Goal: Communication & Community: Connect with others

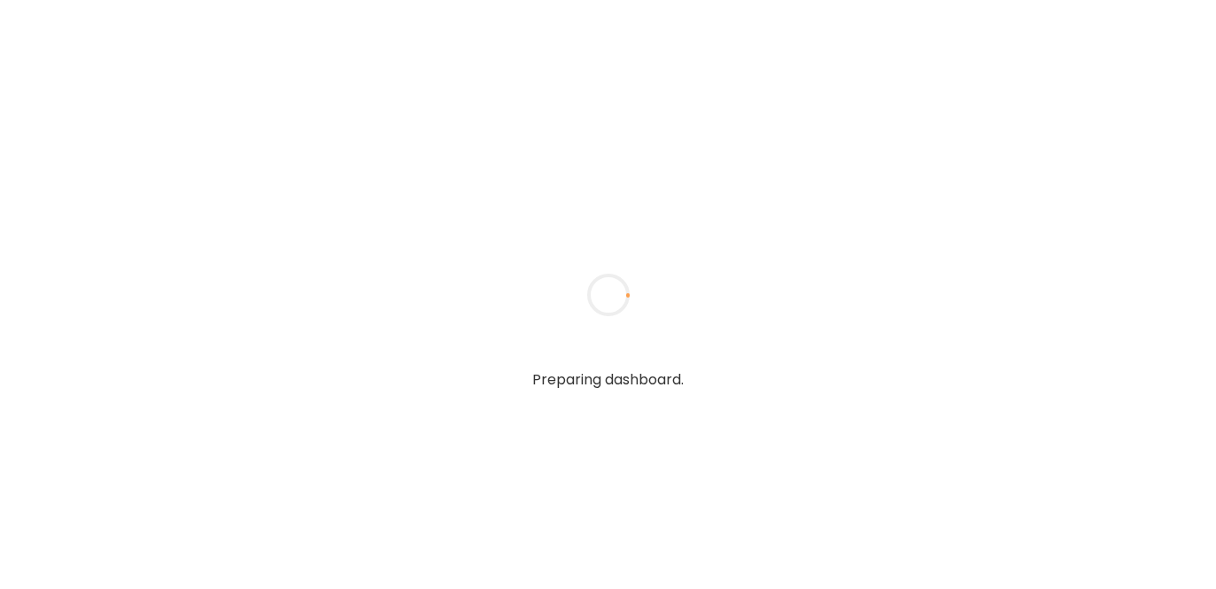
type textarea "**********"
type input "**********"
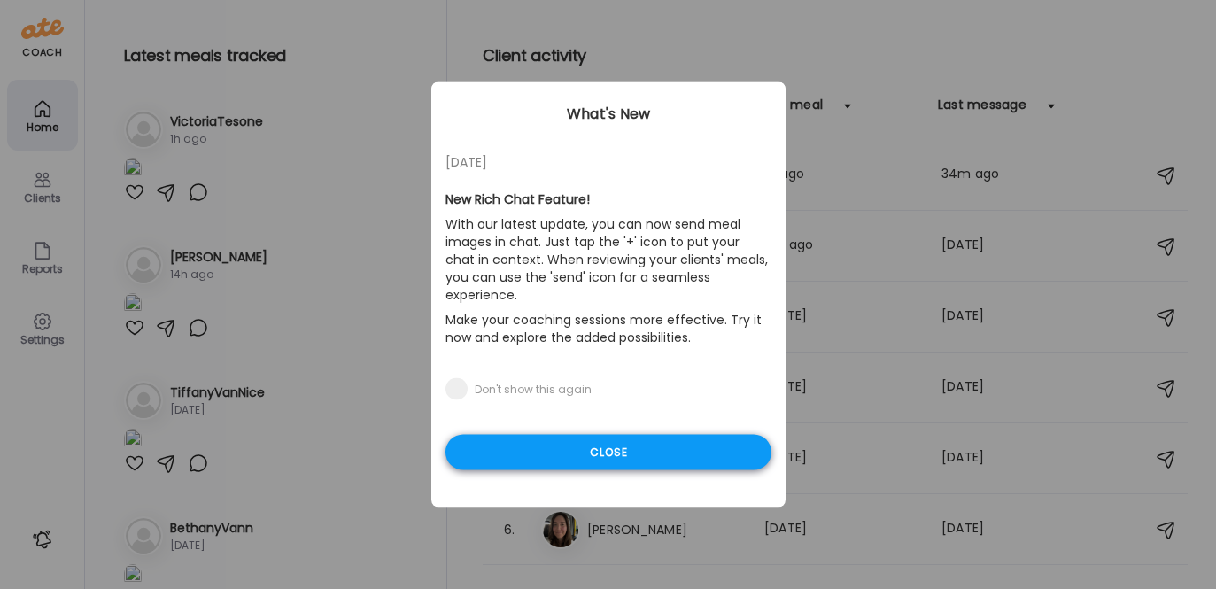
type input "**********"
click at [649, 435] on div "Close" at bounding box center [608, 452] width 326 height 35
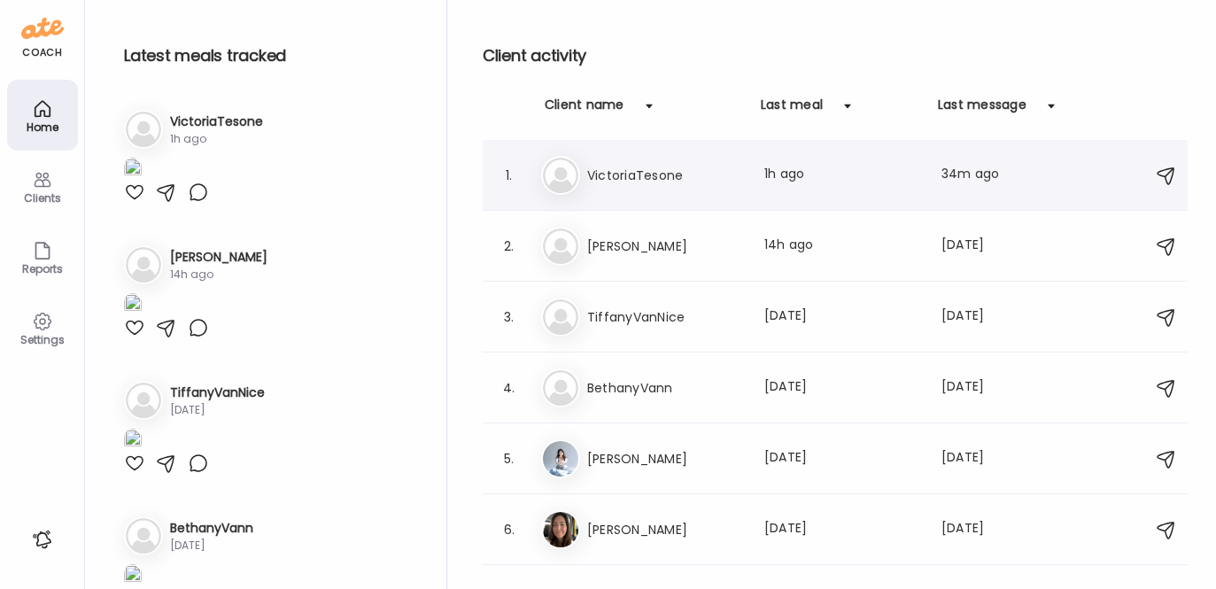
click at [646, 182] on h3 "VictoriaTesone" at bounding box center [665, 175] width 156 height 21
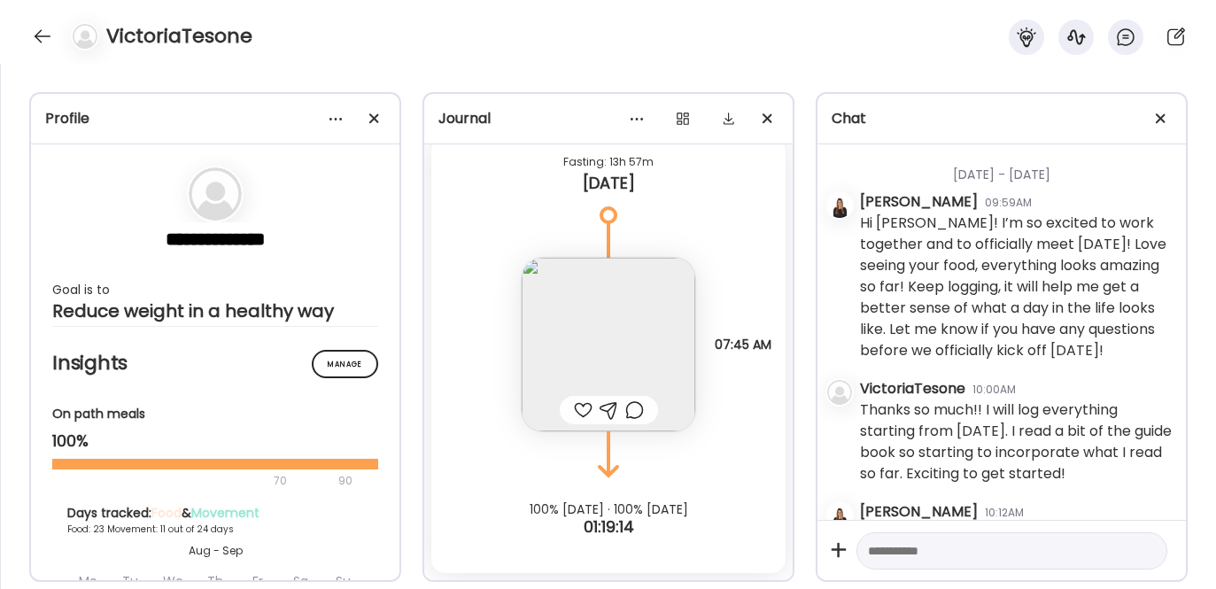
scroll to position [37395, 0]
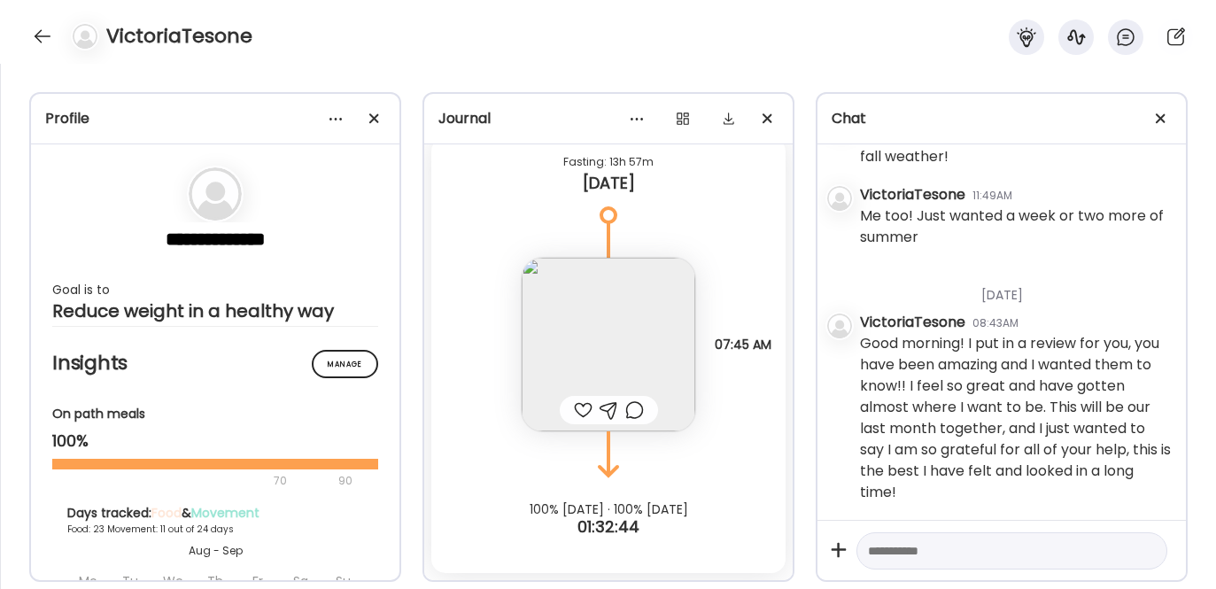
click at [913, 553] on textarea at bounding box center [996, 550] width 256 height 21
type textarea "**********"
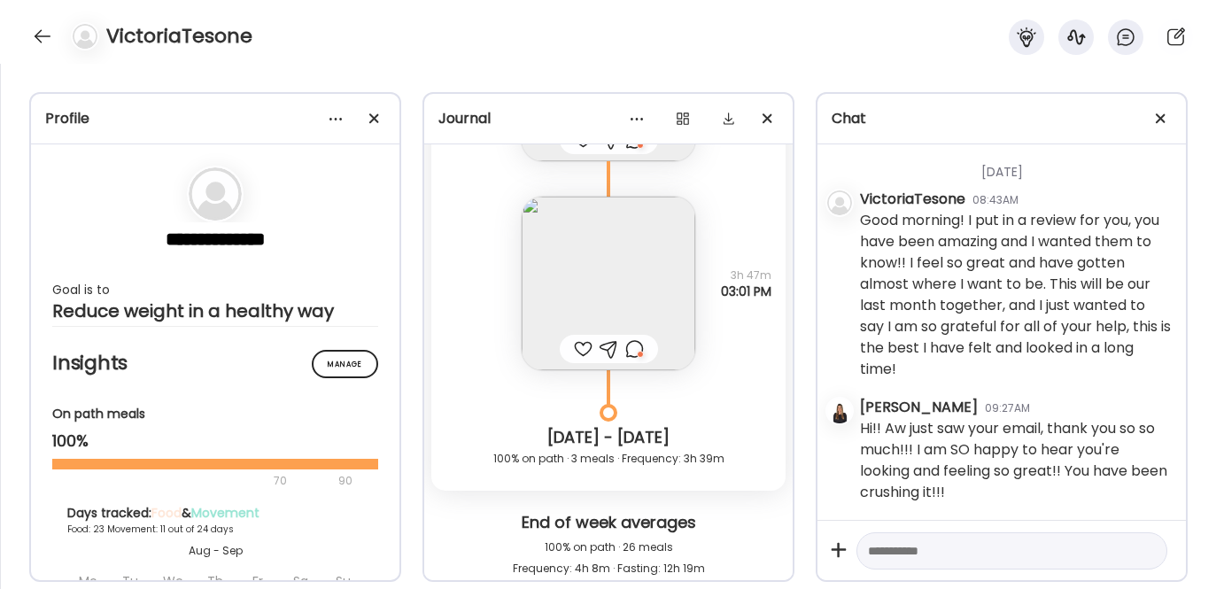
scroll to position [41178, 0]
click at [585, 274] on img at bounding box center [609, 284] width 174 height 174
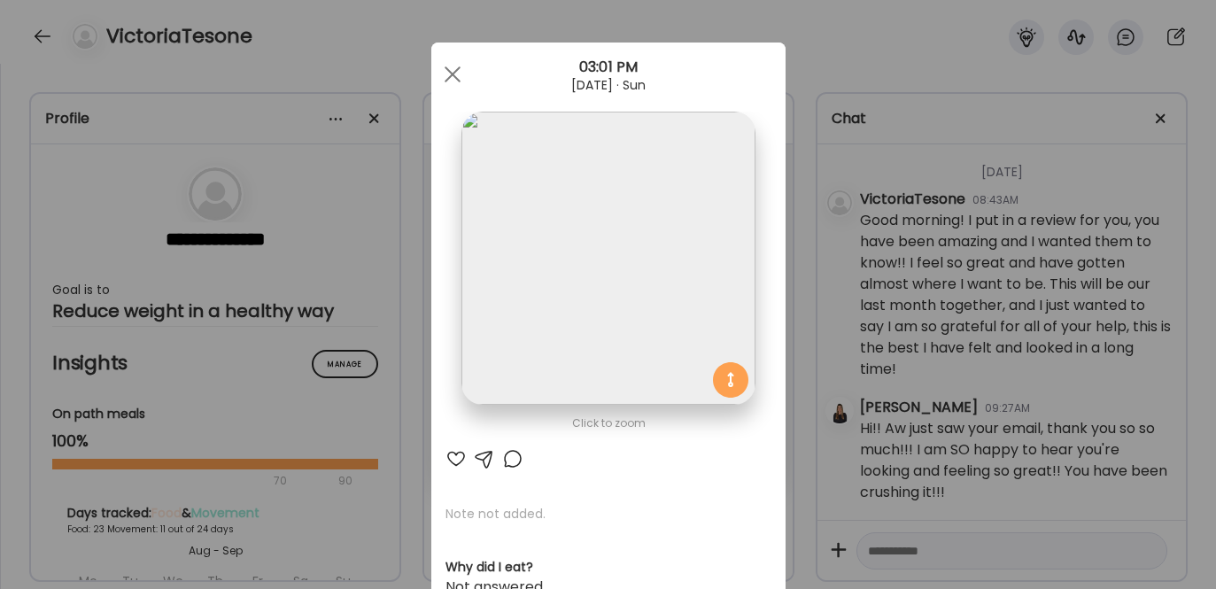
click at [448, 453] on div at bounding box center [455, 458] width 21 height 21
click at [445, 67] on div at bounding box center [452, 74] width 35 height 35
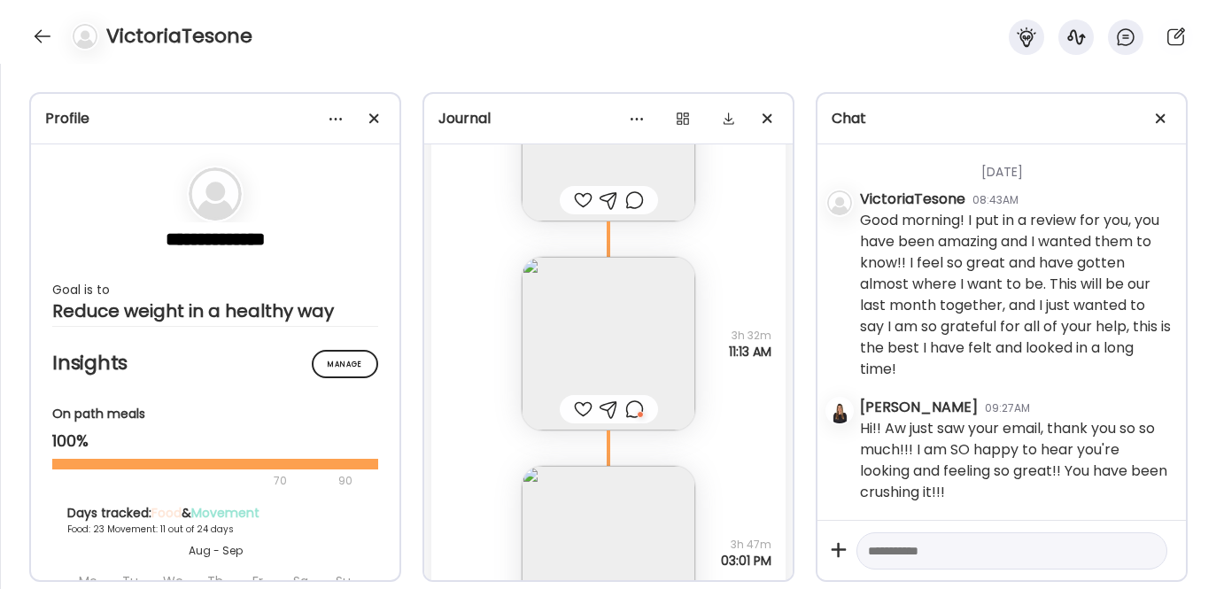
scroll to position [40895, 0]
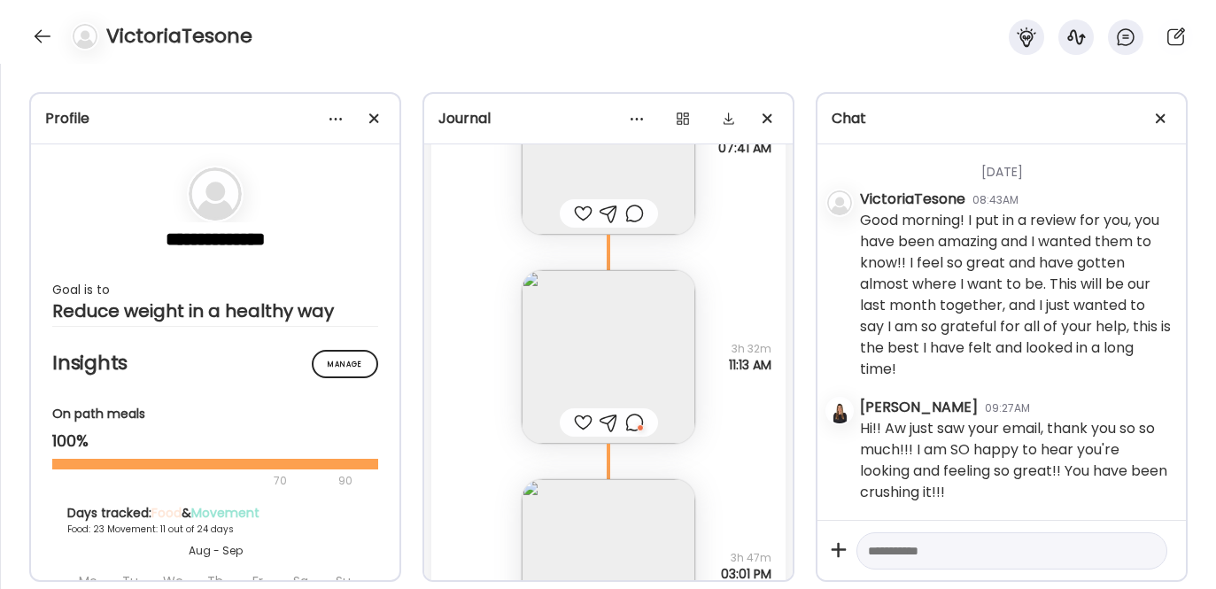
click at [632, 424] on div at bounding box center [634, 422] width 19 height 21
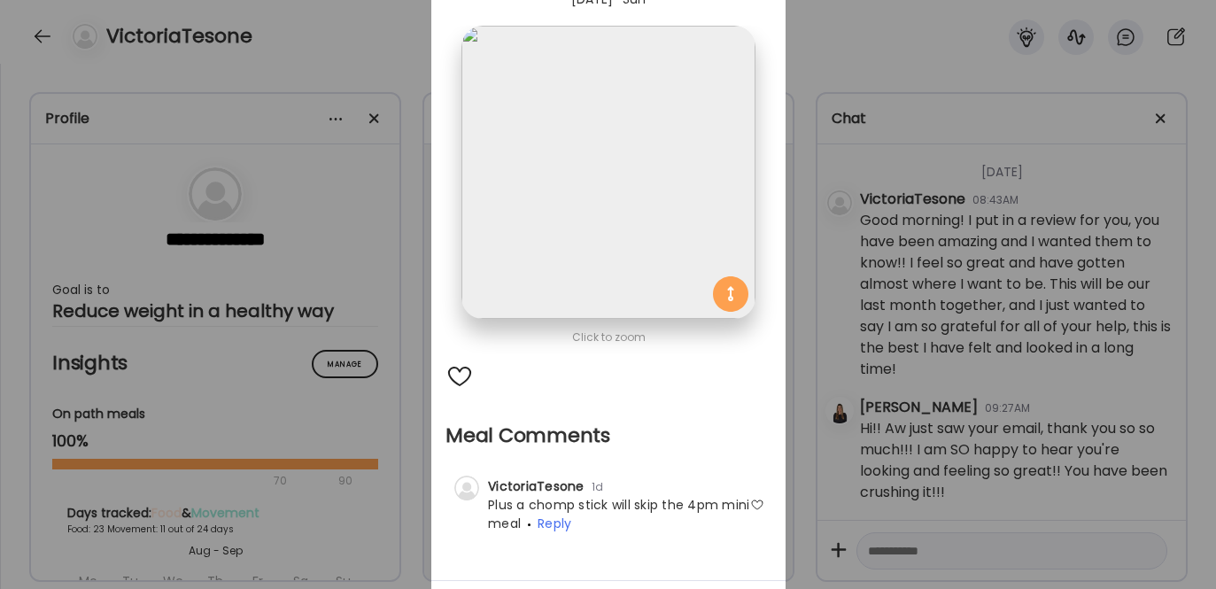
scroll to position [0, 0]
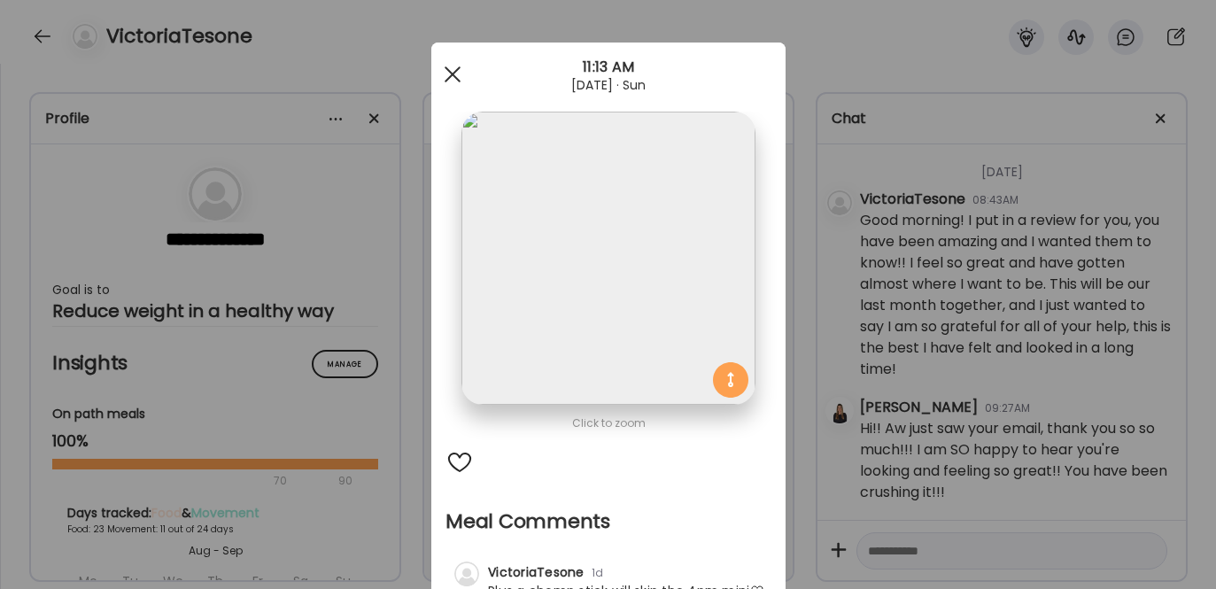
click at [444, 79] on span at bounding box center [452, 74] width 16 height 16
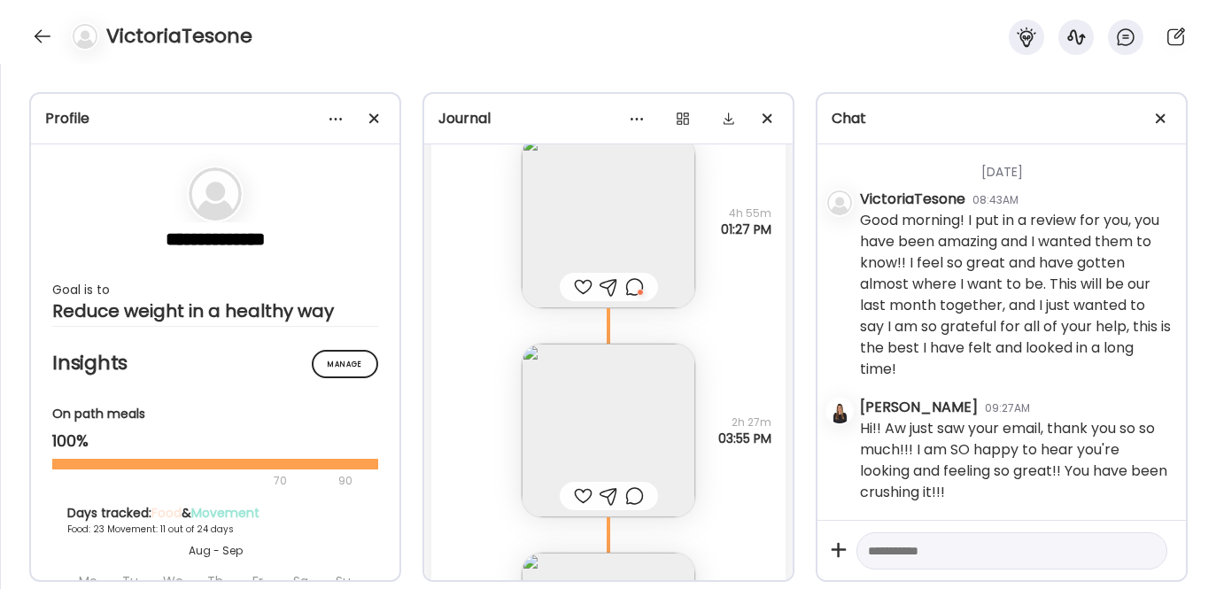
scroll to position [39956, 0]
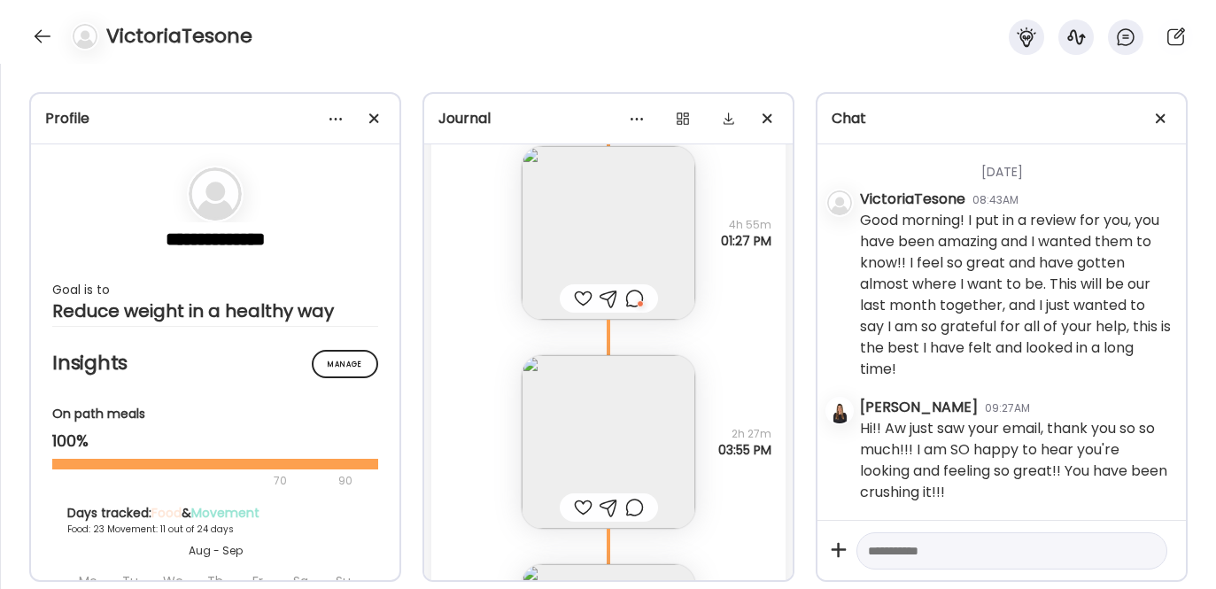
click at [620, 397] on img at bounding box center [609, 442] width 174 height 174
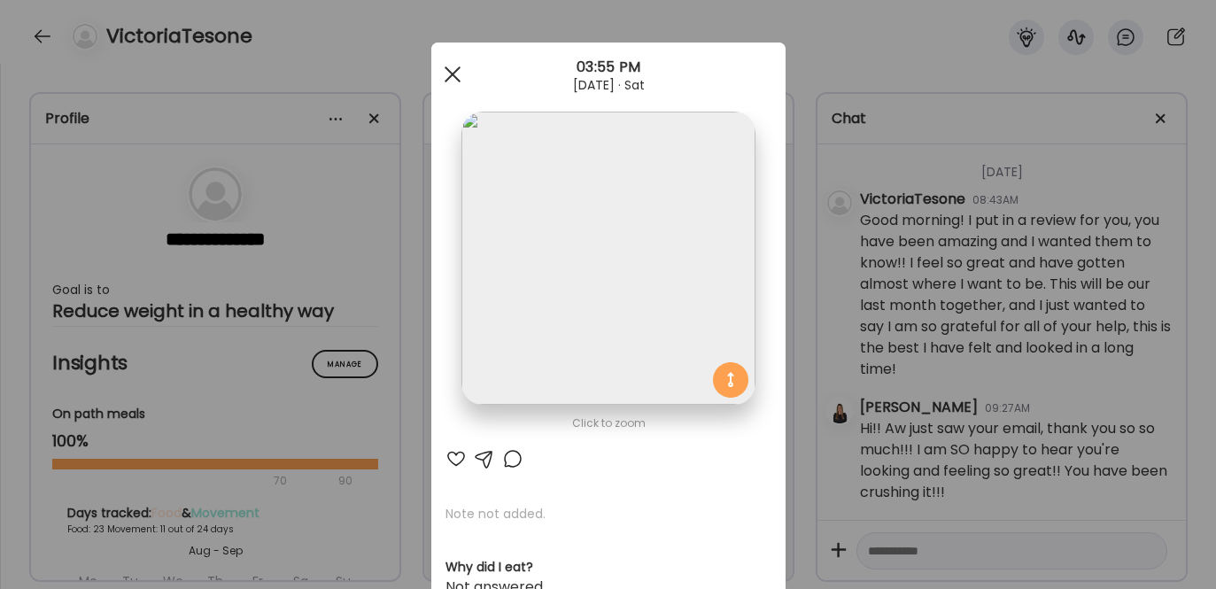
click at [437, 68] on div at bounding box center [452, 74] width 35 height 35
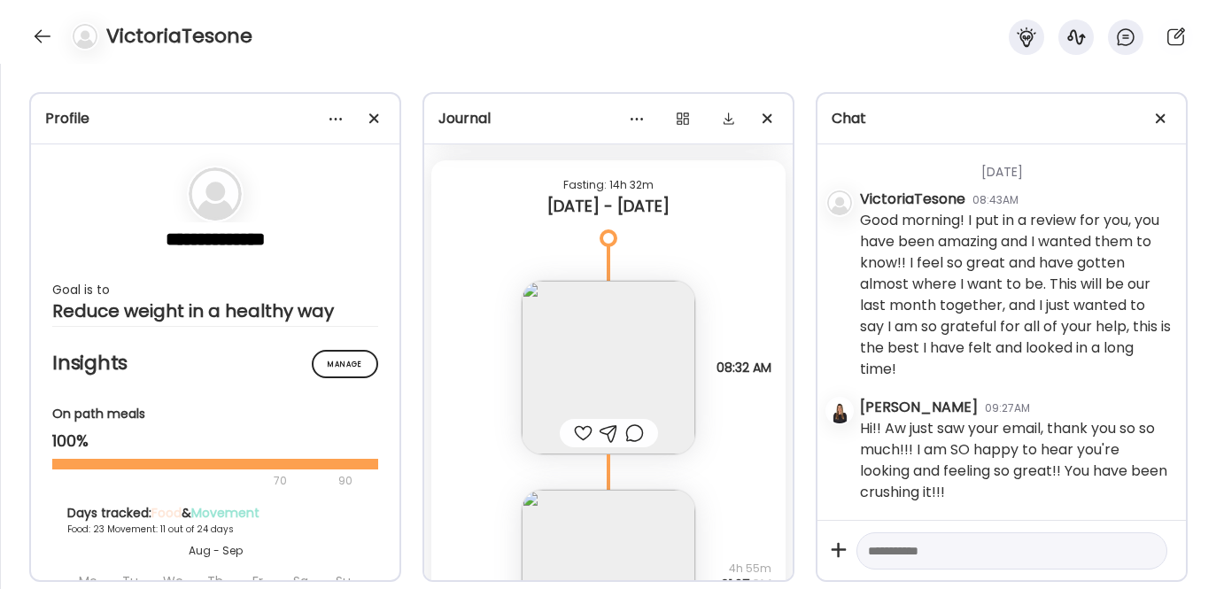
scroll to position [39608, 0]
click at [894, 559] on textarea at bounding box center [996, 550] width 256 height 21
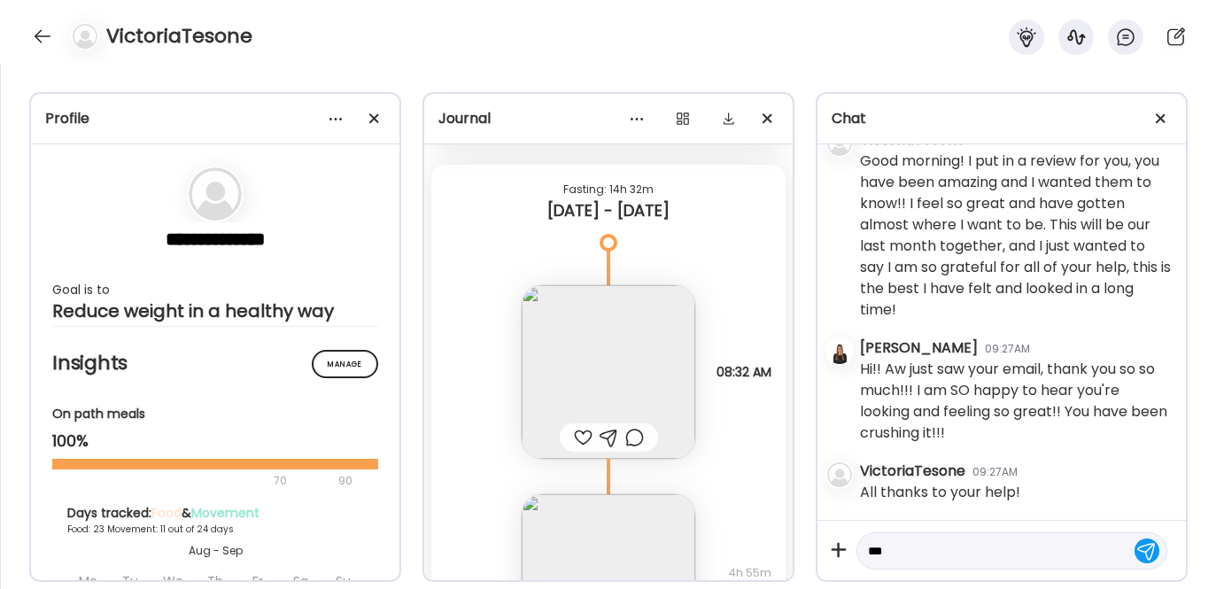
scroll to position [37577, 0]
type textarea "*"
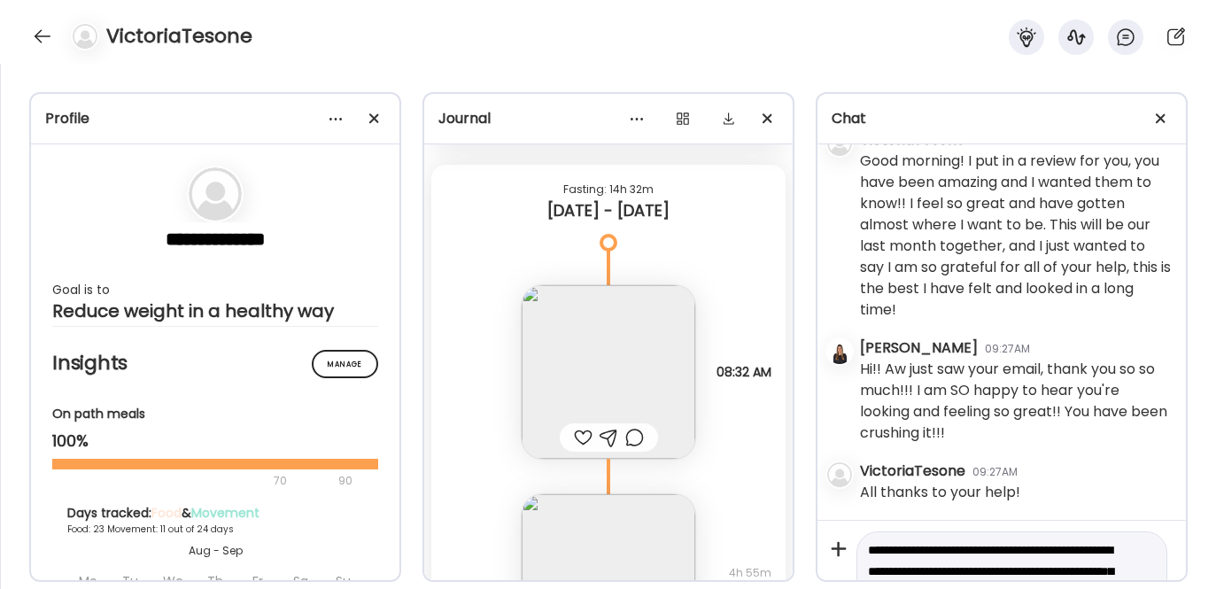
drag, startPoint x: 1071, startPoint y: 548, endPoint x: 1006, endPoint y: 528, distance: 67.8
click at [1006, 528] on div "**********" at bounding box center [1001, 550] width 368 height 60
click at [1010, 569] on textarea "**********" at bounding box center [996, 581] width 256 height 85
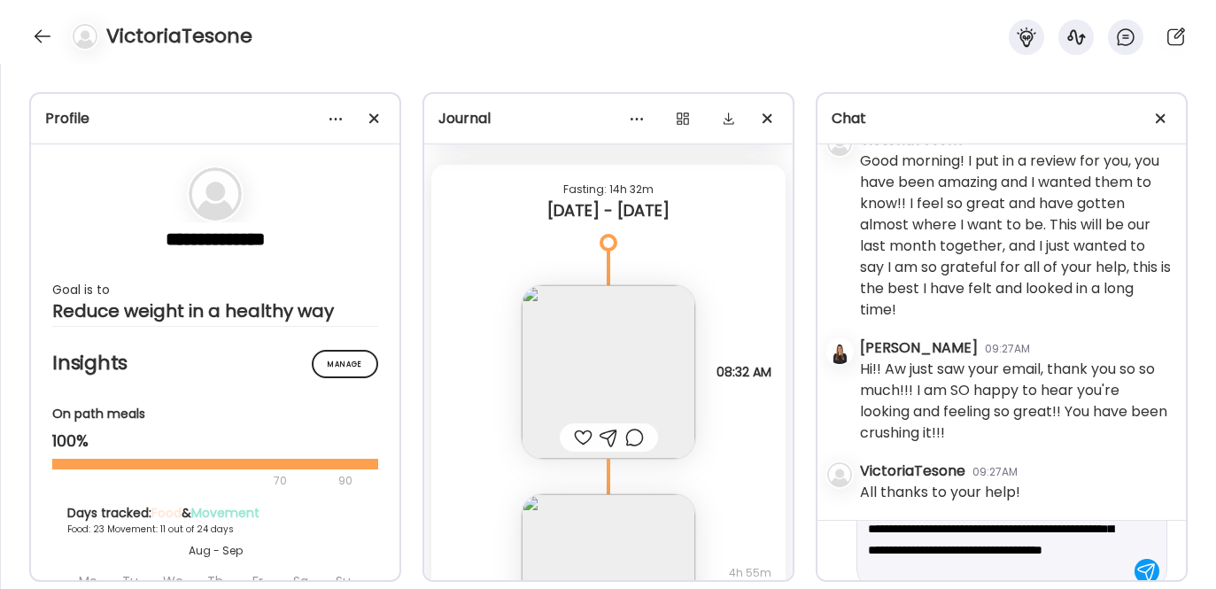
scroll to position [45, 0]
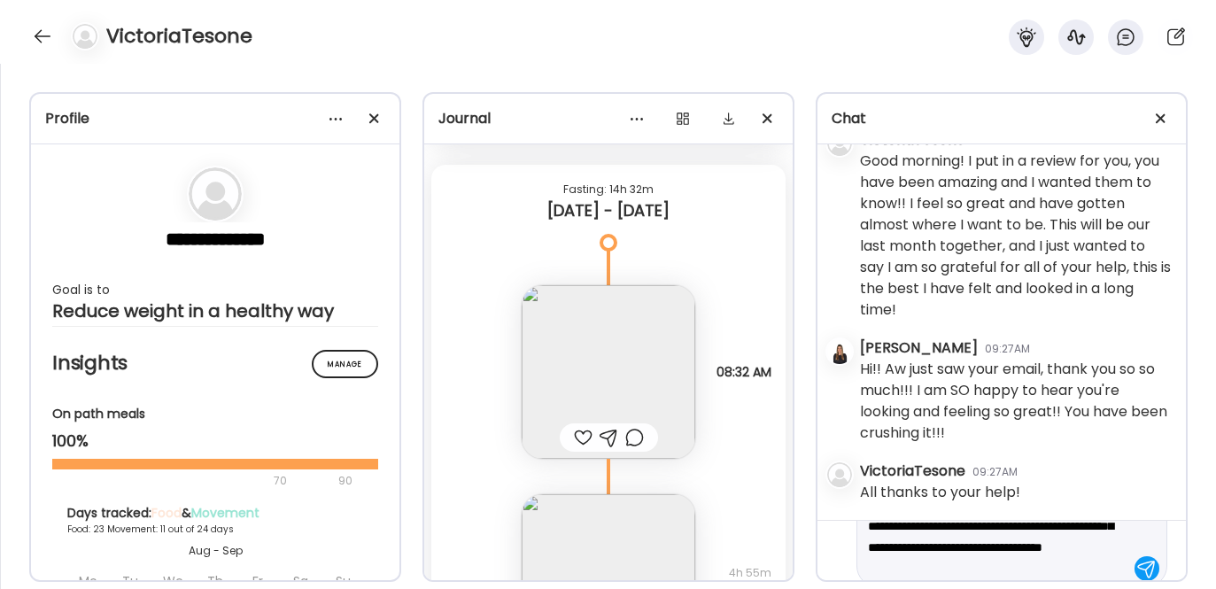
drag, startPoint x: 1081, startPoint y: 567, endPoint x: 1053, endPoint y: 546, distance: 34.7
click at [1053, 546] on textarea "**********" at bounding box center [996, 536] width 256 height 85
type textarea "**********"
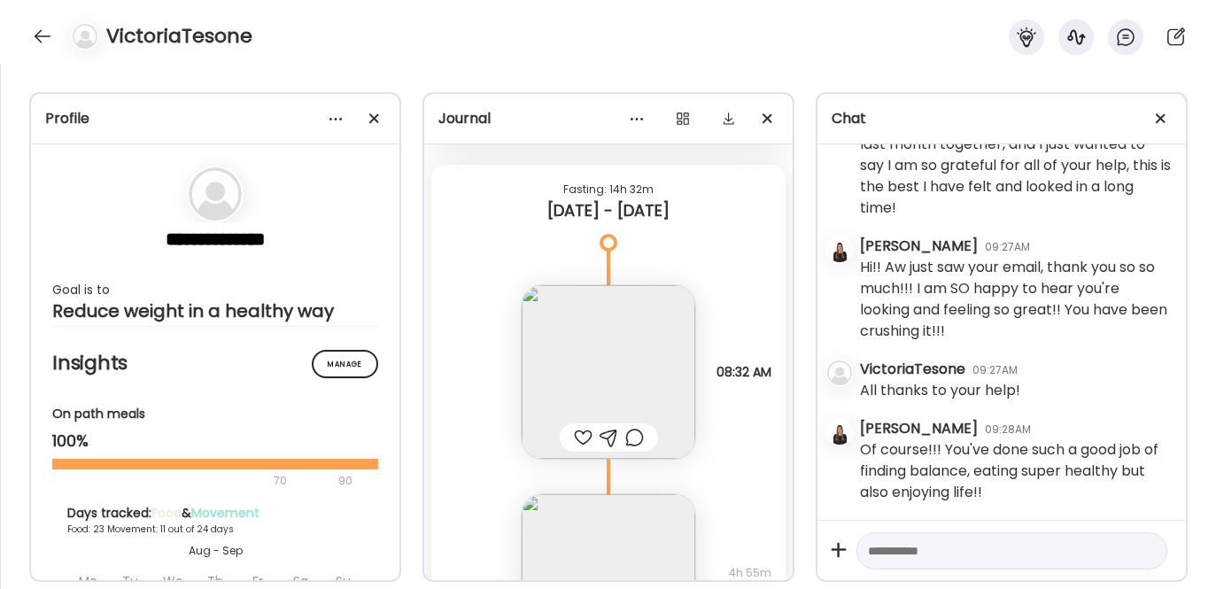
scroll to position [37679, 0]
click at [873, 554] on textarea at bounding box center [996, 550] width 256 height 21
click at [895, 552] on textarea at bounding box center [996, 550] width 256 height 21
type textarea "*"
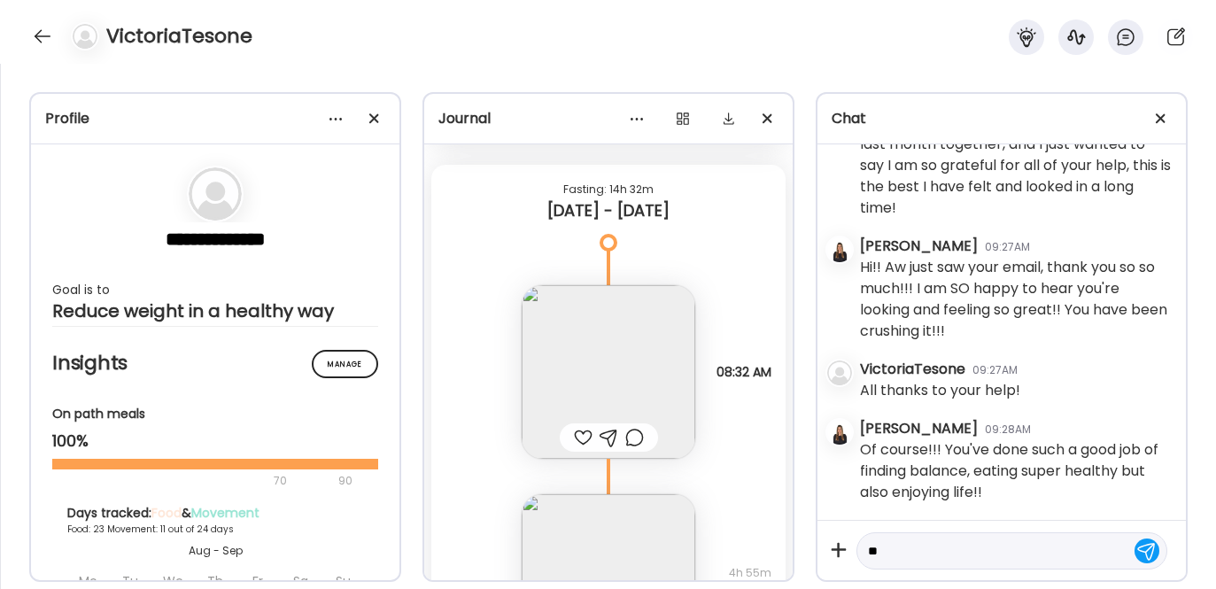
type textarea "*"
click at [964, 554] on textarea "**********" at bounding box center [996, 550] width 256 height 21
type textarea "**********"
click at [964, 554] on textarea "**********" at bounding box center [996, 550] width 256 height 21
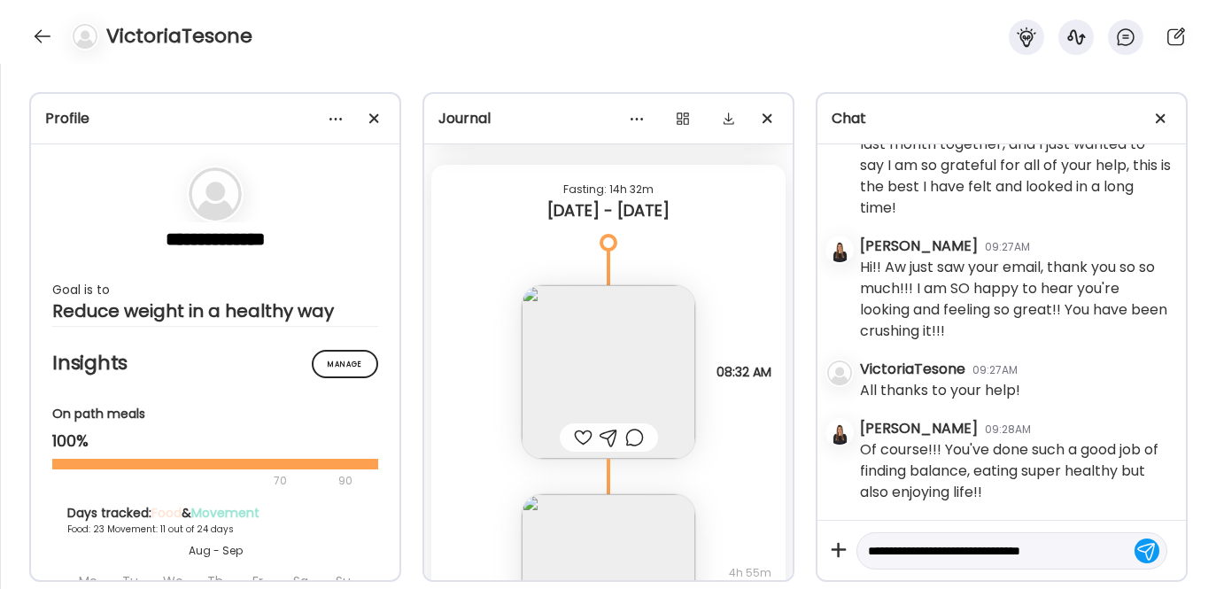
click at [964, 554] on textarea "**********" at bounding box center [996, 550] width 256 height 21
click at [46, 27] on div at bounding box center [42, 36] width 28 height 28
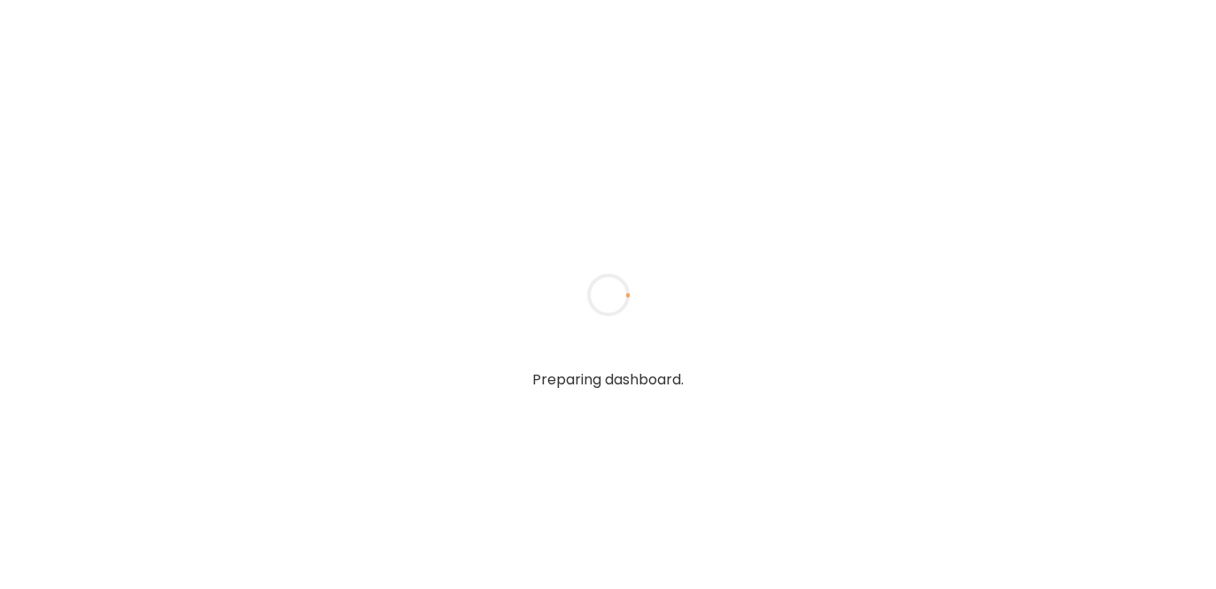
type textarea "**********"
type input "**********"
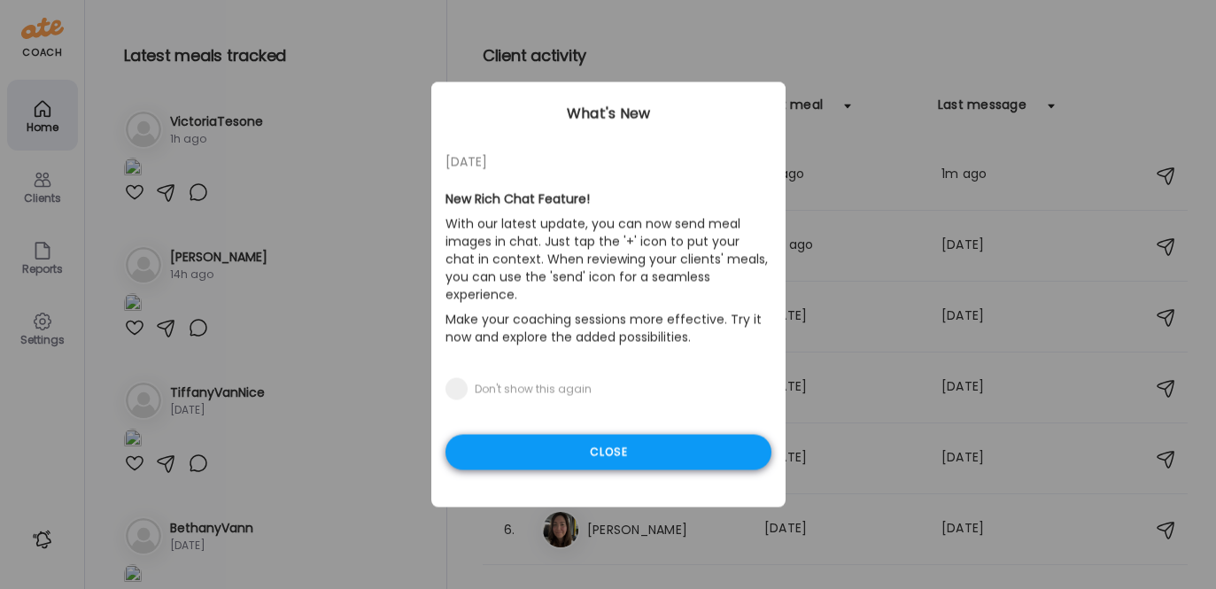
type input "**********"
click at [531, 444] on div "Close" at bounding box center [608, 452] width 326 height 35
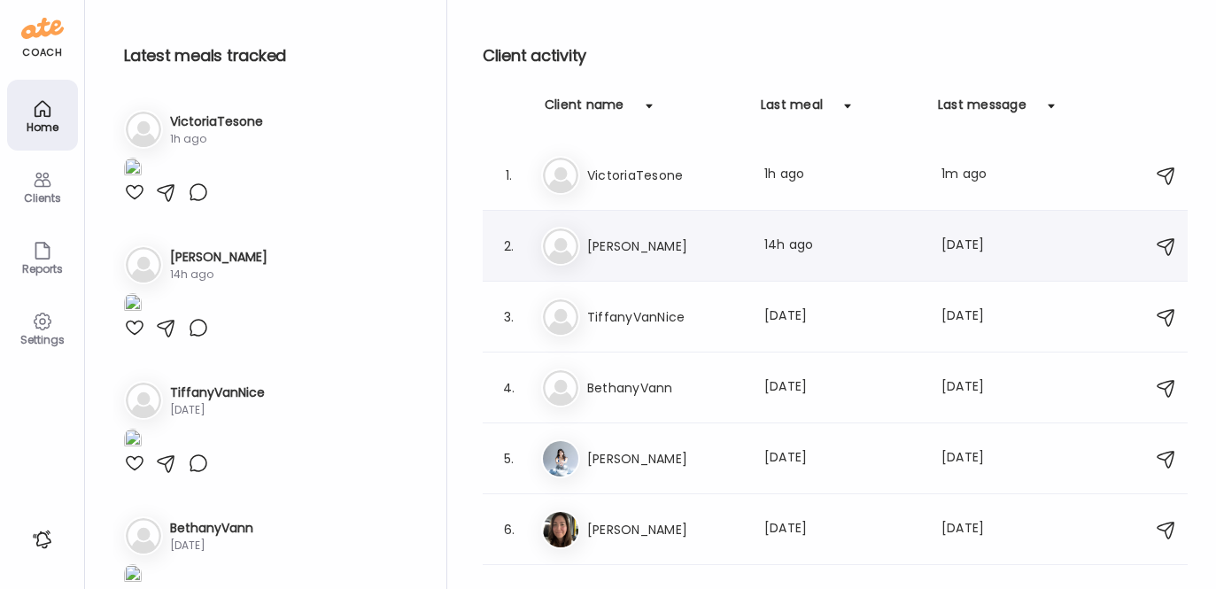
click at [613, 236] on h3 "[PERSON_NAME]" at bounding box center [665, 246] width 156 height 21
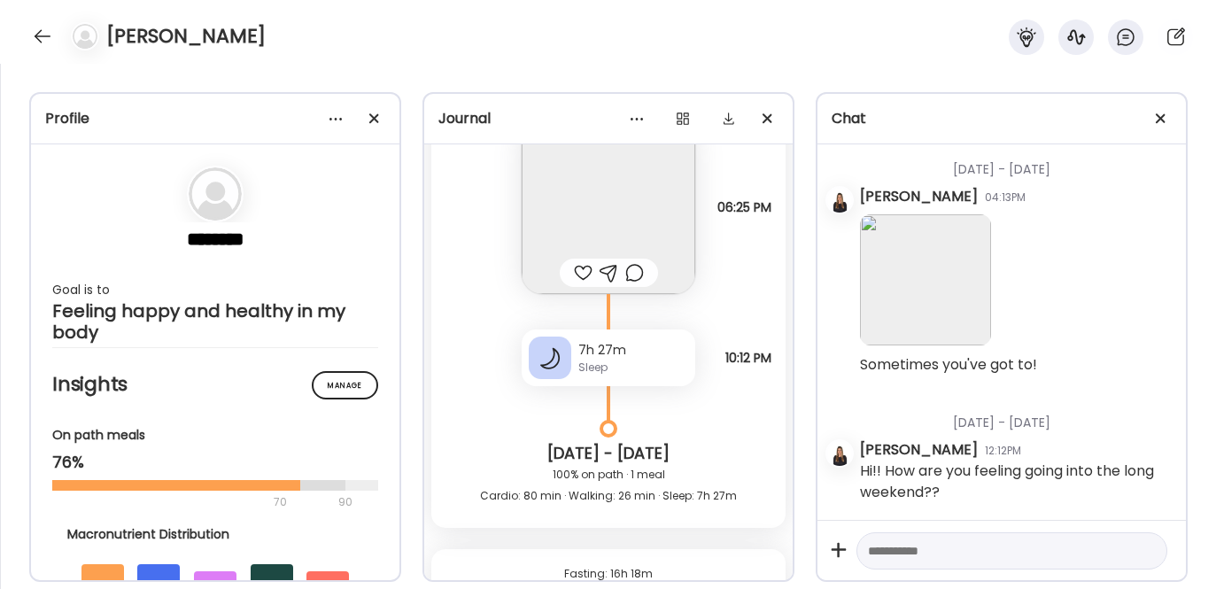
scroll to position [52380, 0]
click at [594, 283] on img at bounding box center [609, 206] width 174 height 174
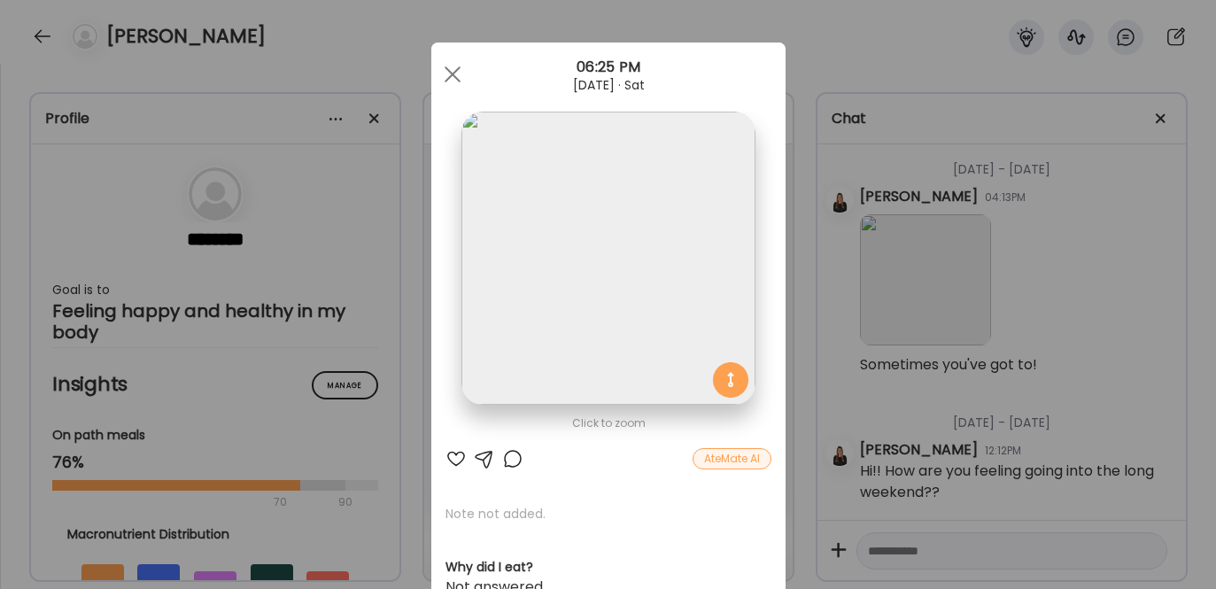
click at [452, 457] on div at bounding box center [455, 458] width 21 height 21
click at [446, 76] on span at bounding box center [452, 74] width 16 height 16
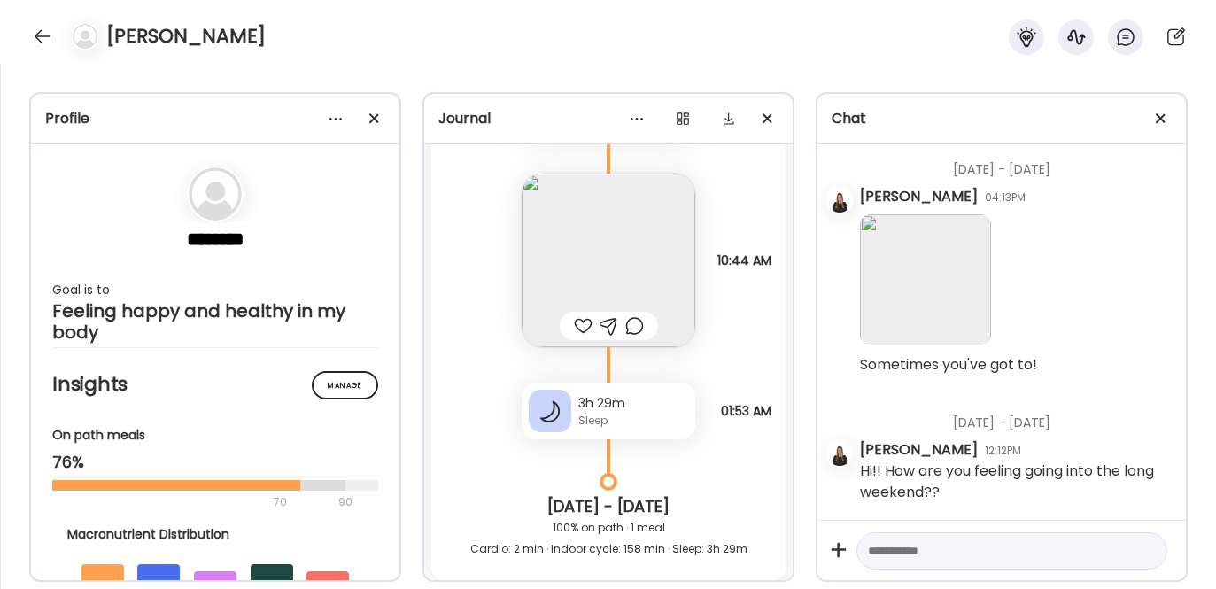
scroll to position [53243, 0]
click at [609, 329] on img at bounding box center [609, 260] width 174 height 174
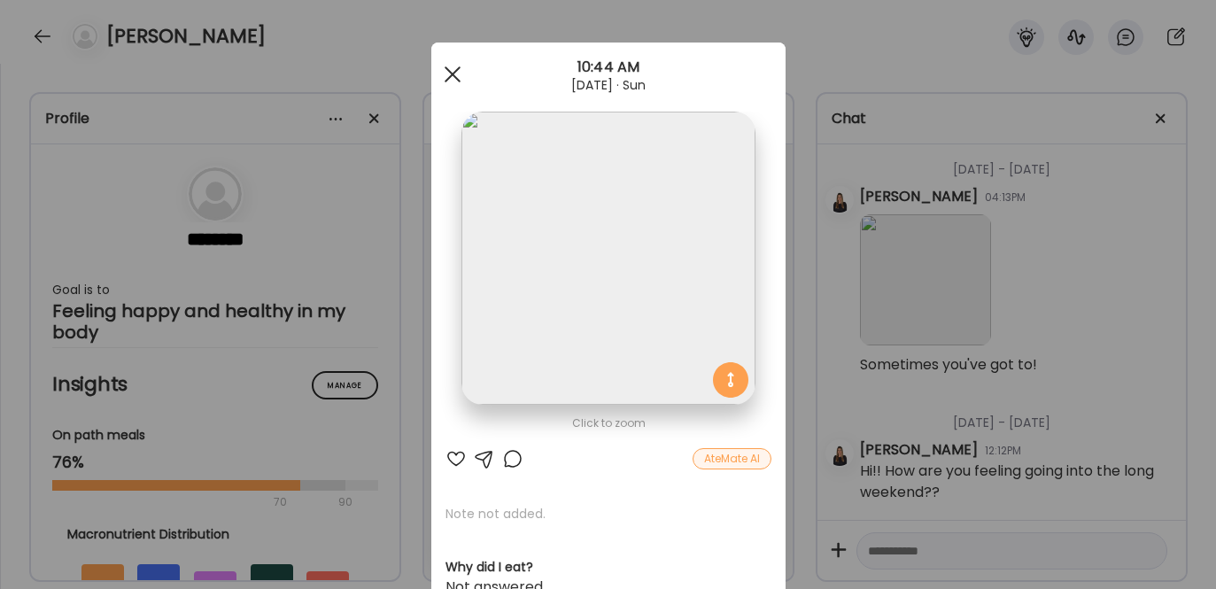
click at [453, 71] on div at bounding box center [452, 74] width 35 height 35
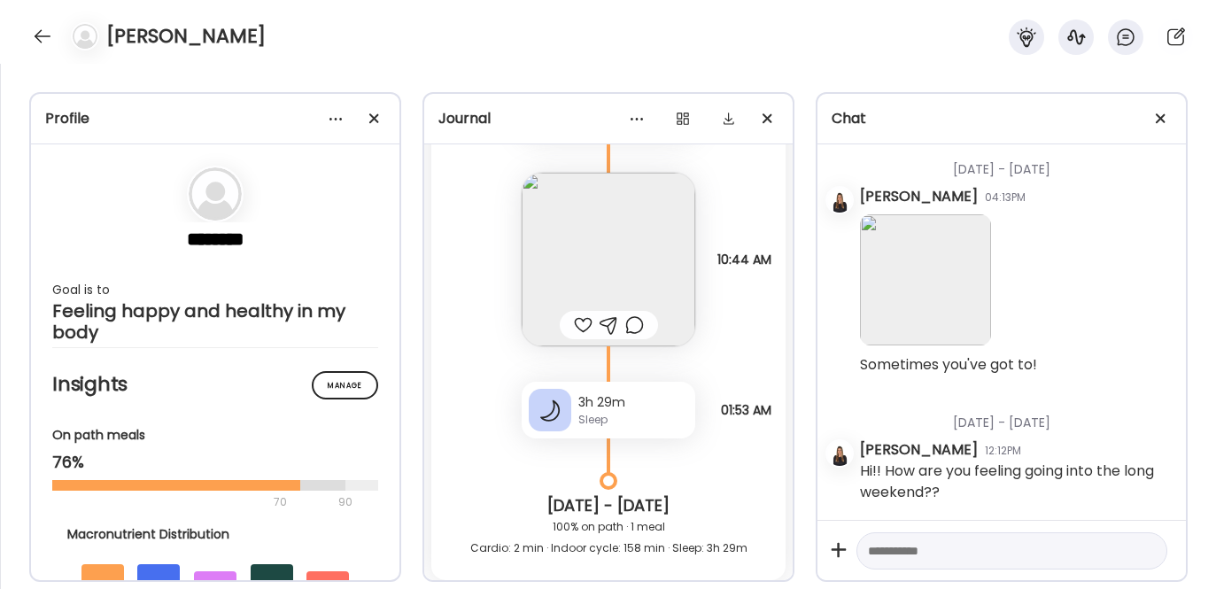
click at [574, 336] on div at bounding box center [583, 324] width 19 height 21
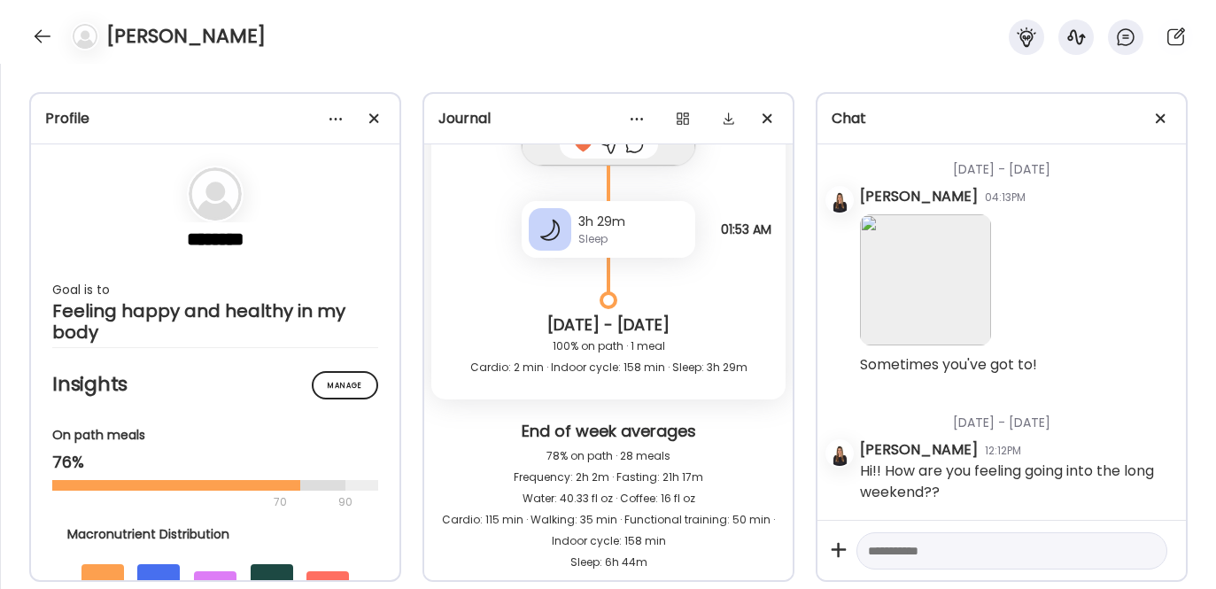
scroll to position [53537, 0]
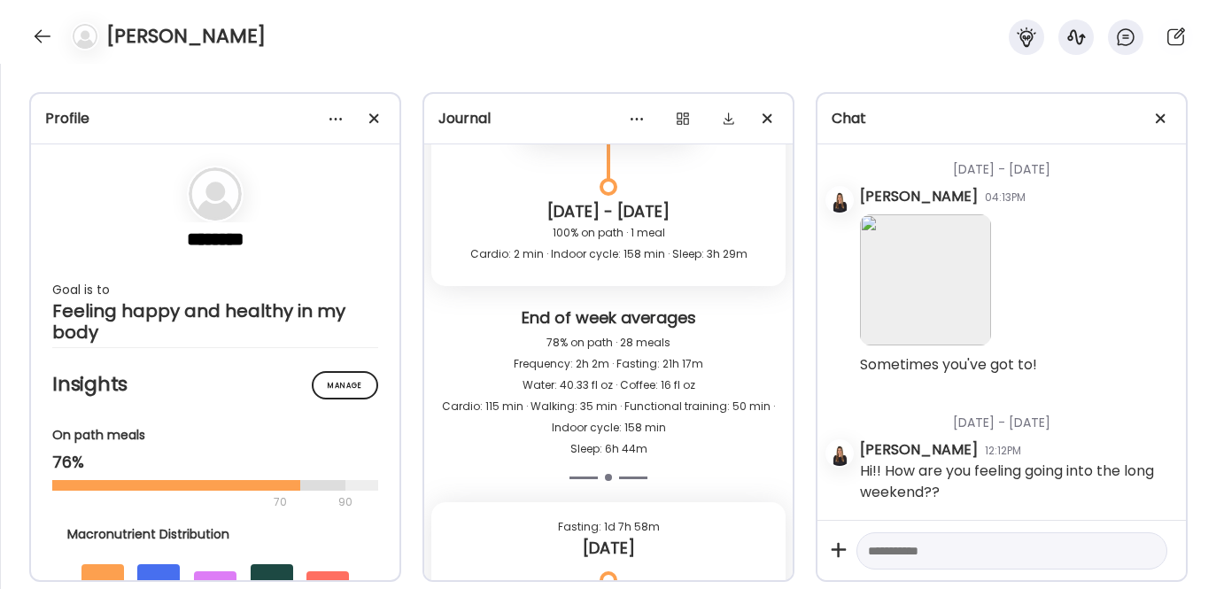
click at [595, 134] on div "Sleep" at bounding box center [633, 126] width 110 height 16
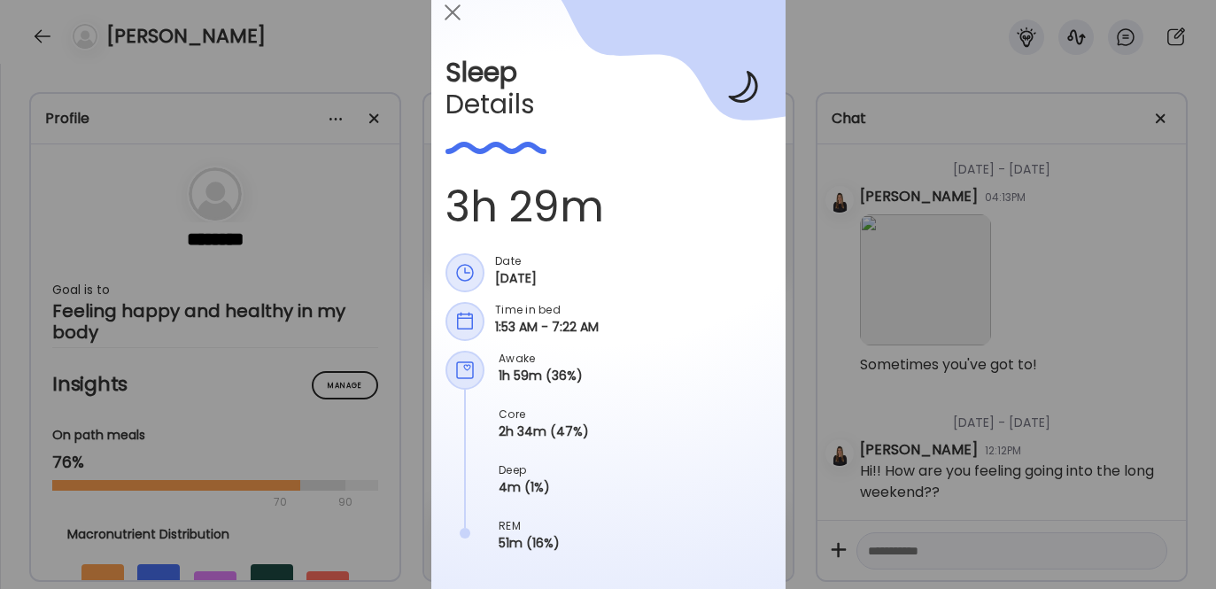
scroll to position [0, 0]
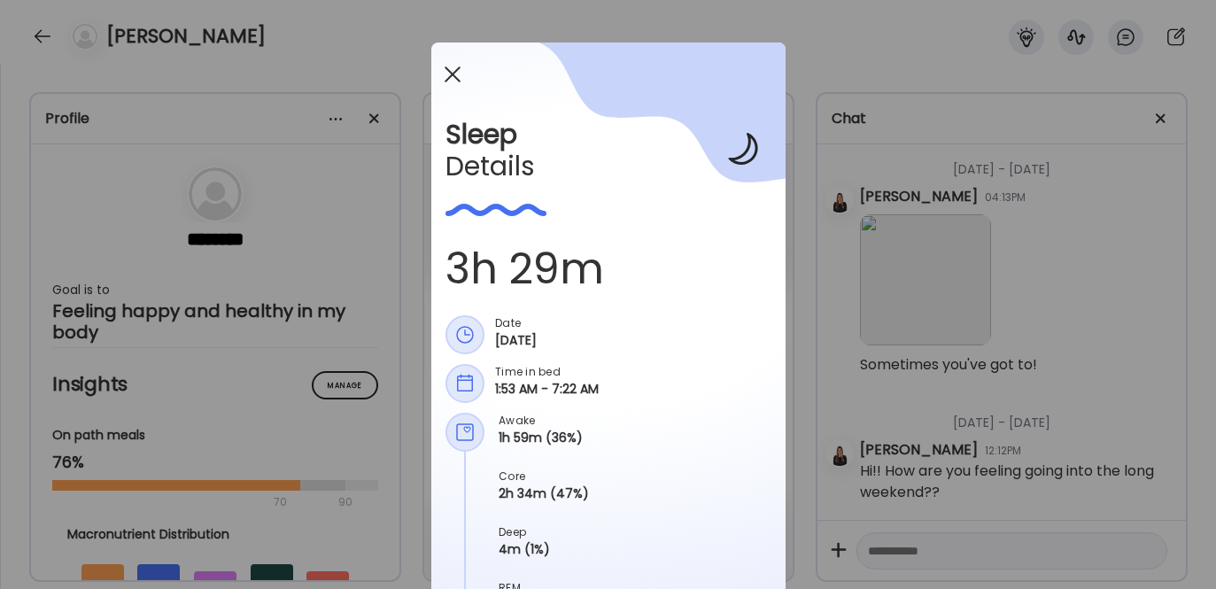
click at [440, 63] on div at bounding box center [452, 74] width 35 height 35
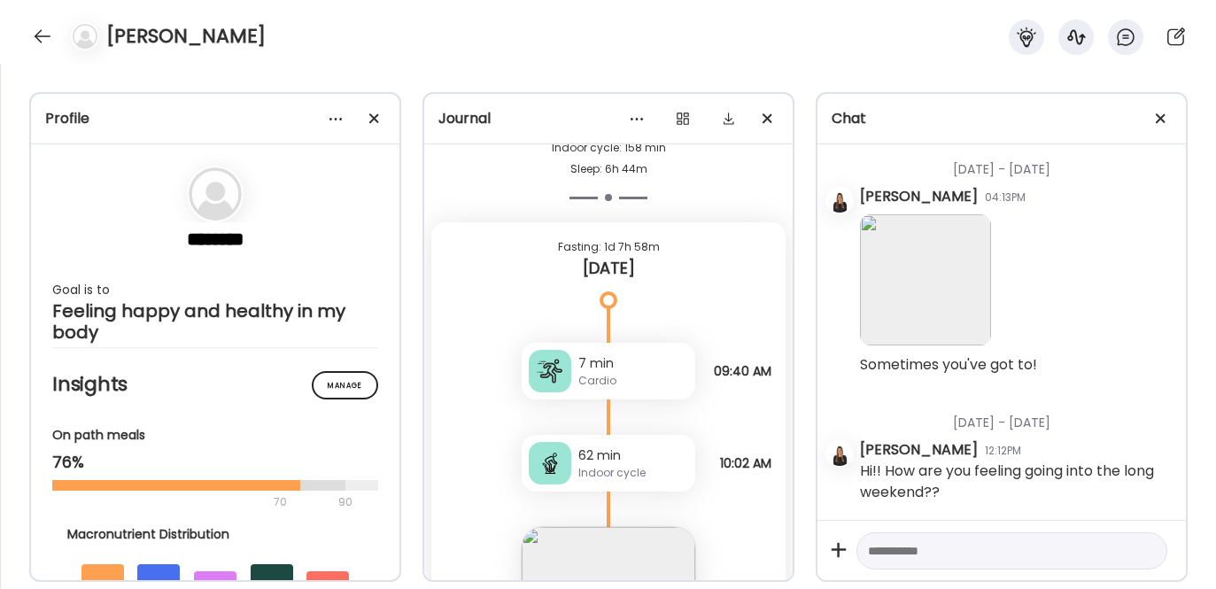
scroll to position [53872, 0]
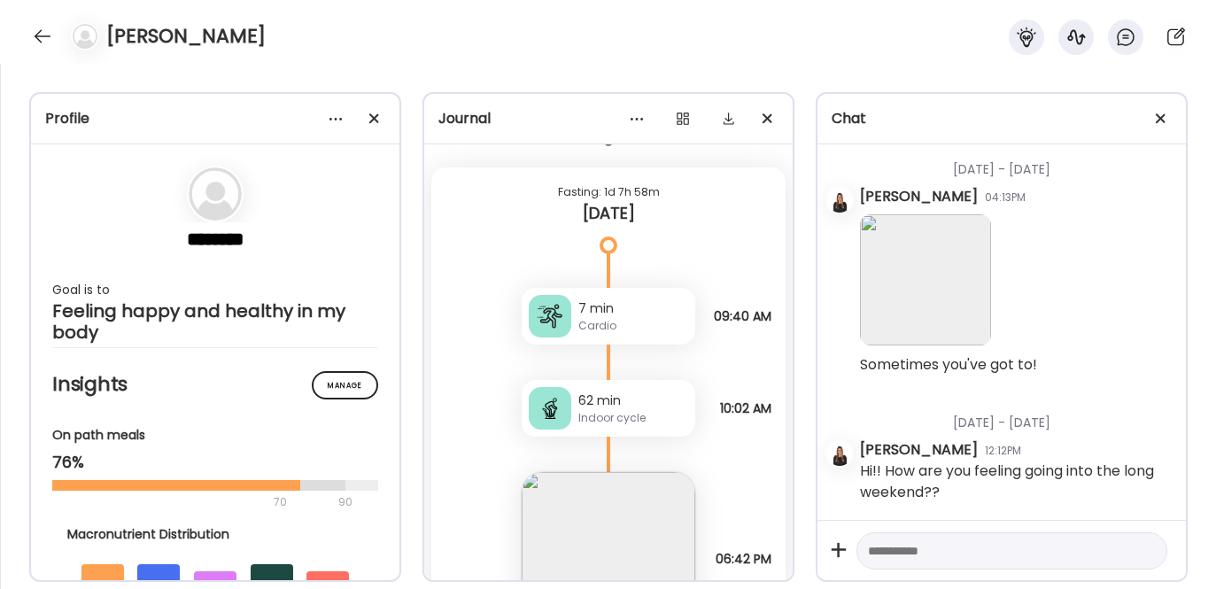
click at [912, 554] on textarea at bounding box center [996, 550] width 256 height 21
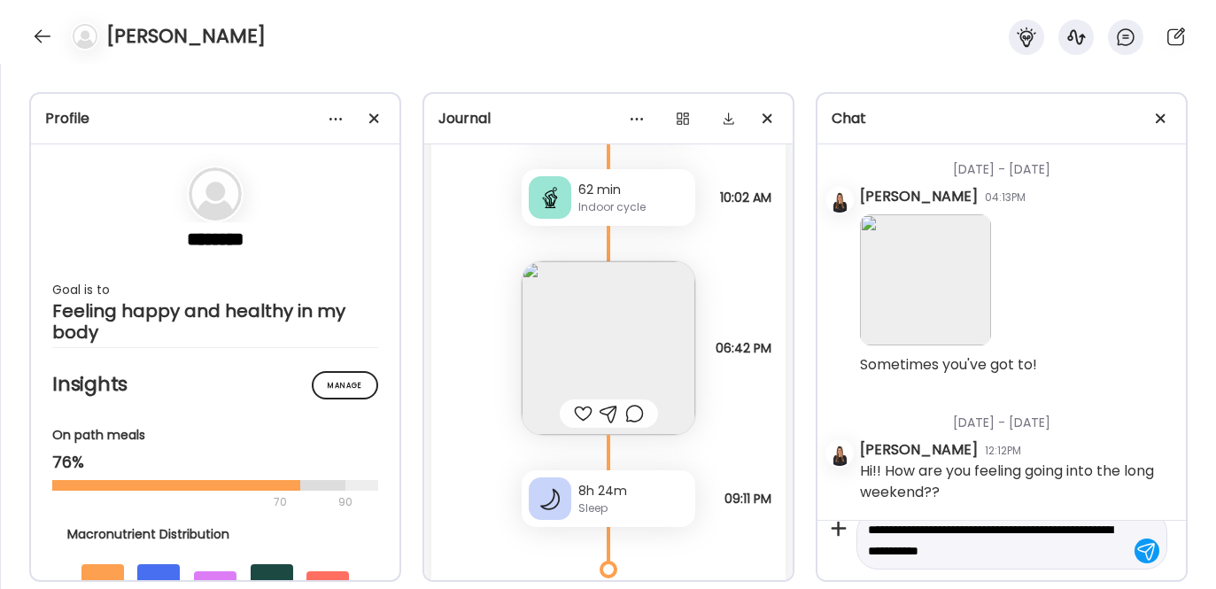
scroll to position [54088, 0]
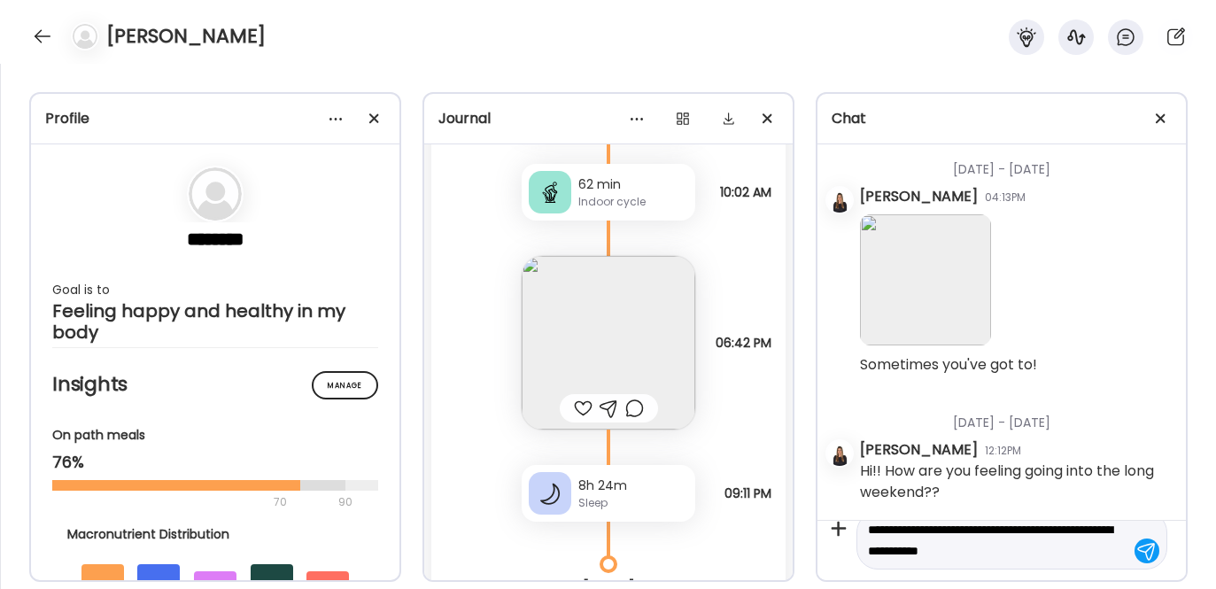
click at [597, 412] on img at bounding box center [609, 343] width 174 height 174
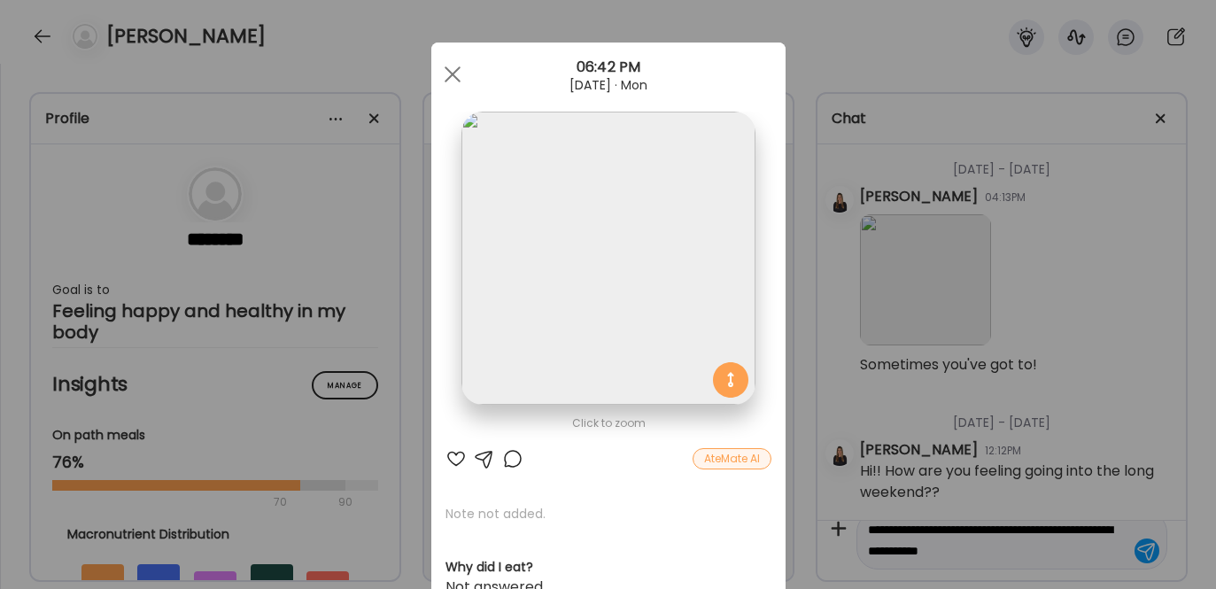
type textarea "**********"
click at [445, 458] on div at bounding box center [455, 458] width 21 height 21
click at [452, 70] on div at bounding box center [452, 74] width 35 height 35
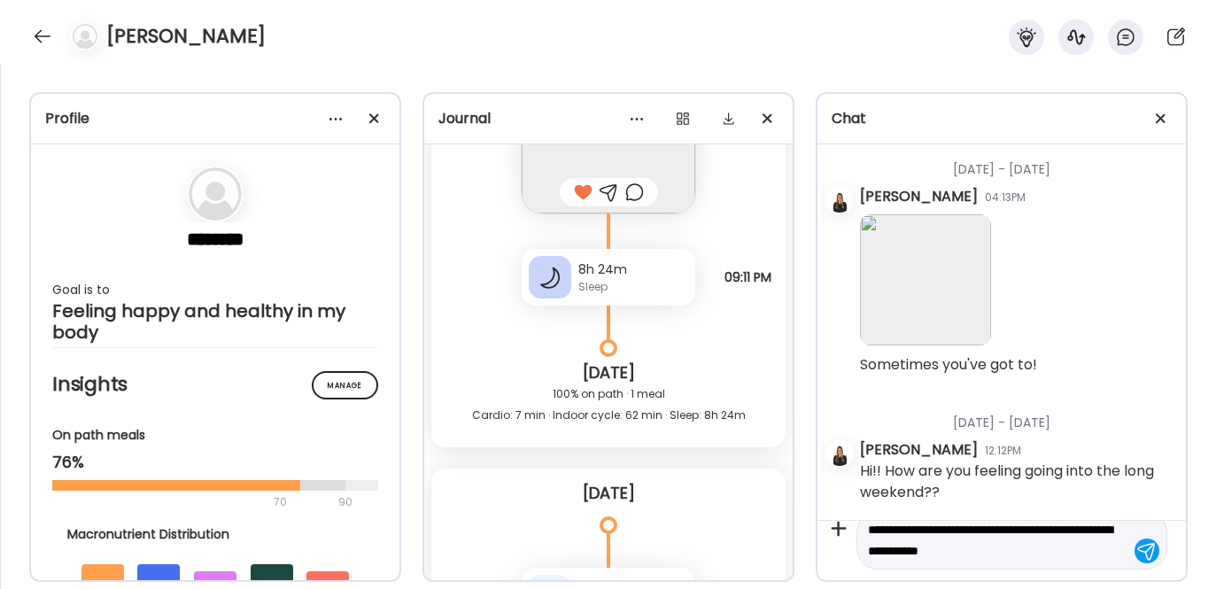
scroll to position [54330, 0]
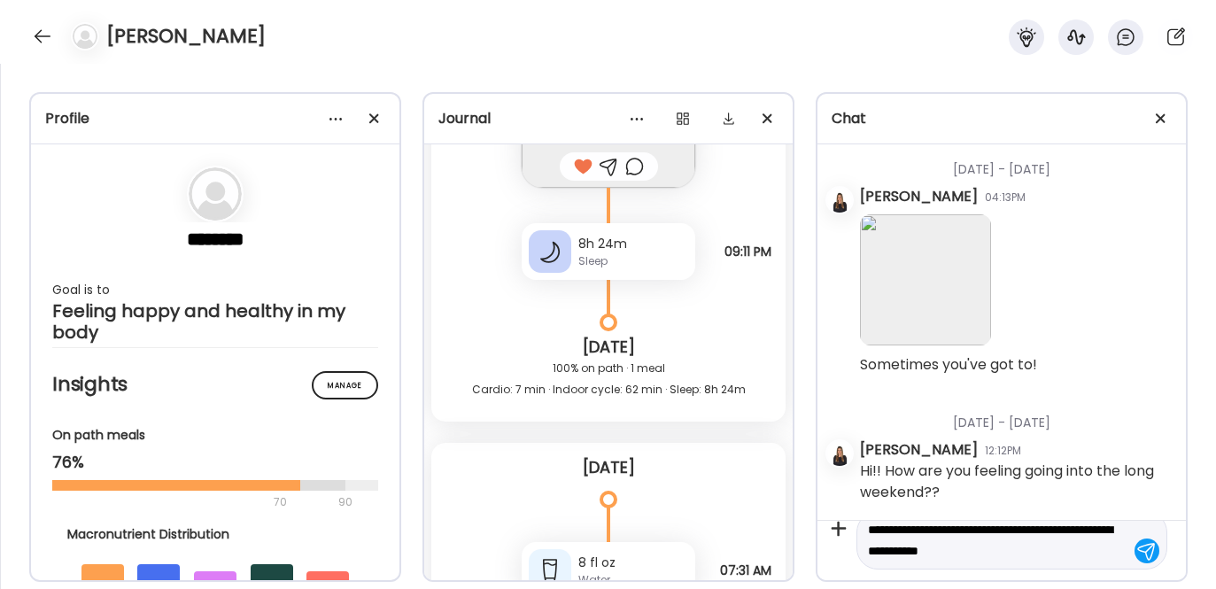
click at [578, 253] on div "8h 24m" at bounding box center [633, 244] width 110 height 19
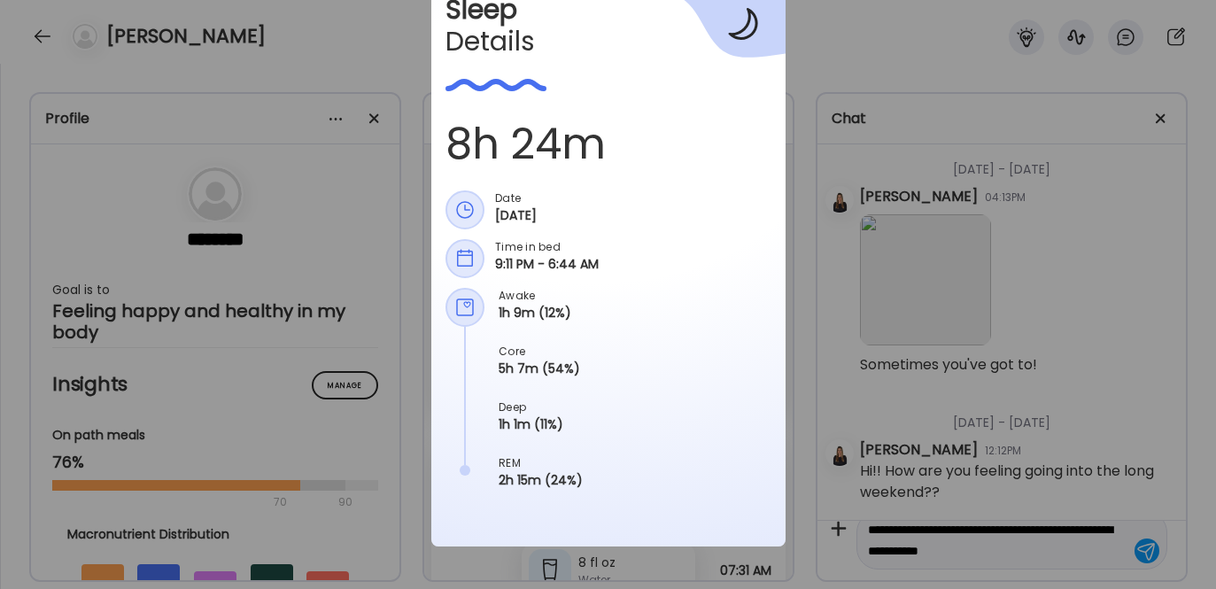
scroll to position [0, 0]
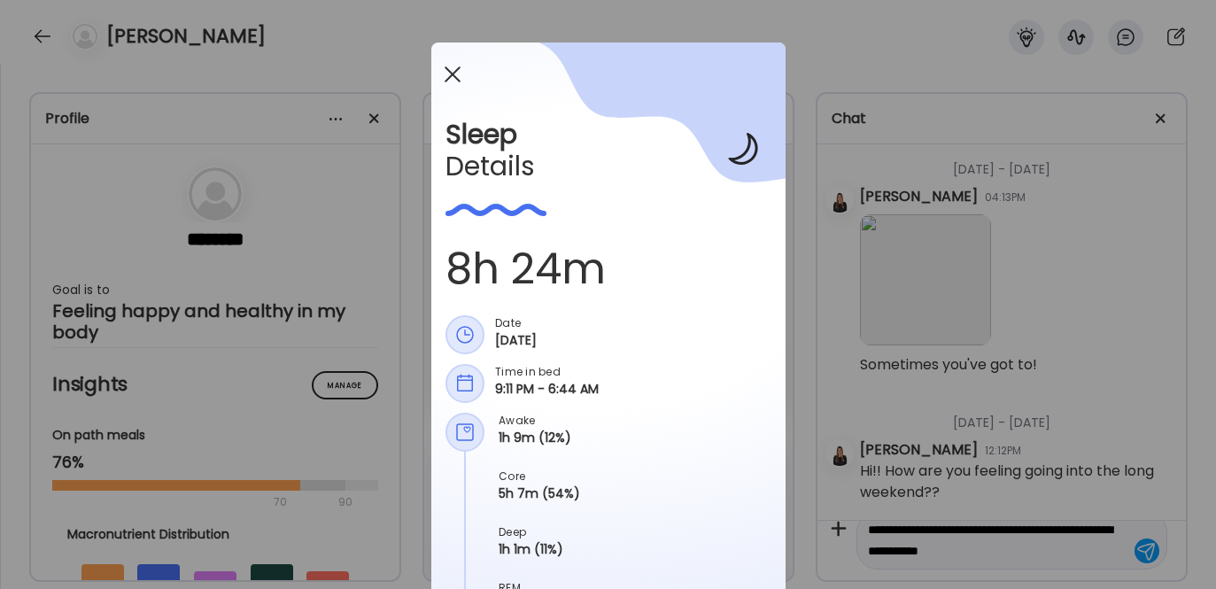
click at [446, 73] on span at bounding box center [452, 74] width 16 height 16
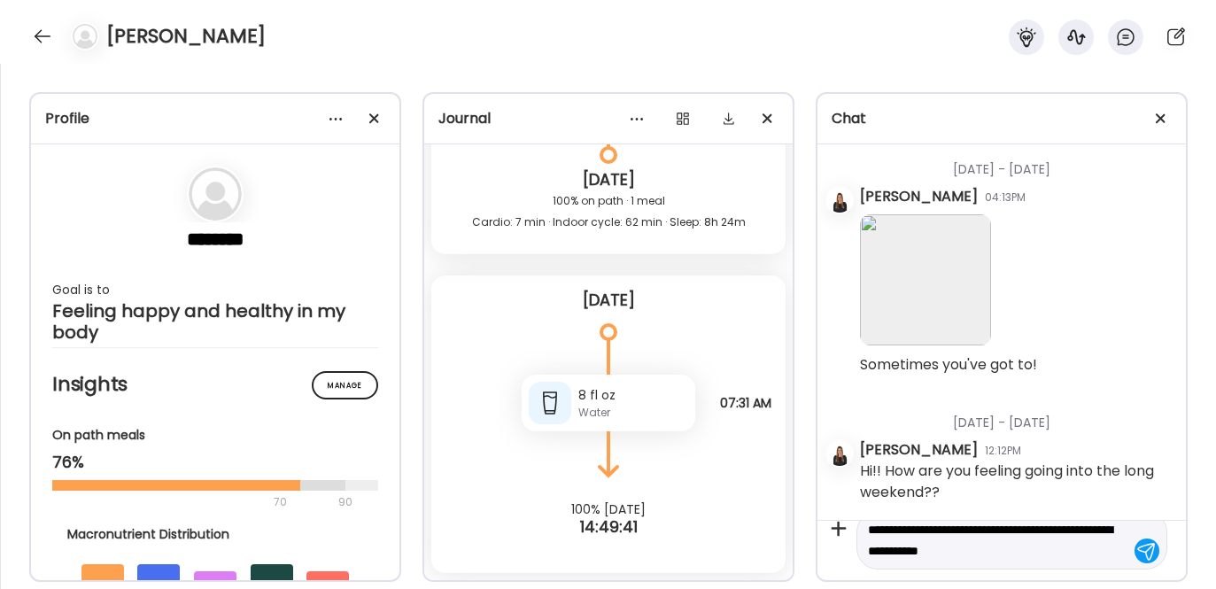
scroll to position [54582, 0]
click at [1050, 544] on textarea "**********" at bounding box center [996, 540] width 256 height 43
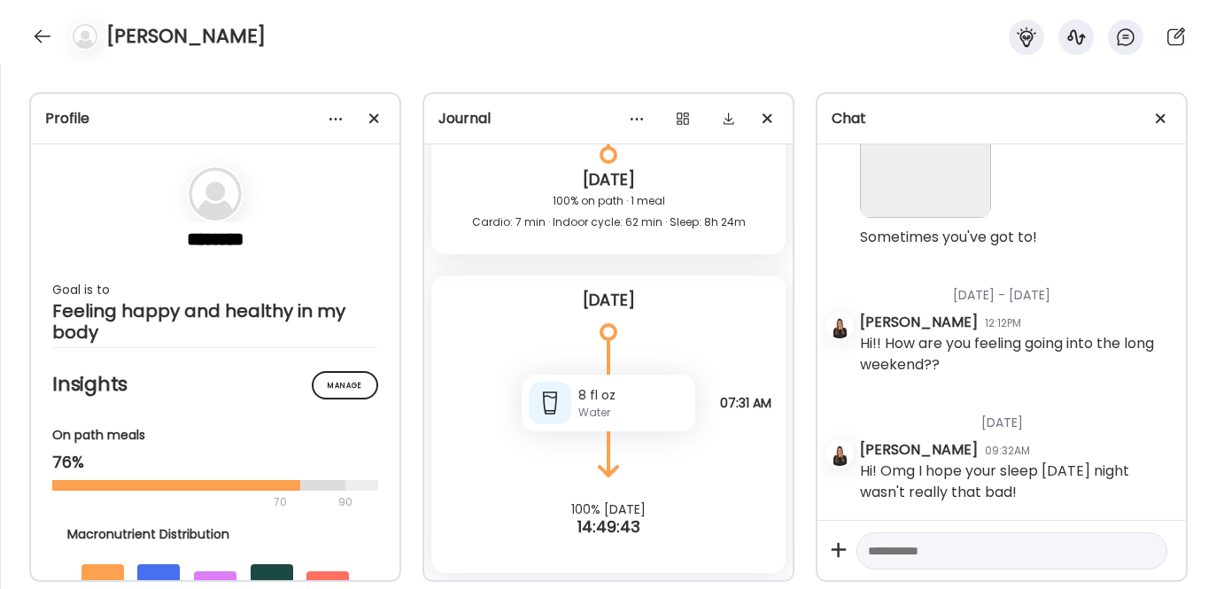
scroll to position [33991, 0]
click at [31, 27] on div at bounding box center [42, 36] width 28 height 28
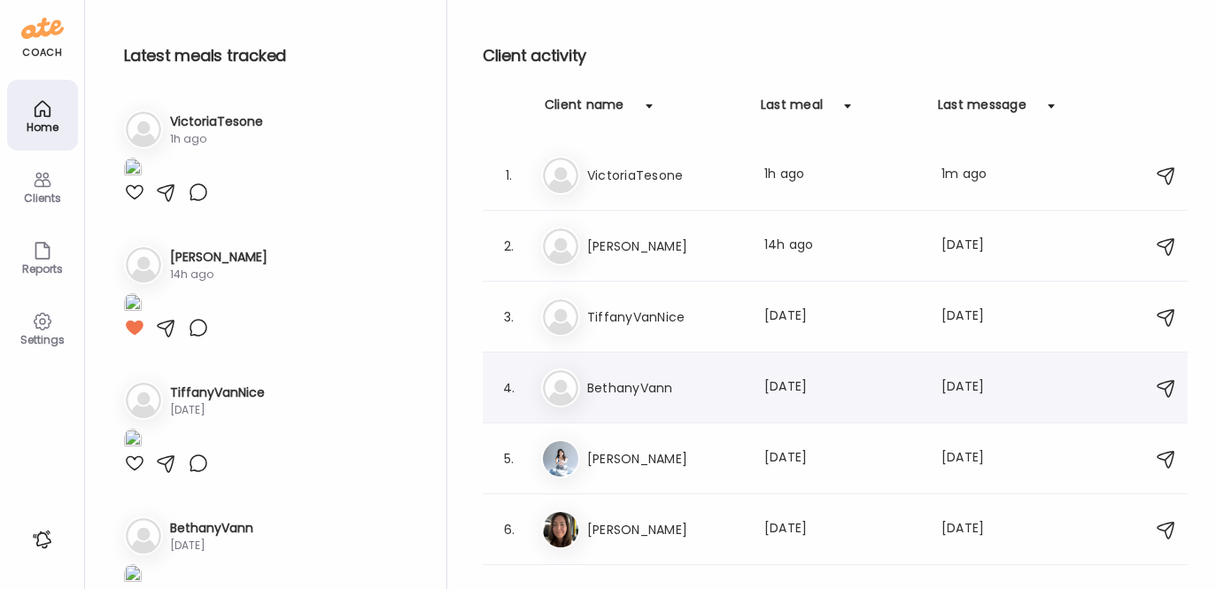
click at [645, 379] on h3 "BethanyVann" at bounding box center [665, 387] width 156 height 21
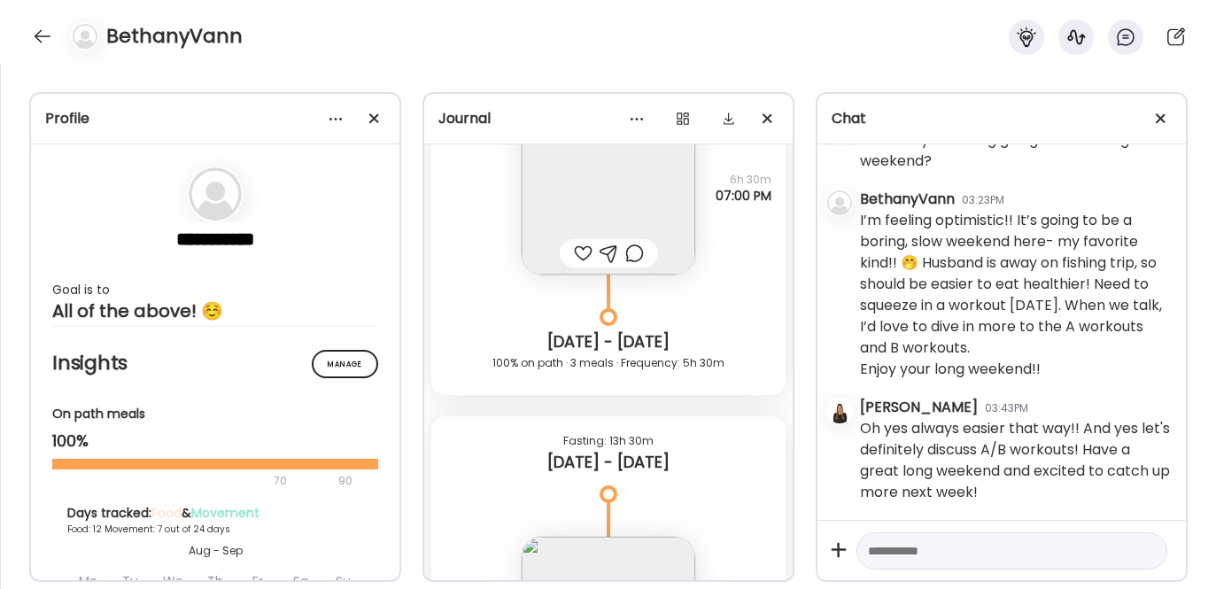
scroll to position [25241, 0]
click at [577, 252] on div at bounding box center [583, 251] width 19 height 21
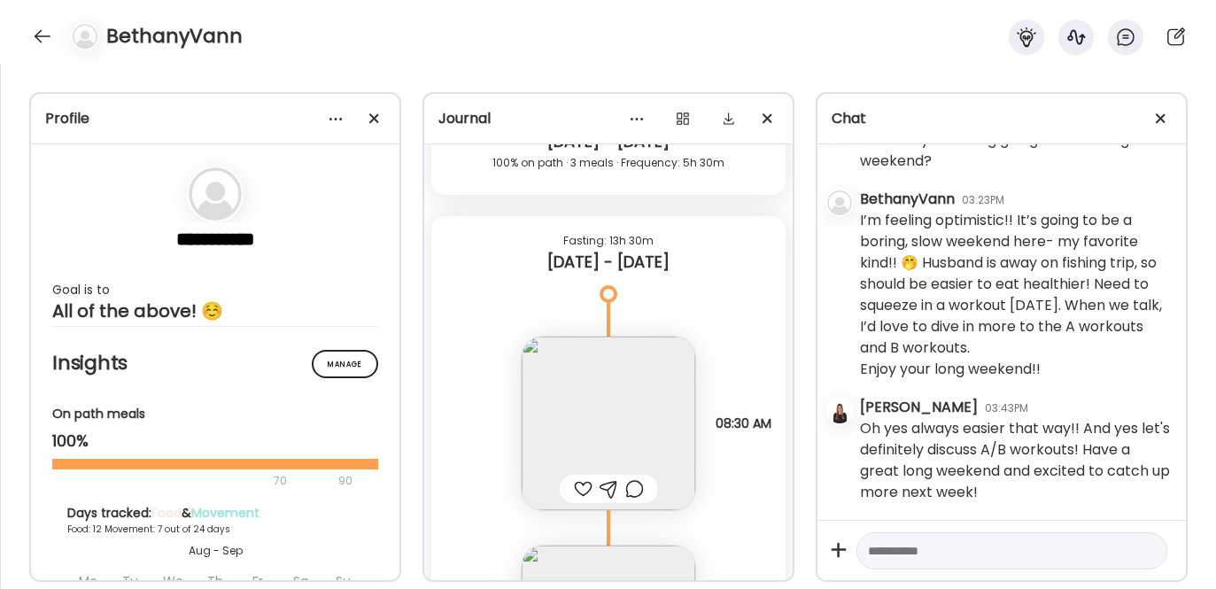
scroll to position [25441, 0]
click at [577, 384] on img at bounding box center [609, 422] width 174 height 174
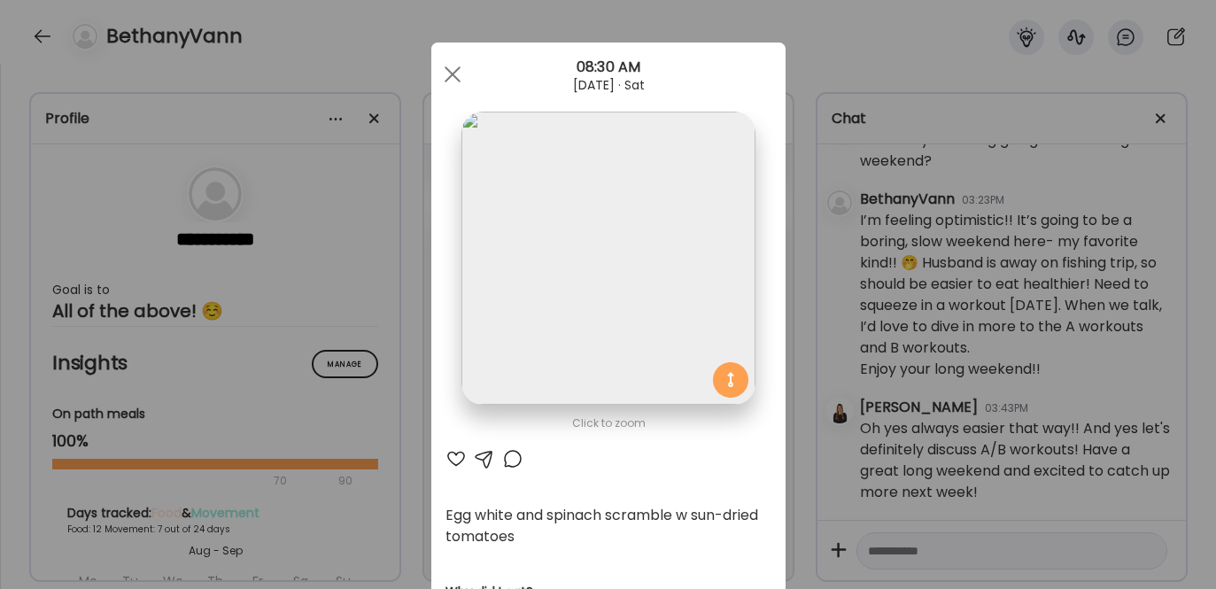
click at [445, 461] on div at bounding box center [455, 458] width 21 height 21
click at [448, 66] on div at bounding box center [452, 74] width 35 height 35
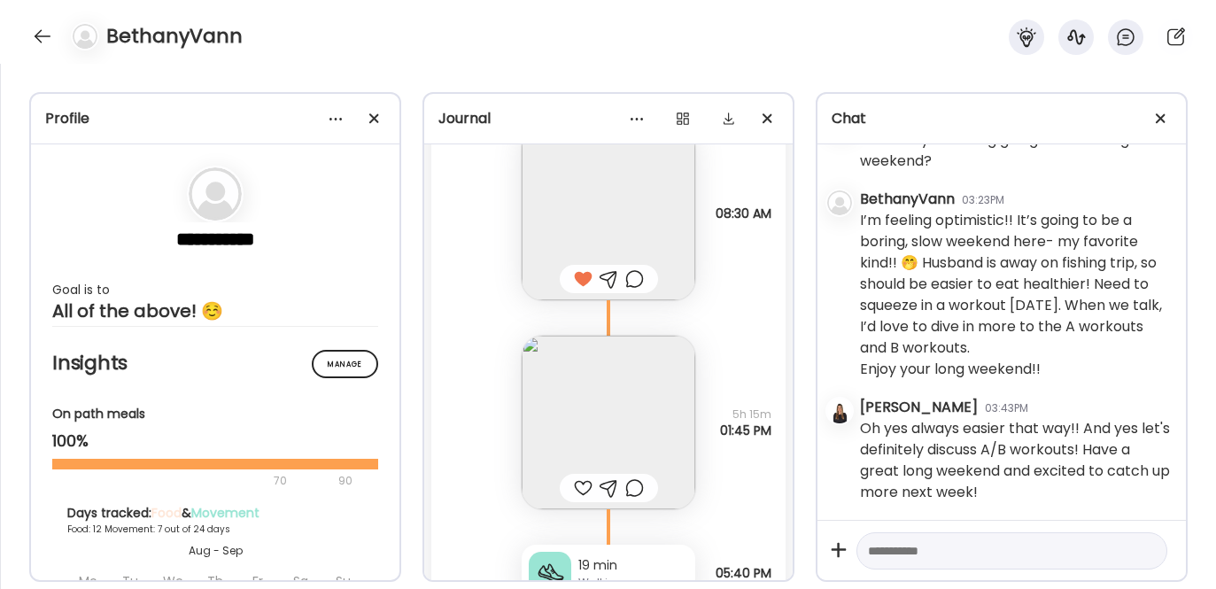
scroll to position [25729, 0]
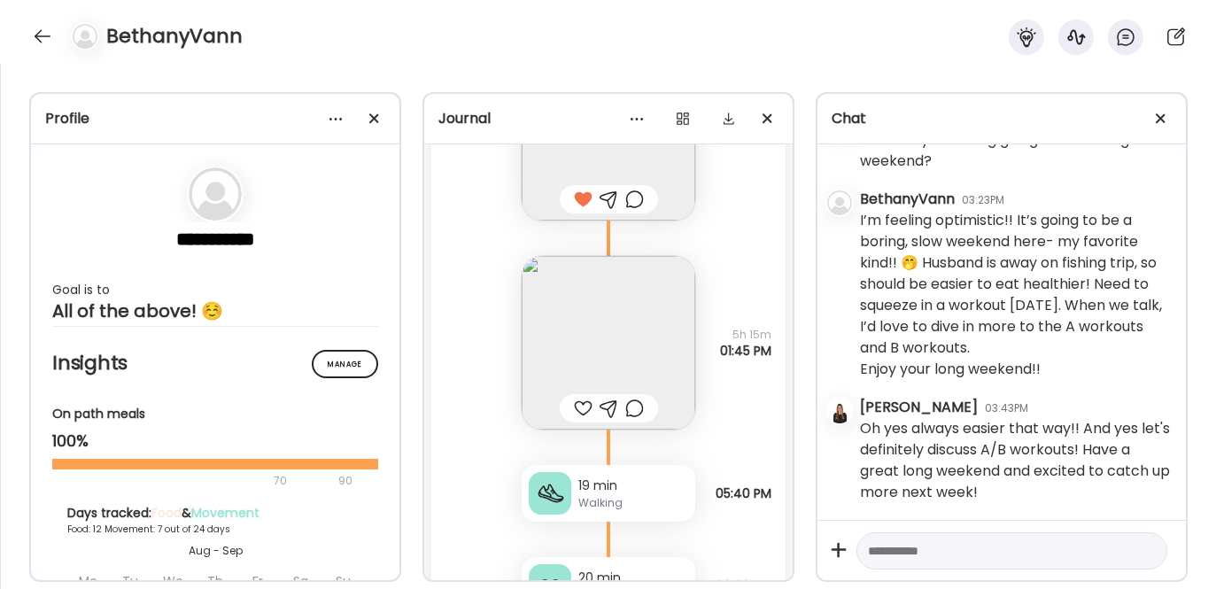
click at [574, 359] on img at bounding box center [609, 343] width 174 height 174
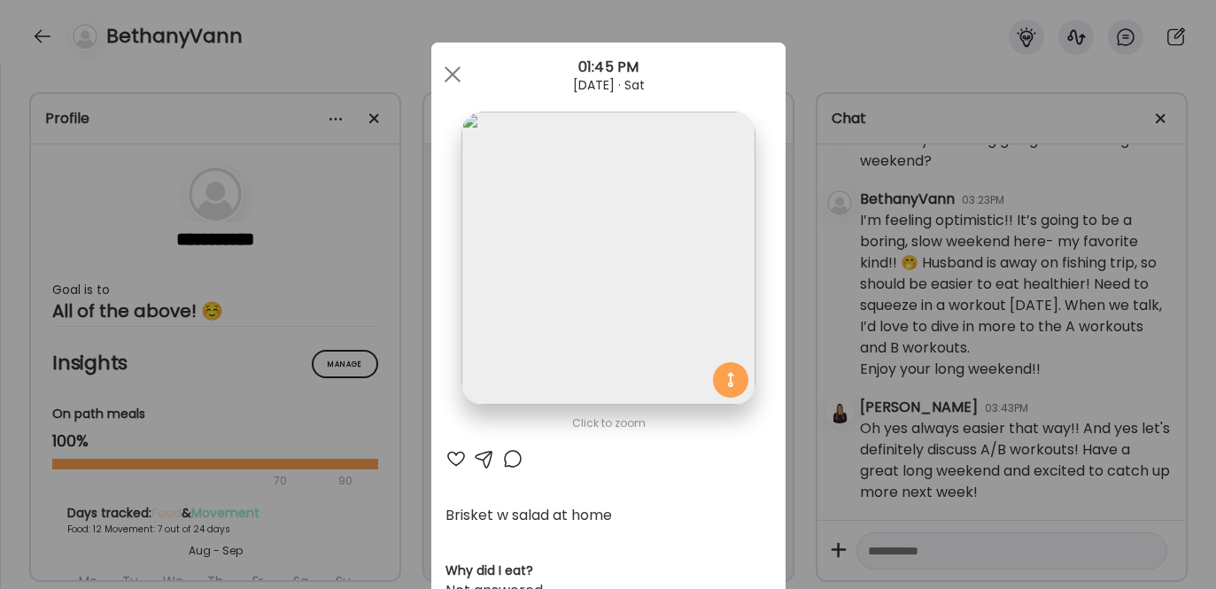
click at [445, 458] on div at bounding box center [455, 458] width 21 height 21
click at [440, 66] on div at bounding box center [452, 74] width 35 height 35
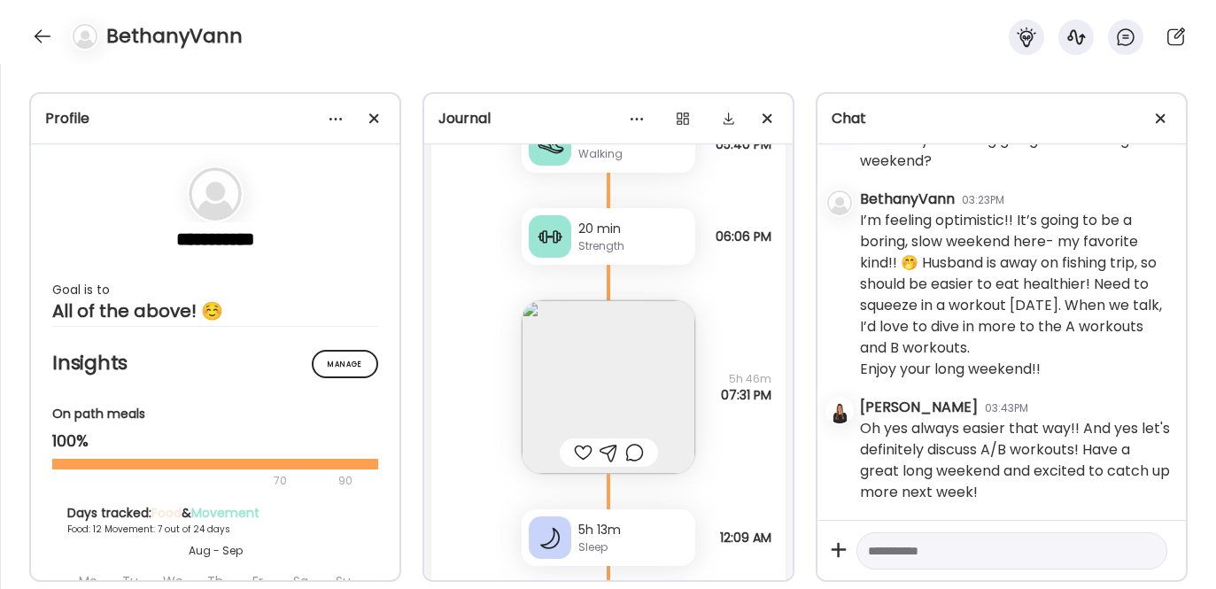
scroll to position [26080, 0]
click at [595, 372] on img at bounding box center [609, 385] width 174 height 174
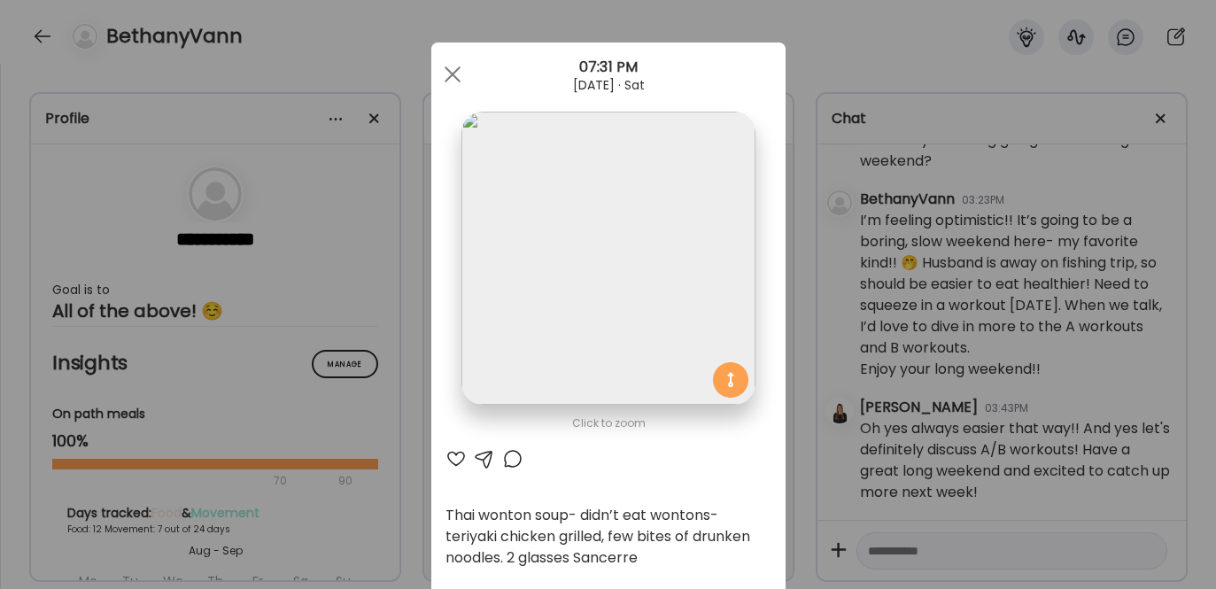
click at [451, 455] on div at bounding box center [455, 458] width 21 height 21
click at [447, 62] on div at bounding box center [452, 74] width 35 height 35
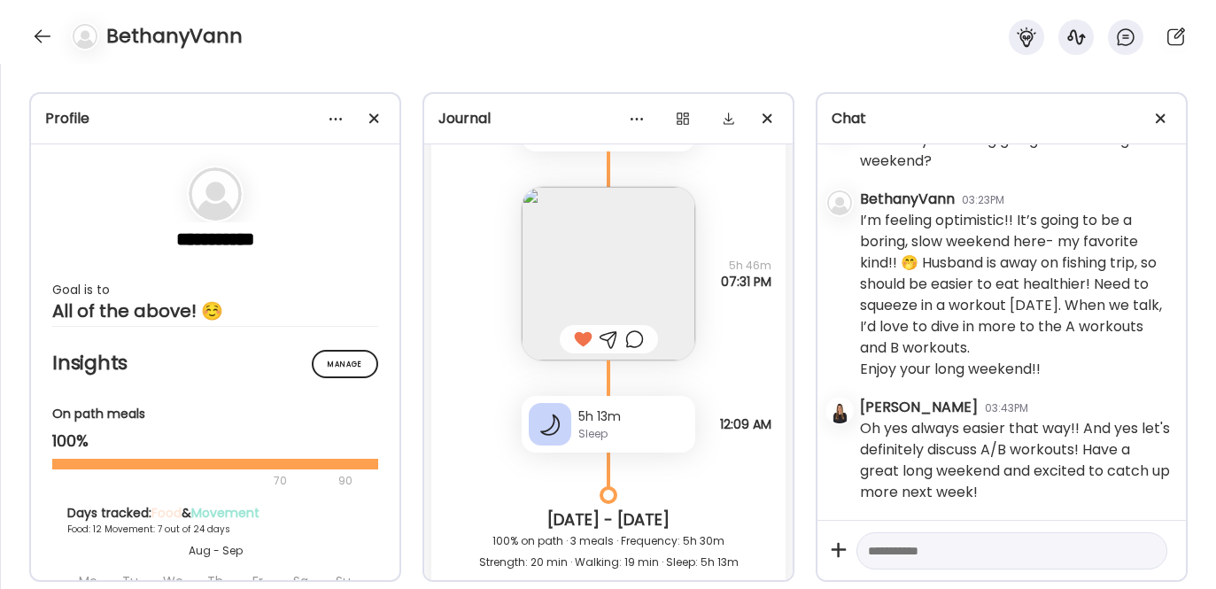
scroll to position [26373, 0]
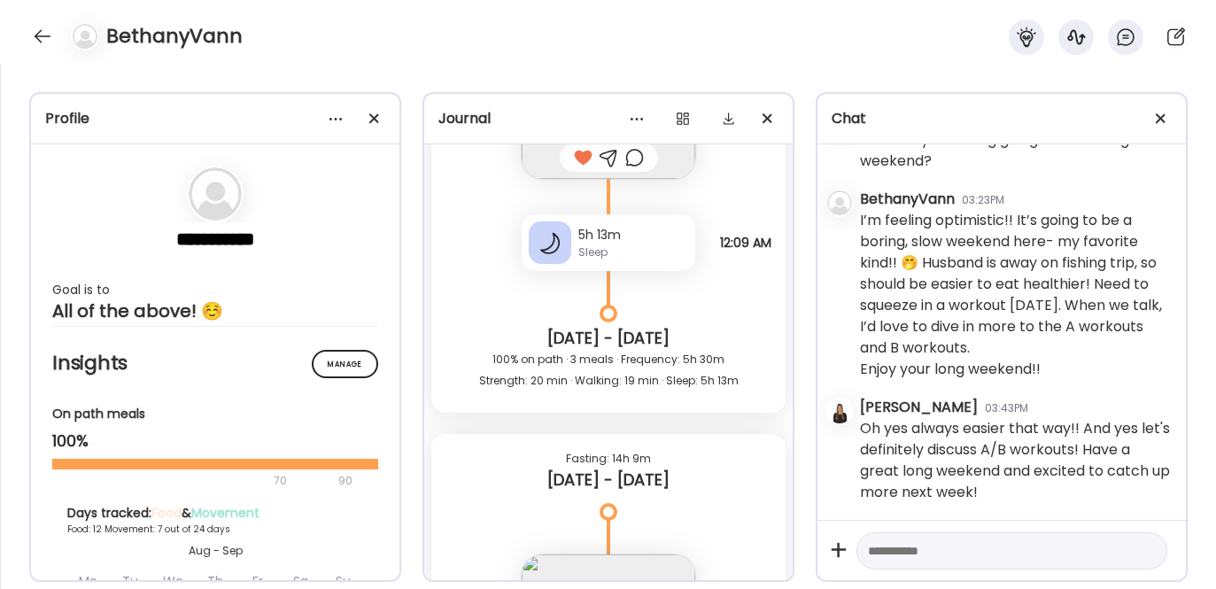
click at [570, 238] on div "5h 13m Sleep" at bounding box center [609, 242] width 174 height 57
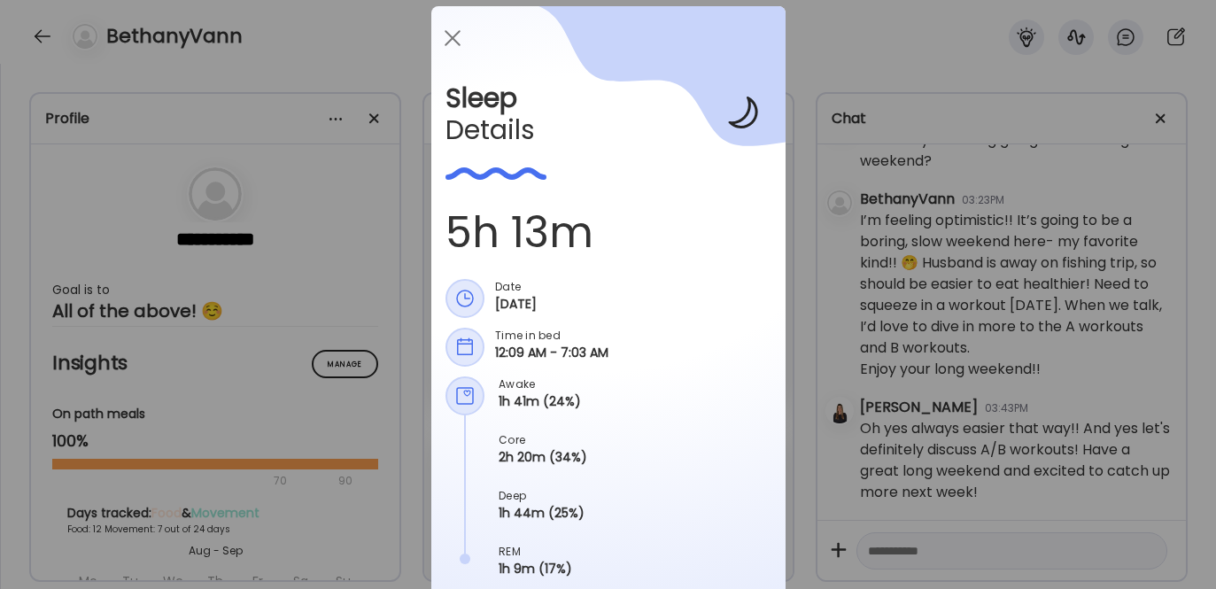
scroll to position [0, 0]
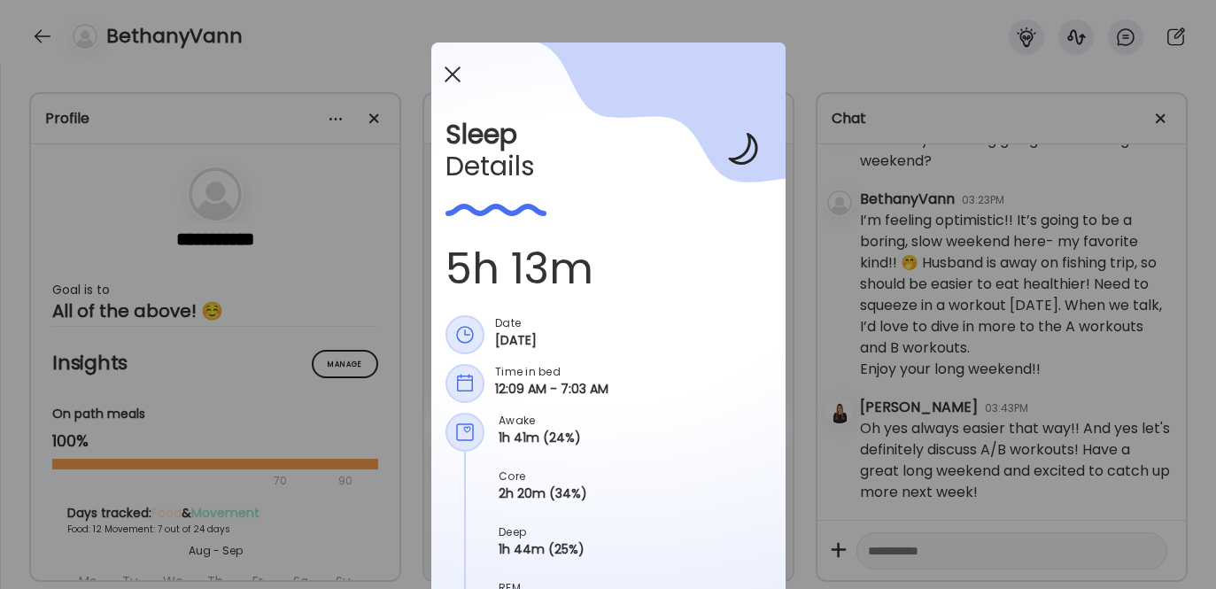
click at [444, 74] on span at bounding box center [452, 74] width 16 height 16
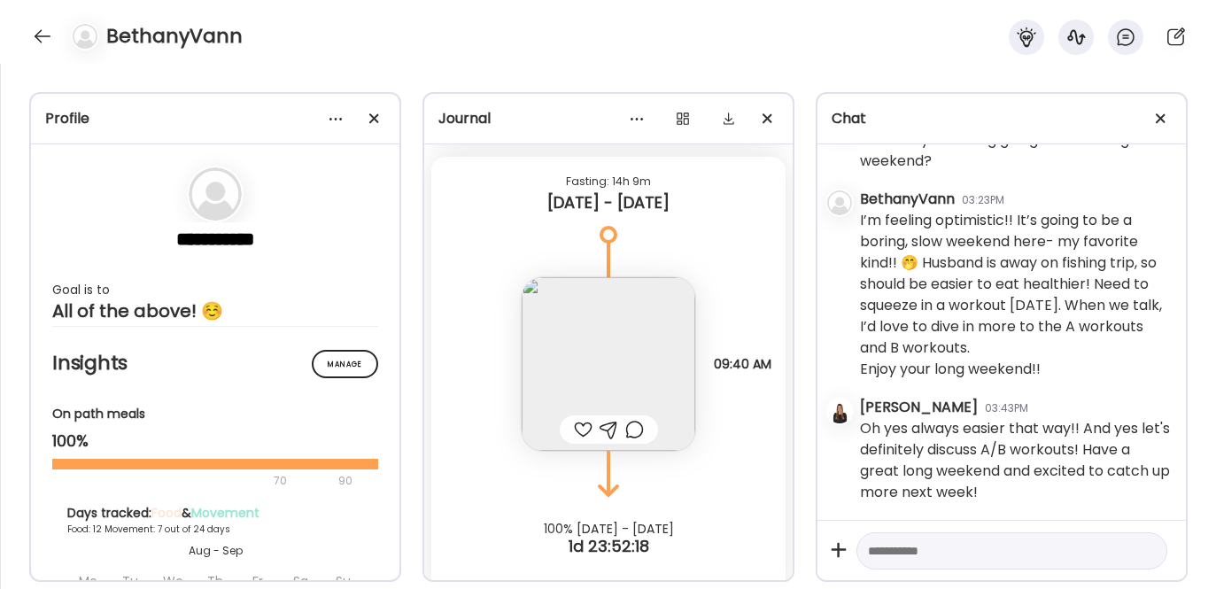
scroll to position [26653, 0]
click at [592, 340] on img at bounding box center [609, 362] width 174 height 174
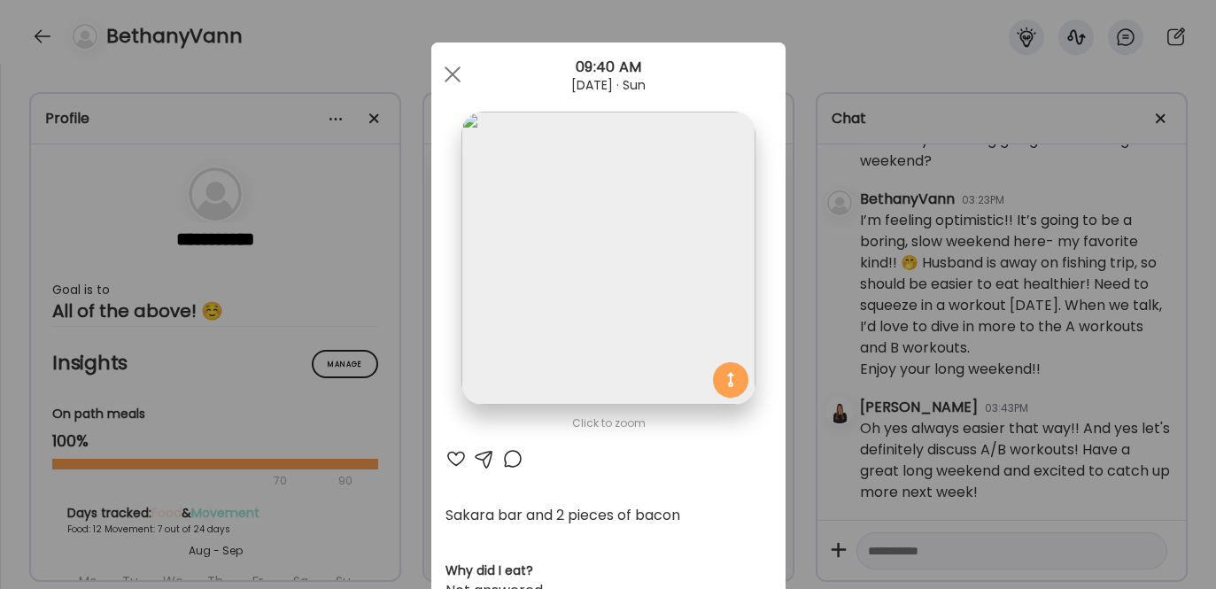
click at [451, 456] on div at bounding box center [455, 458] width 21 height 21
click at [445, 70] on div at bounding box center [452, 74] width 35 height 35
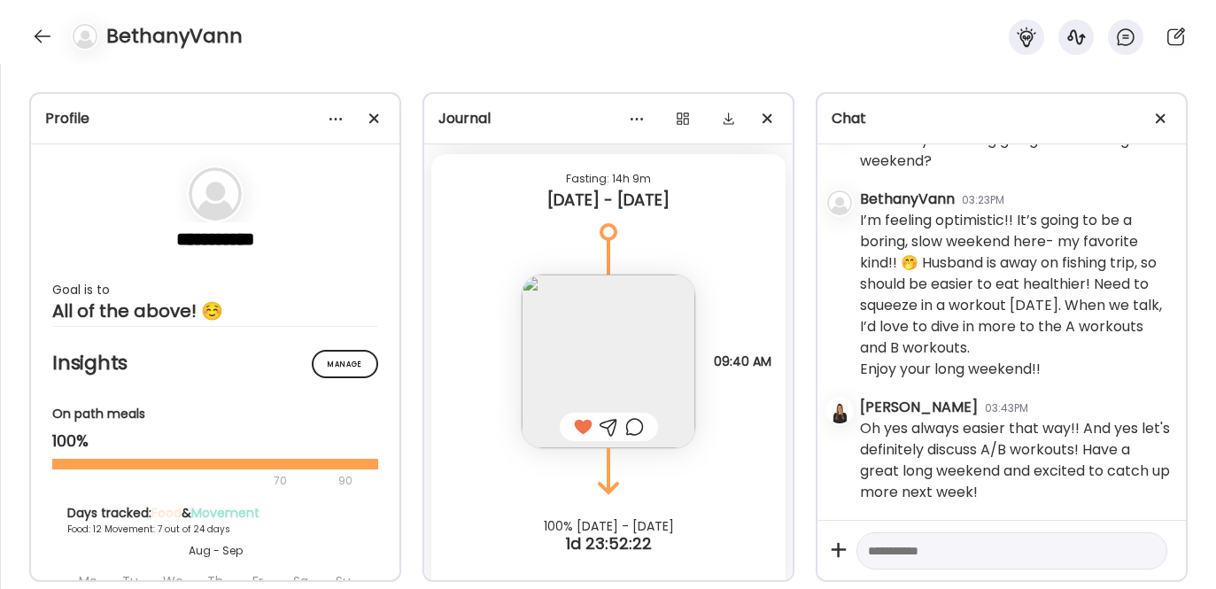
scroll to position [26669, 0]
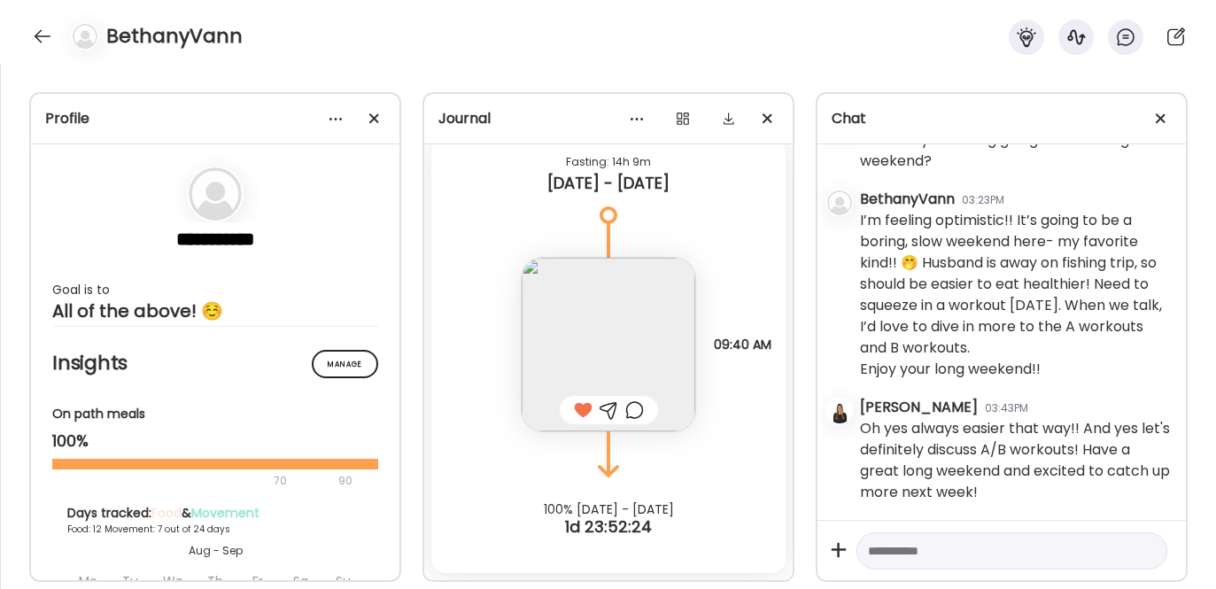
click at [941, 544] on textarea at bounding box center [996, 550] width 256 height 21
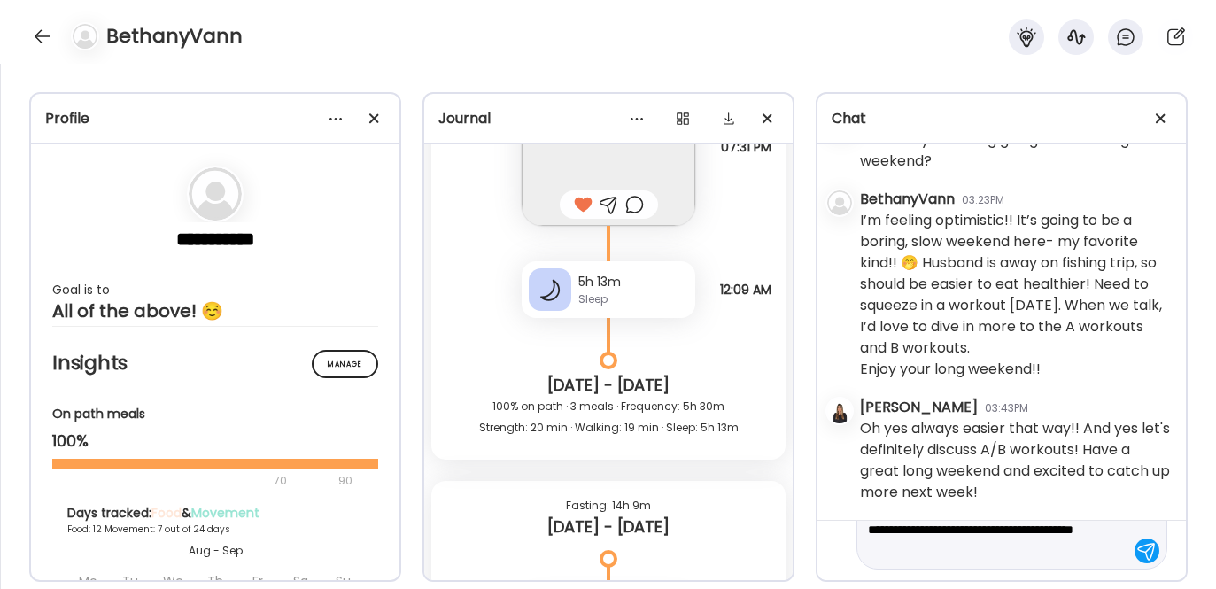
scroll to position [26220, 0]
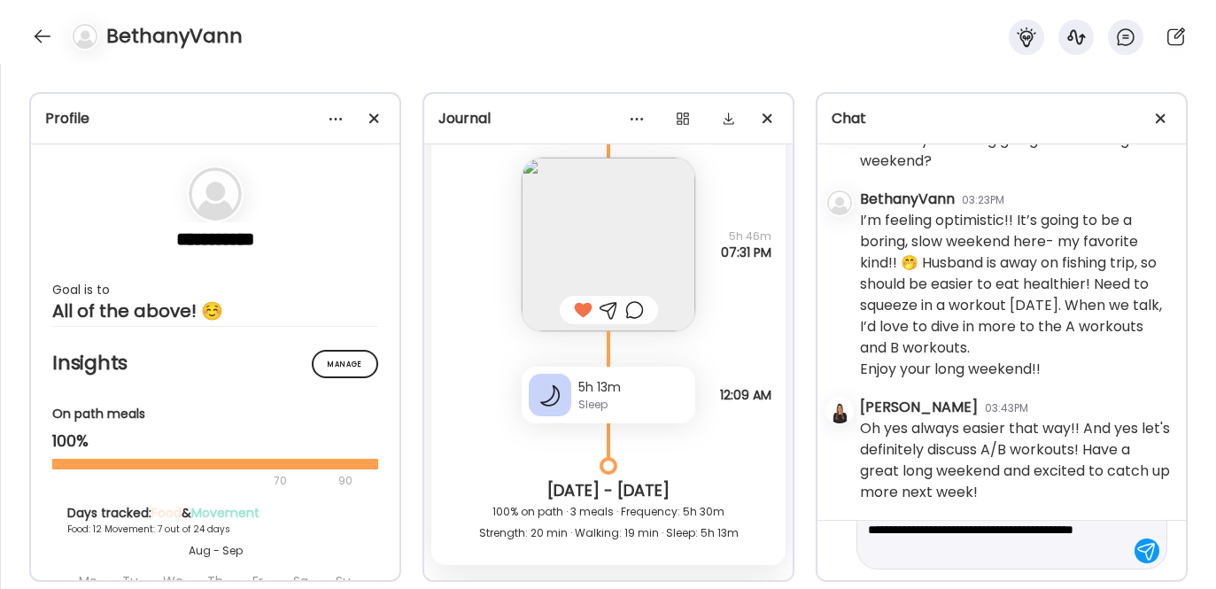
click at [590, 409] on div "Sleep" at bounding box center [633, 405] width 110 height 16
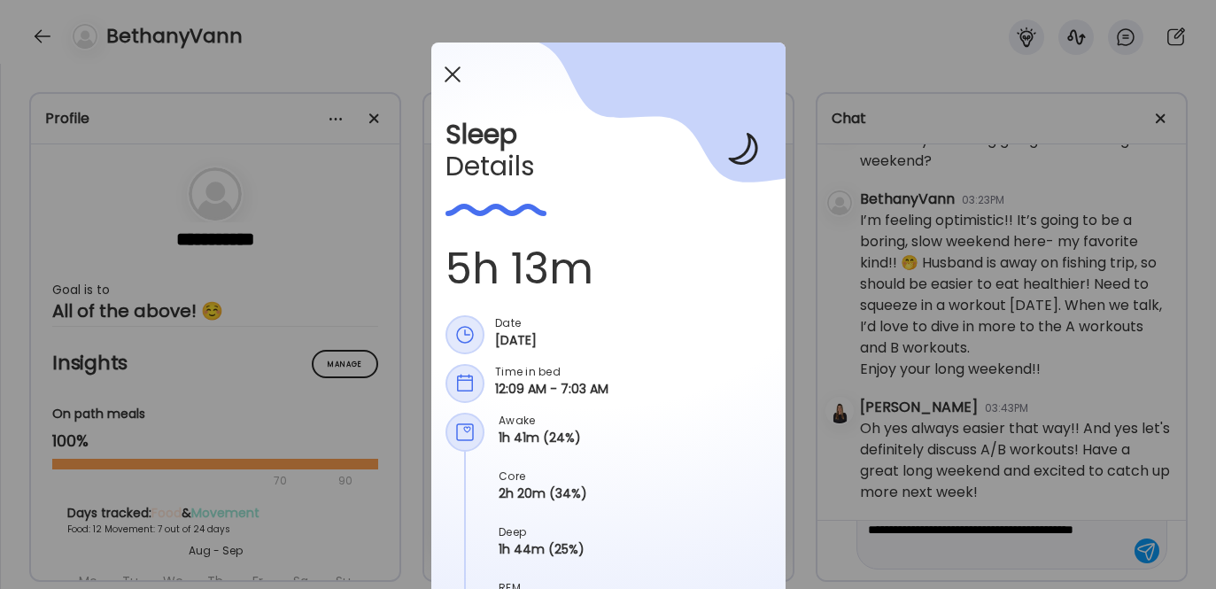
click at [444, 71] on div at bounding box center [452, 74] width 35 height 35
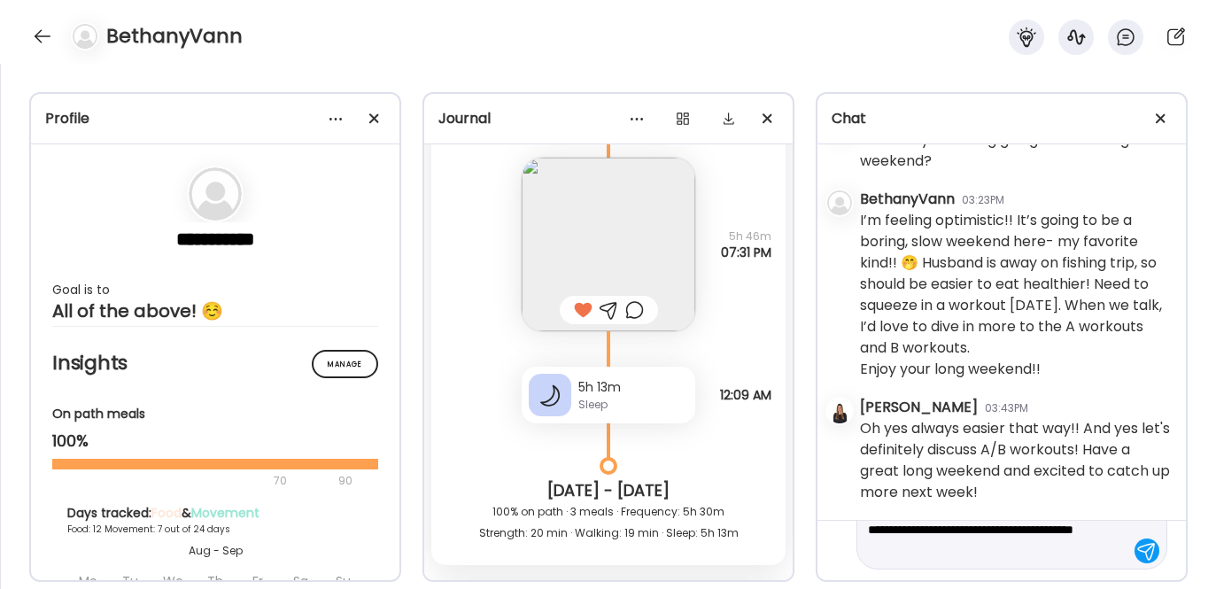
click at [1076, 546] on textarea "**********" at bounding box center [996, 530] width 256 height 64
type textarea "**********"
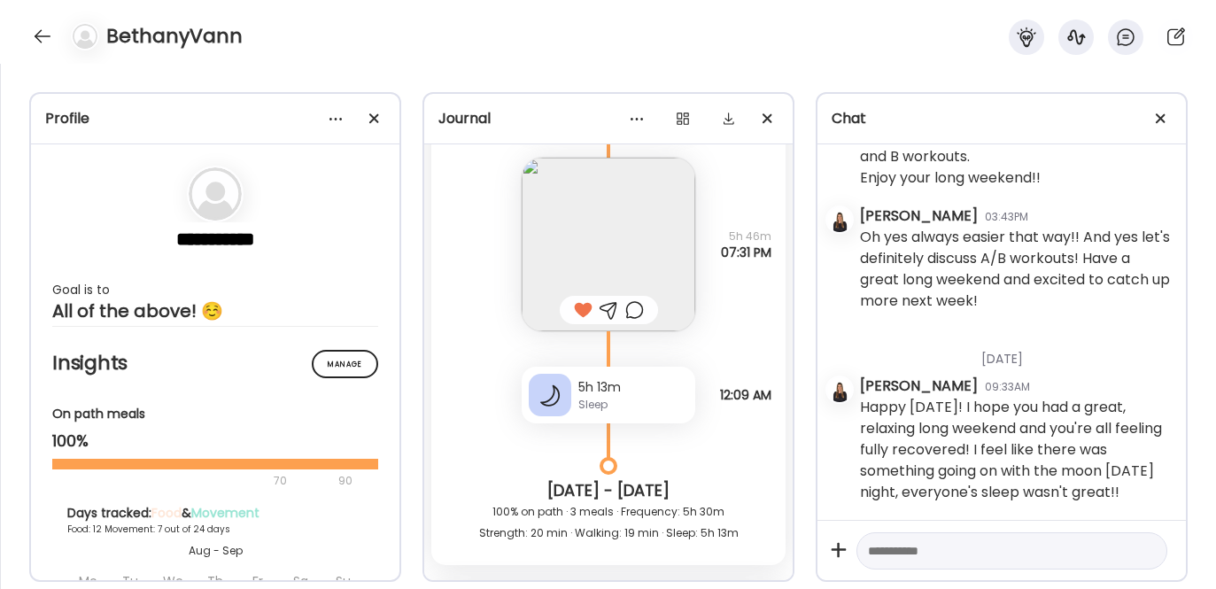
scroll to position [39086, 0]
click at [41, 45] on div at bounding box center [42, 36] width 28 height 28
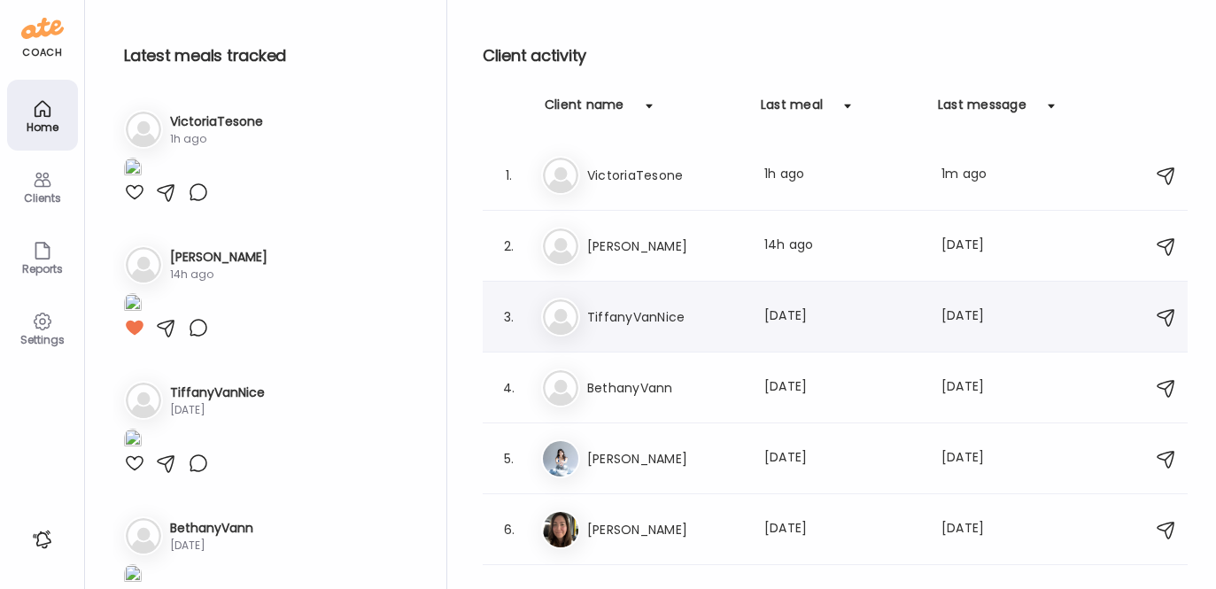
click at [659, 305] on div "Ti TiffanyVanNice Last meal: [DATE] Last message: [DATE] You: perfect I'll send…" at bounding box center [837, 317] width 593 height 39
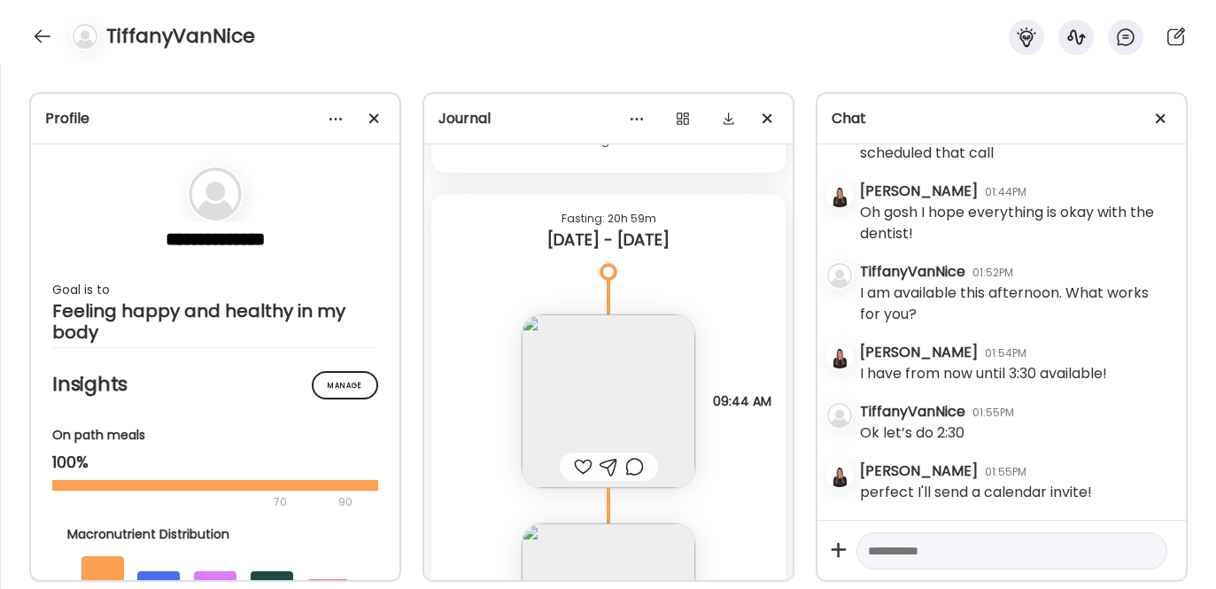
scroll to position [26985, 0]
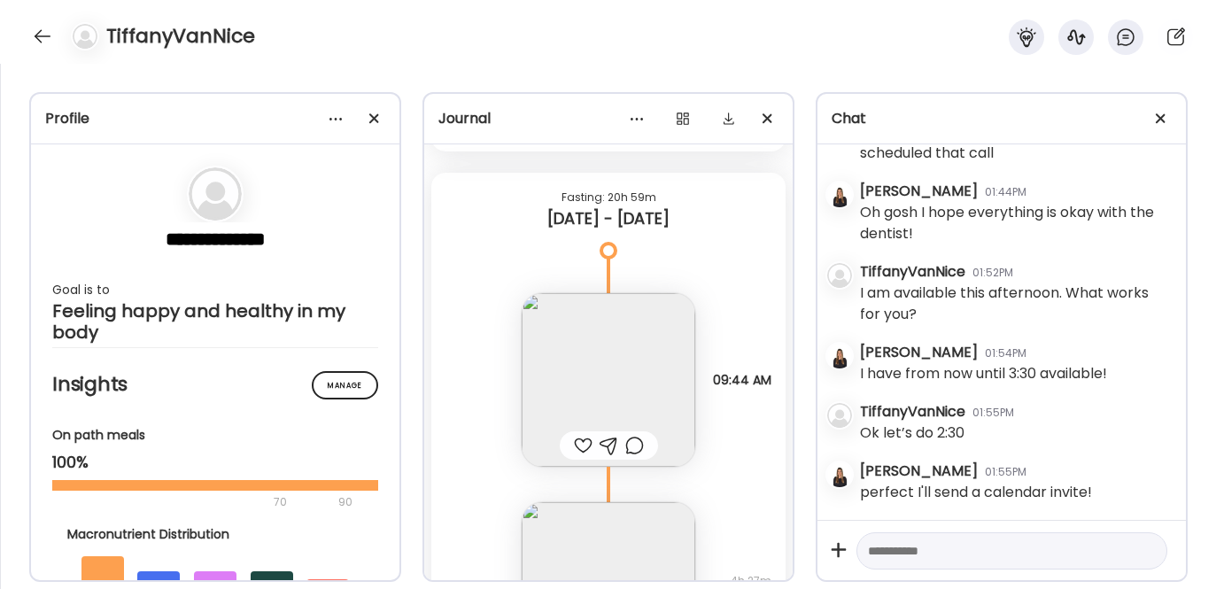
click at [574, 445] on div at bounding box center [583, 445] width 19 height 21
click at [591, 360] on img at bounding box center [609, 380] width 174 height 174
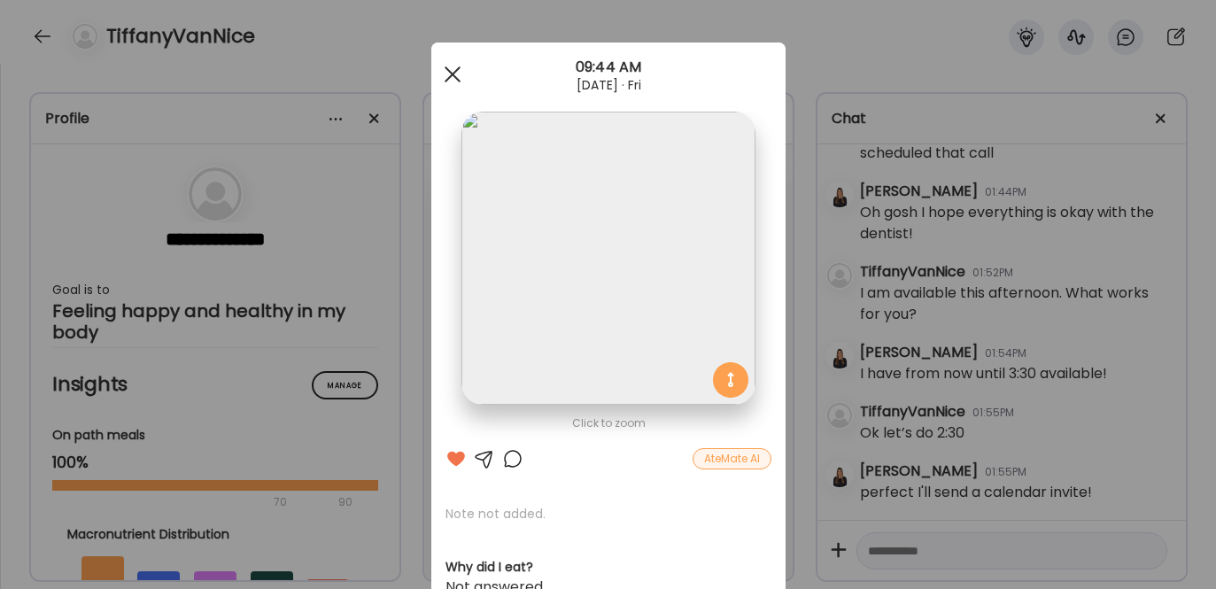
click at [438, 66] on div at bounding box center [452, 74] width 35 height 35
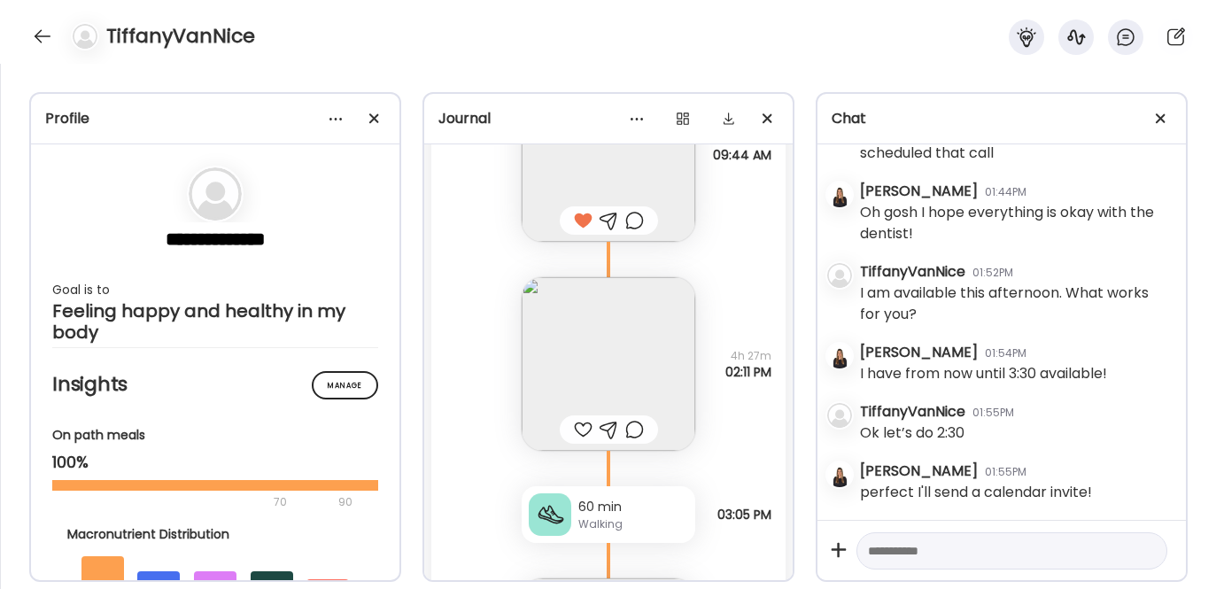
scroll to position [27211, 0]
click at [592, 354] on img at bounding box center [609, 363] width 174 height 174
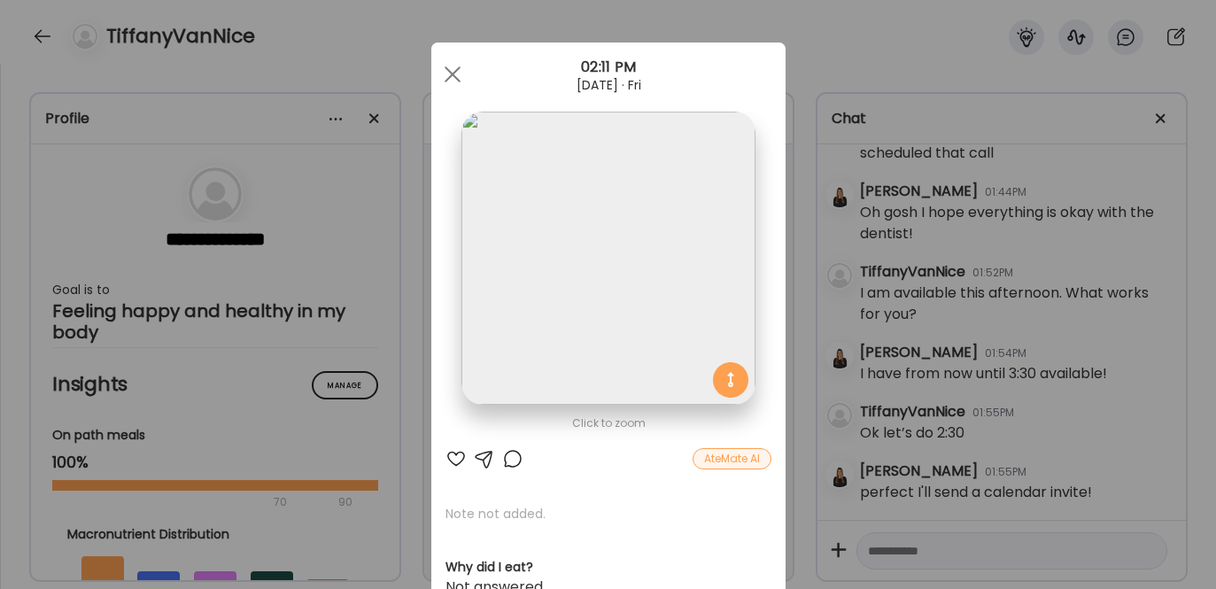
click at [448, 453] on div at bounding box center [455, 458] width 21 height 21
click at [451, 74] on div at bounding box center [452, 74] width 35 height 35
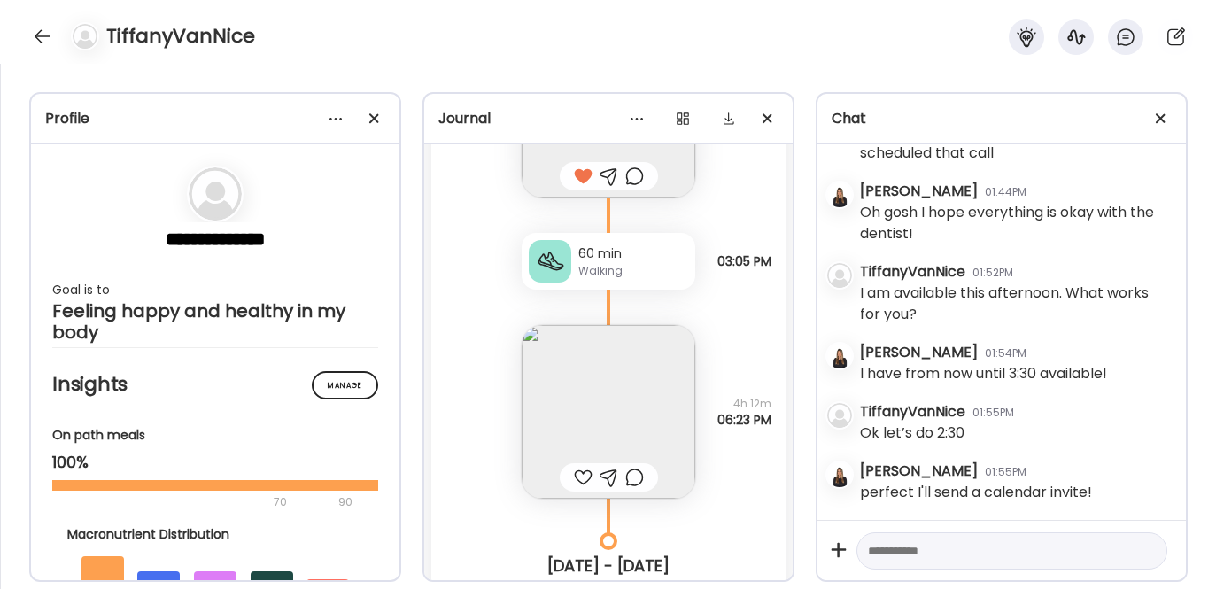
scroll to position [27465, 0]
click at [564, 377] on img at bounding box center [609, 410] width 174 height 174
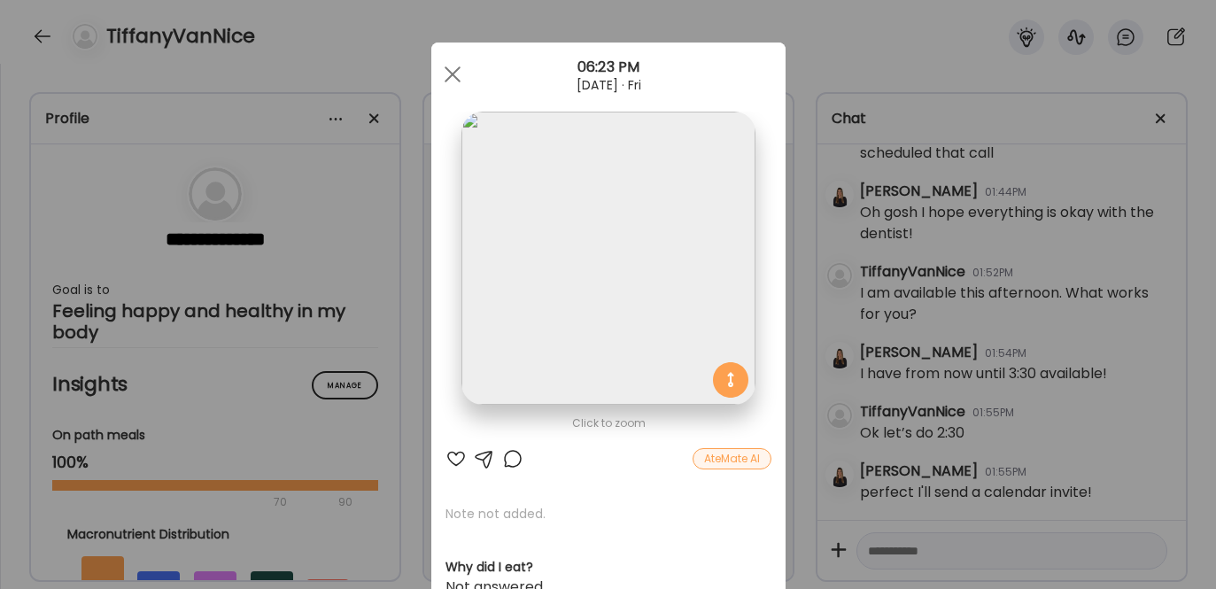
click at [447, 458] on div at bounding box center [455, 458] width 21 height 21
click at [447, 72] on span at bounding box center [452, 74] width 16 height 16
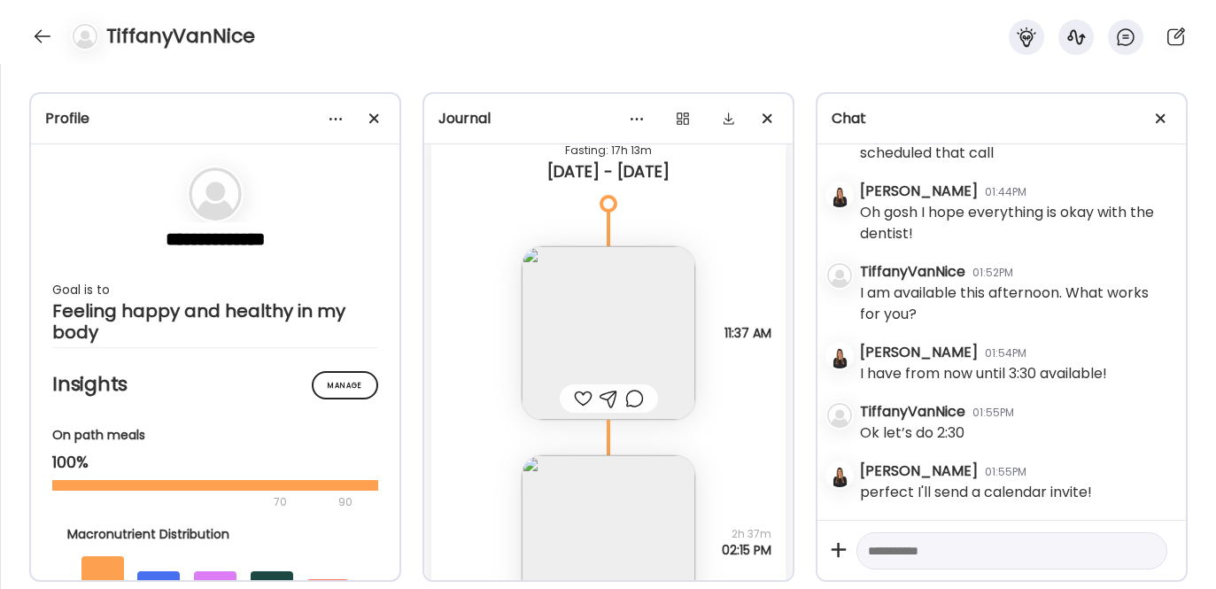
scroll to position [28003, 0]
click at [608, 331] on img at bounding box center [609, 329] width 174 height 174
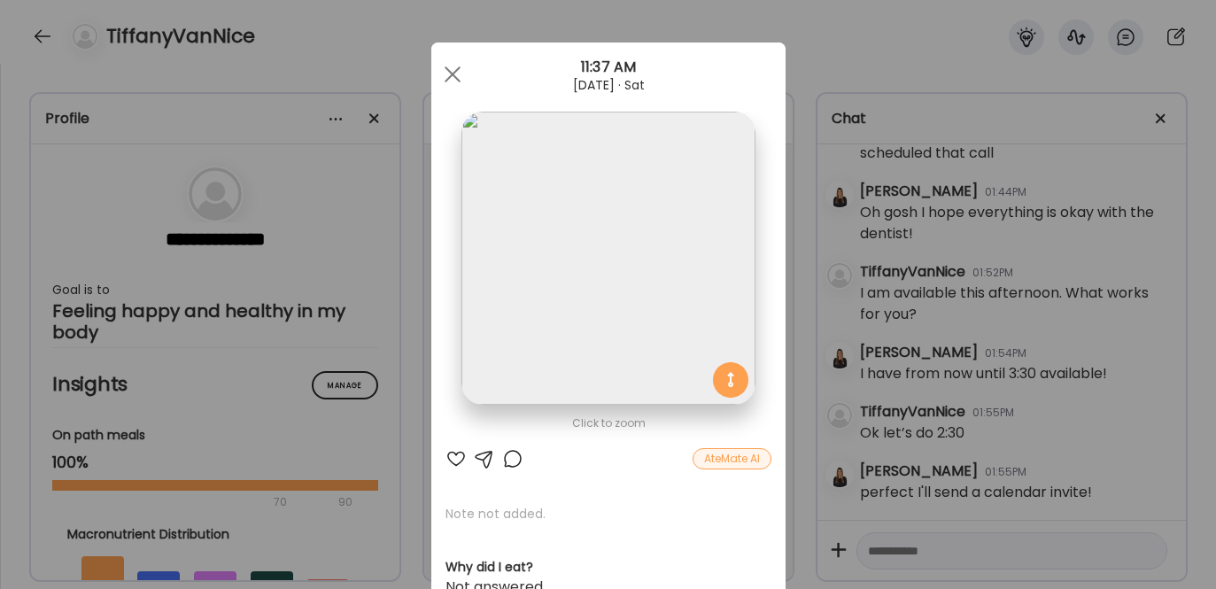
click at [446, 455] on div at bounding box center [455, 458] width 21 height 21
click at [451, 67] on span at bounding box center [452, 74] width 16 height 16
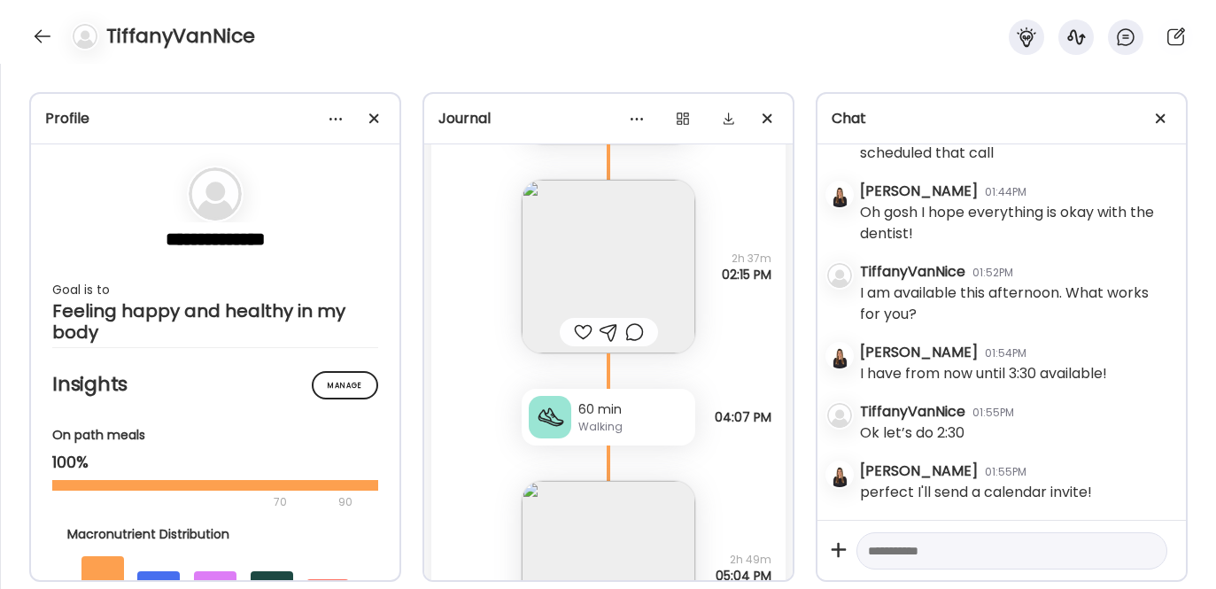
scroll to position [28288, 0]
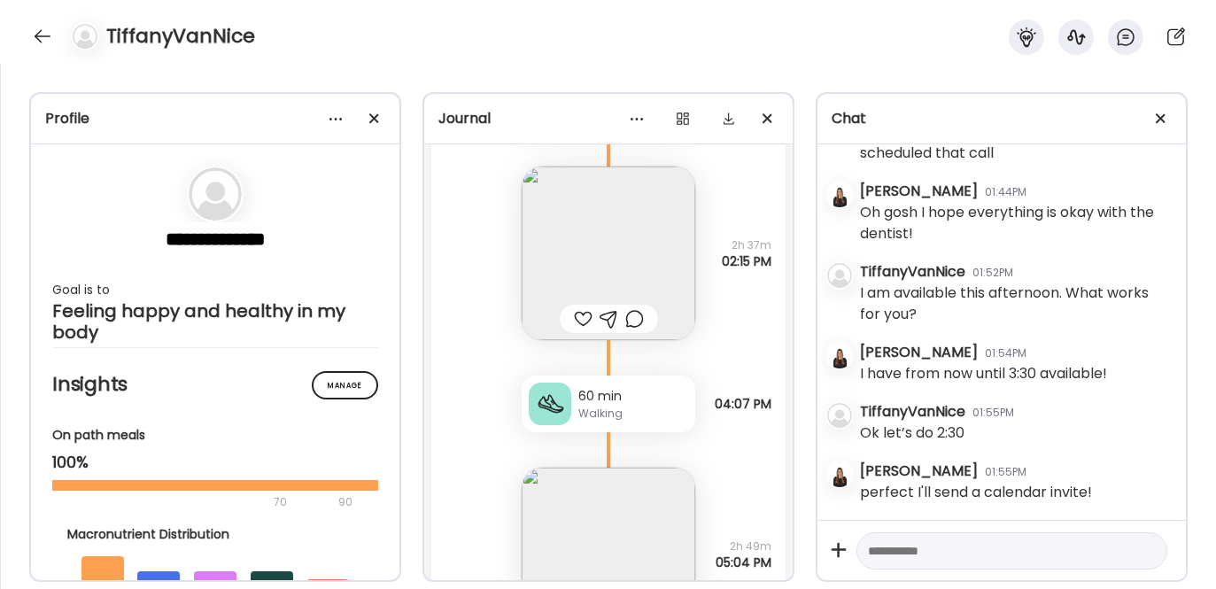
click at [593, 243] on img at bounding box center [609, 254] width 174 height 174
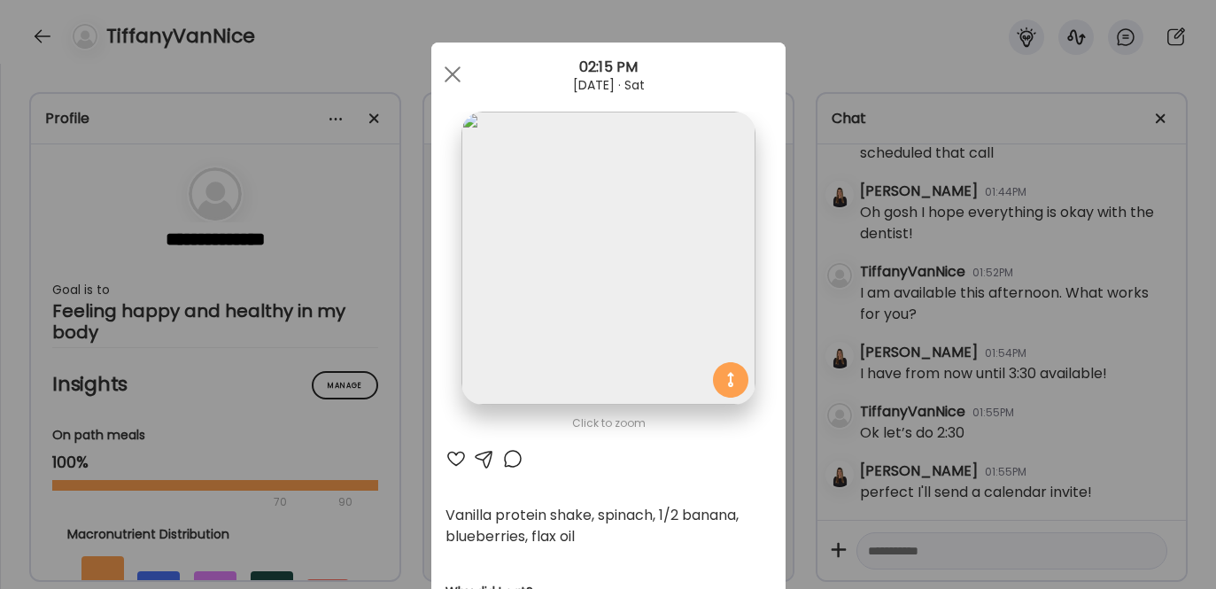
click at [450, 453] on div at bounding box center [455, 458] width 21 height 21
click at [447, 74] on span at bounding box center [452, 74] width 16 height 16
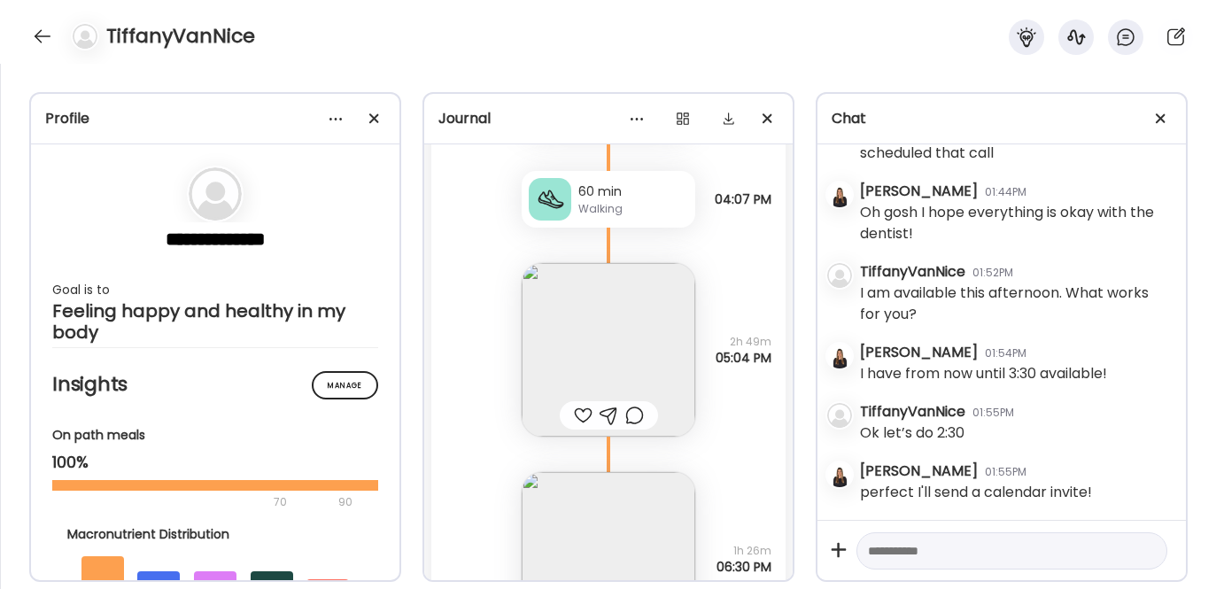
click at [575, 419] on div at bounding box center [583, 415] width 19 height 21
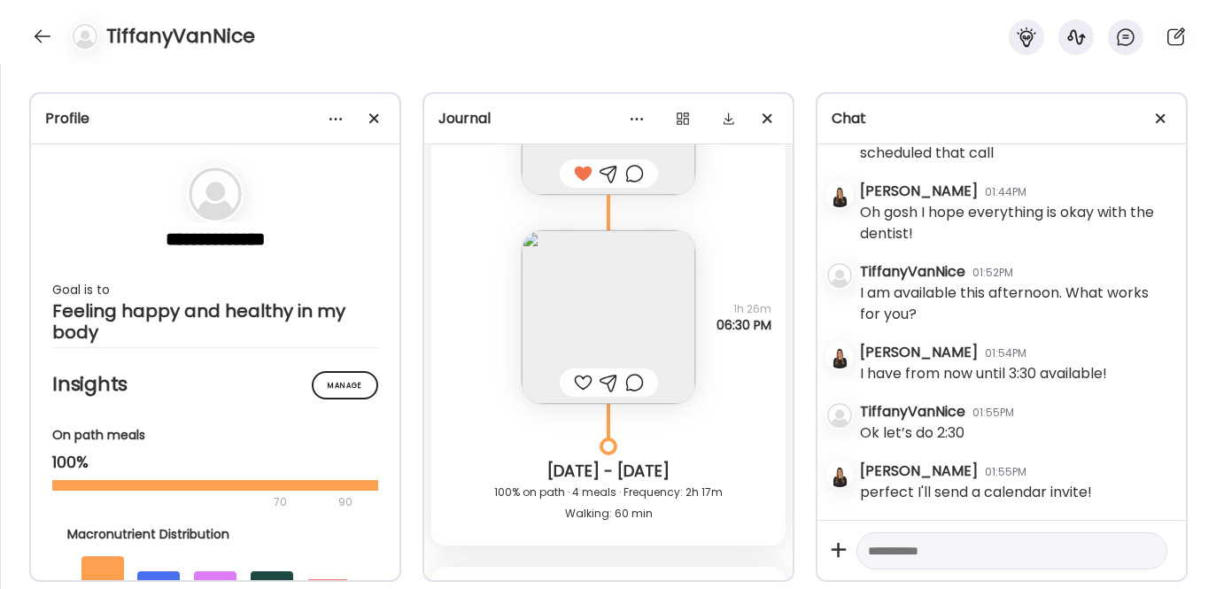
scroll to position [28735, 0]
click at [585, 307] on img at bounding box center [609, 316] width 174 height 174
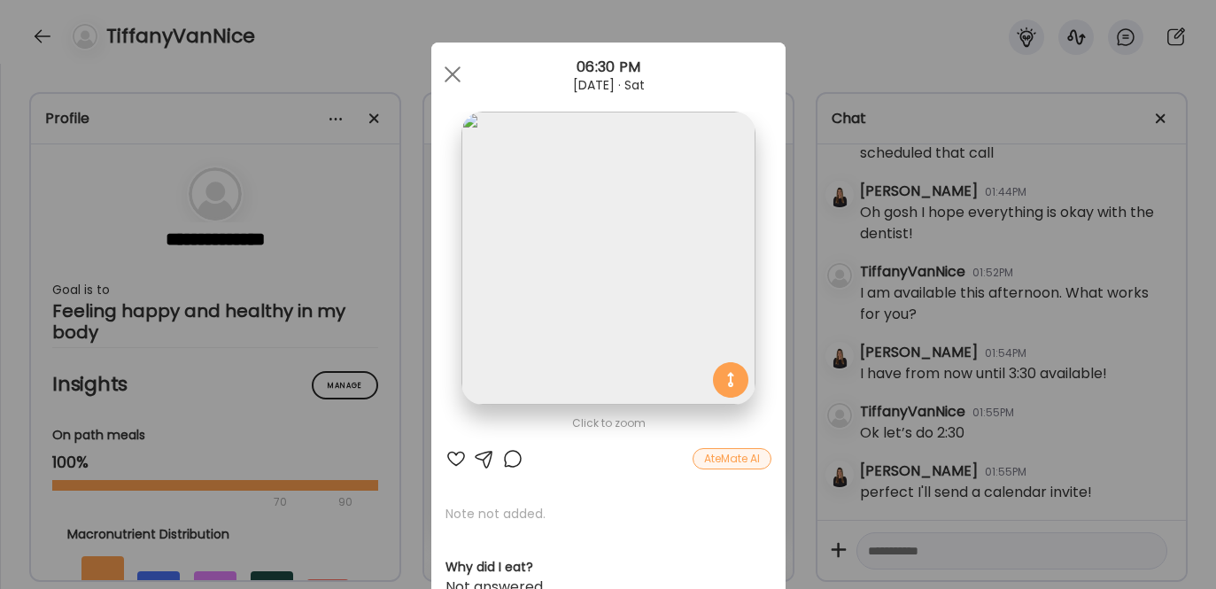
click at [448, 453] on div at bounding box center [455, 458] width 21 height 21
click at [446, 81] on div at bounding box center [452, 74] width 35 height 35
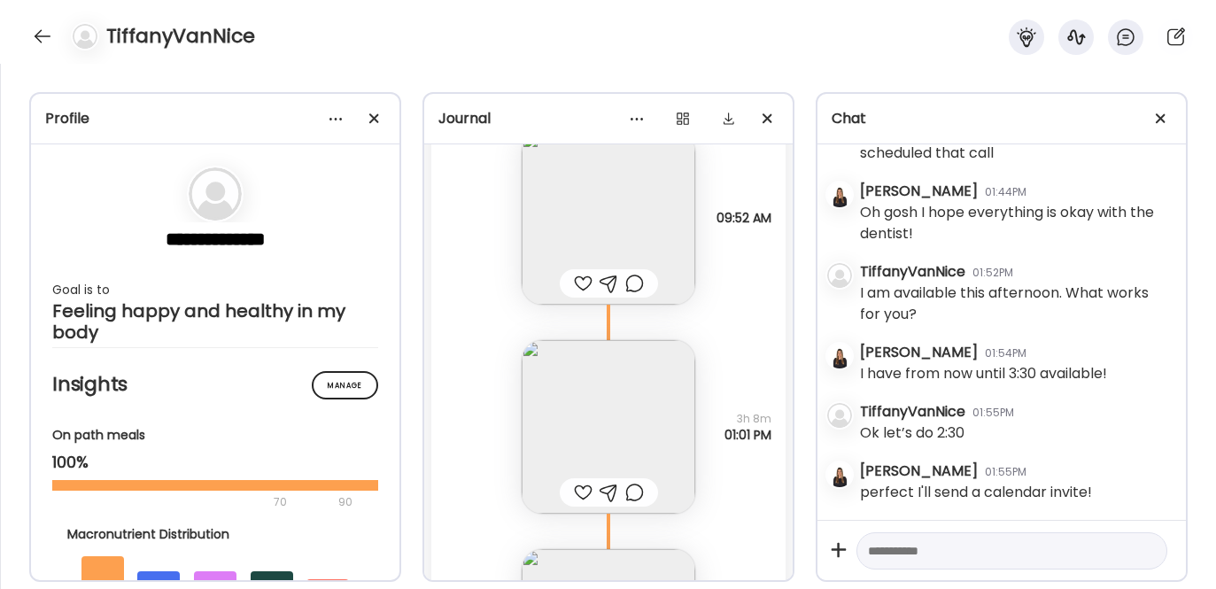
scroll to position [29294, 0]
click at [576, 200] on img at bounding box center [609, 215] width 174 height 174
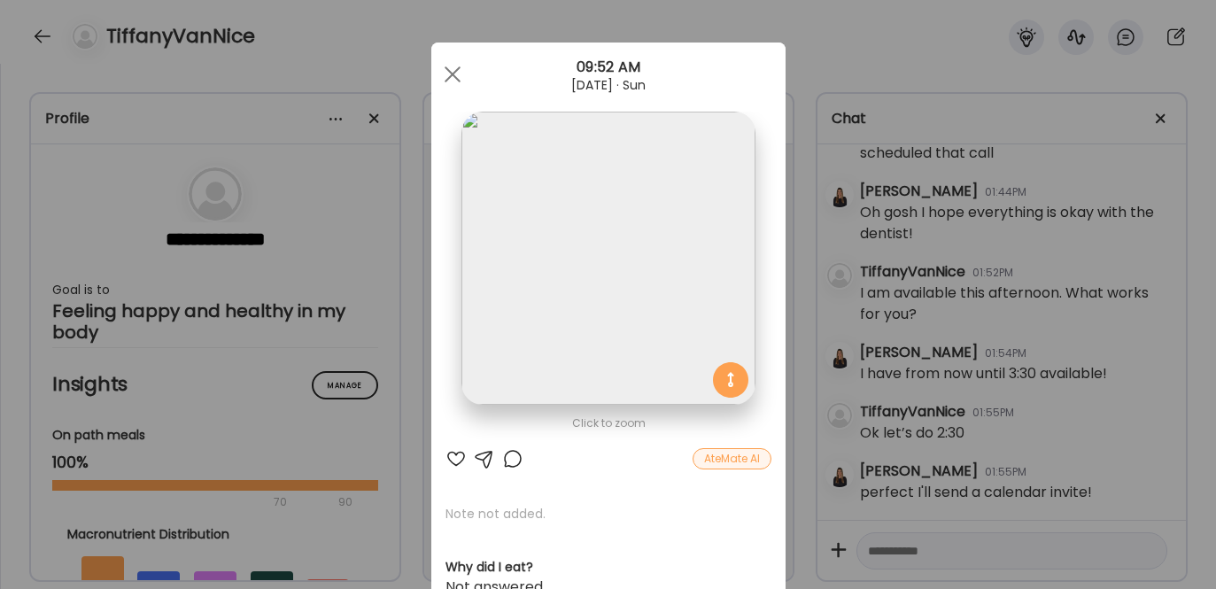
click at [451, 457] on div at bounding box center [455, 458] width 21 height 21
click at [448, 70] on span at bounding box center [452, 74] width 16 height 16
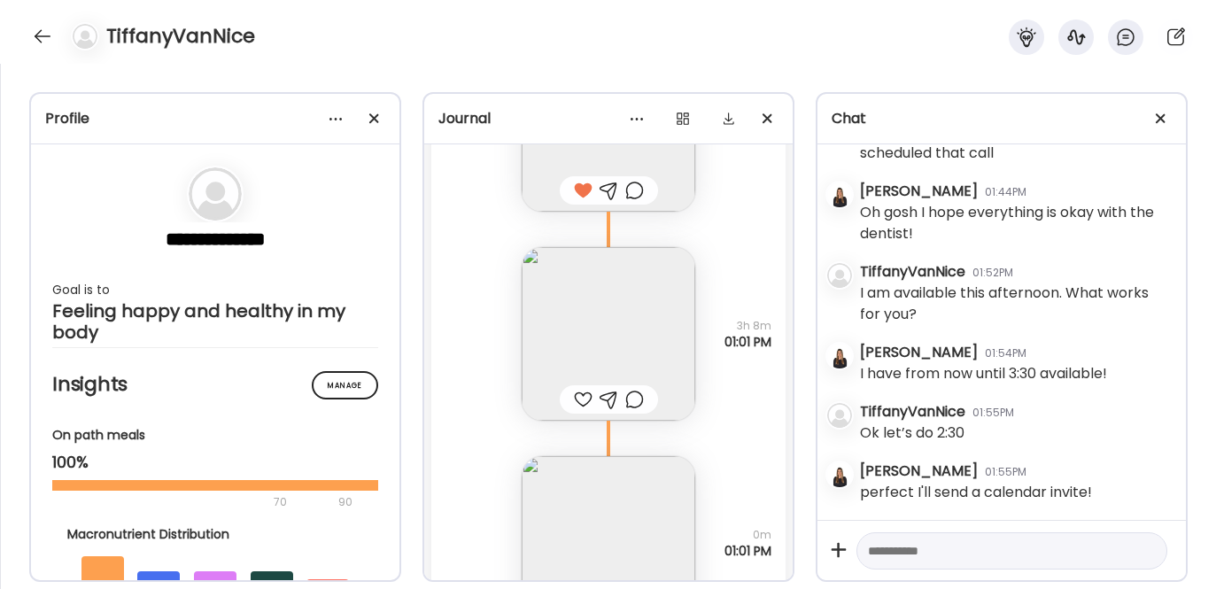
scroll to position [29466, 0]
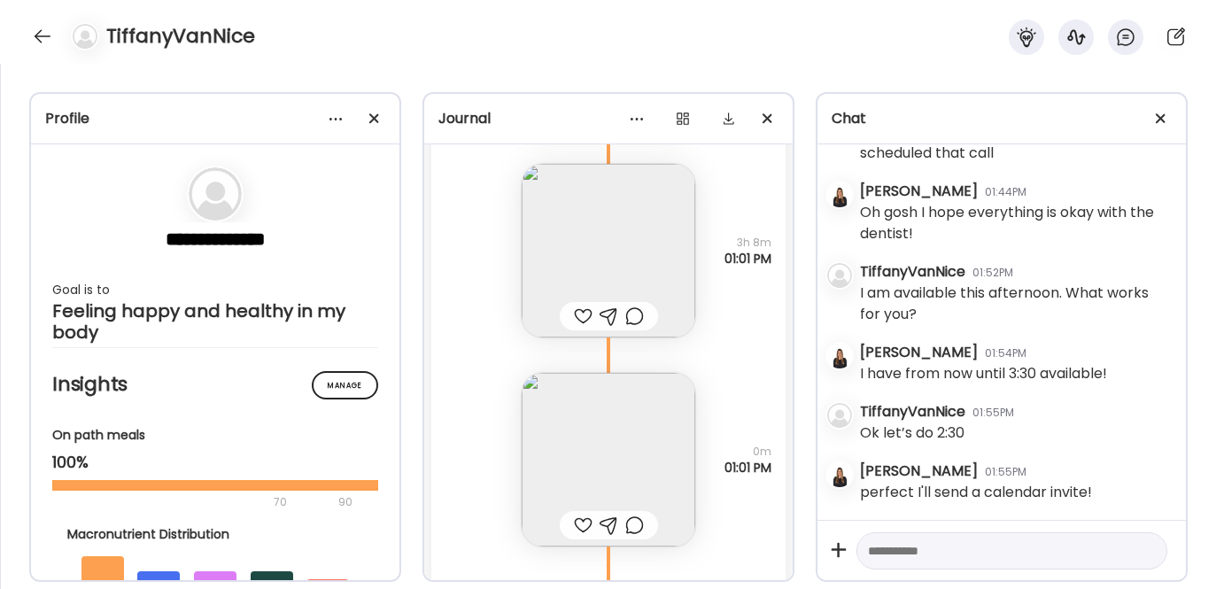
click at [576, 317] on div at bounding box center [583, 316] width 19 height 21
click at [584, 461] on img at bounding box center [609, 460] width 174 height 174
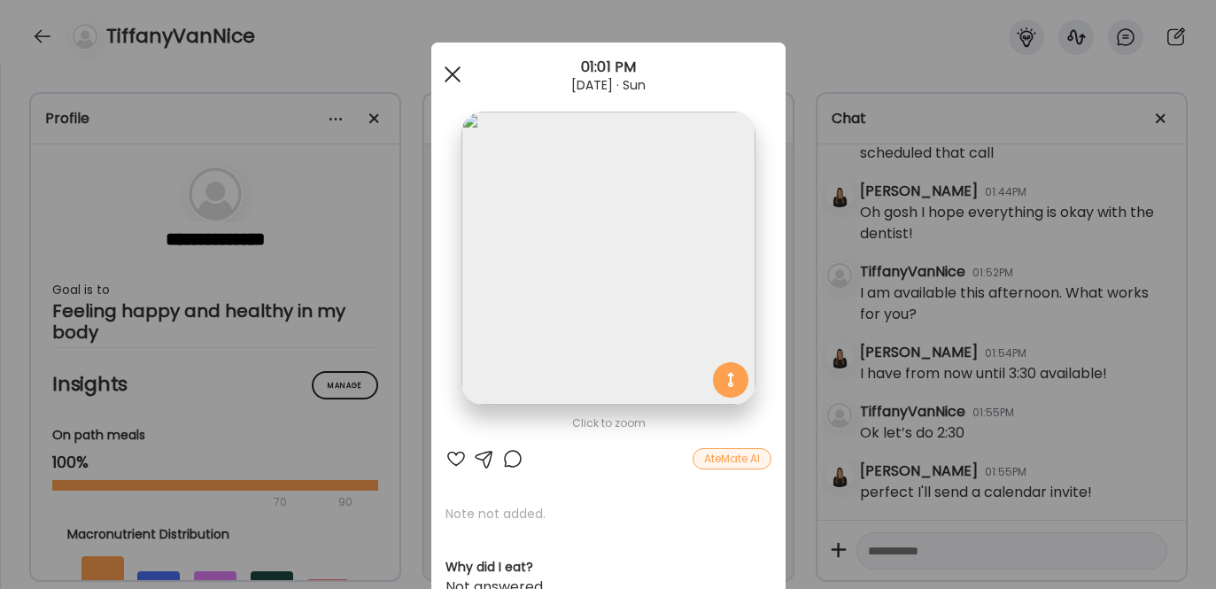
click at [446, 74] on span at bounding box center [452, 74] width 16 height 16
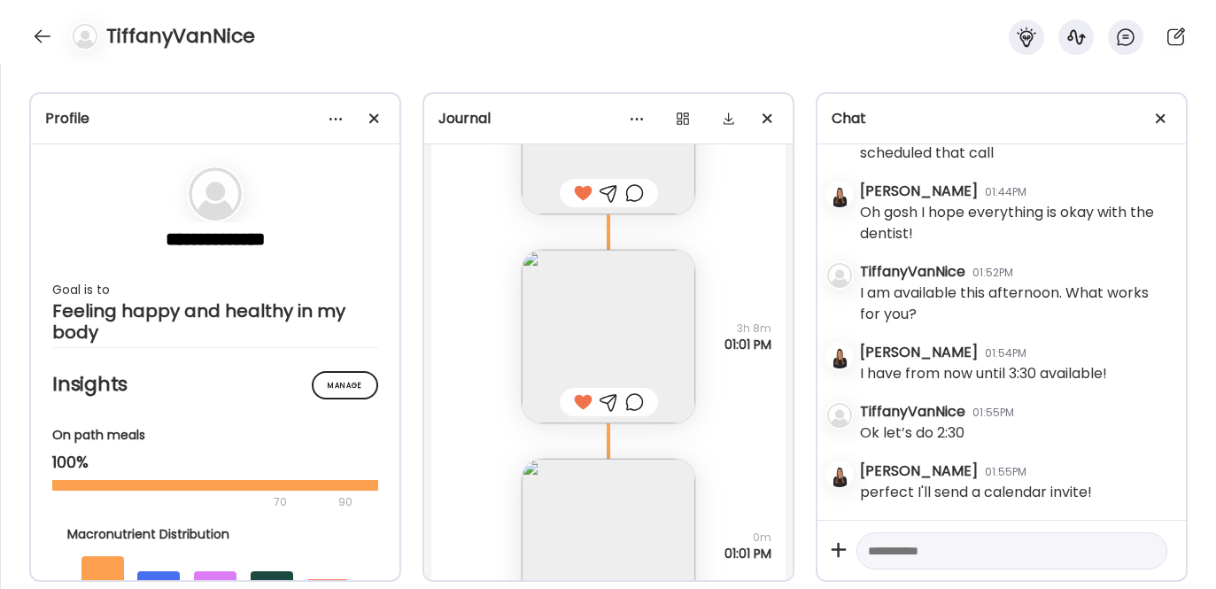
scroll to position [29374, 0]
click at [600, 347] on img at bounding box center [609, 343] width 174 height 174
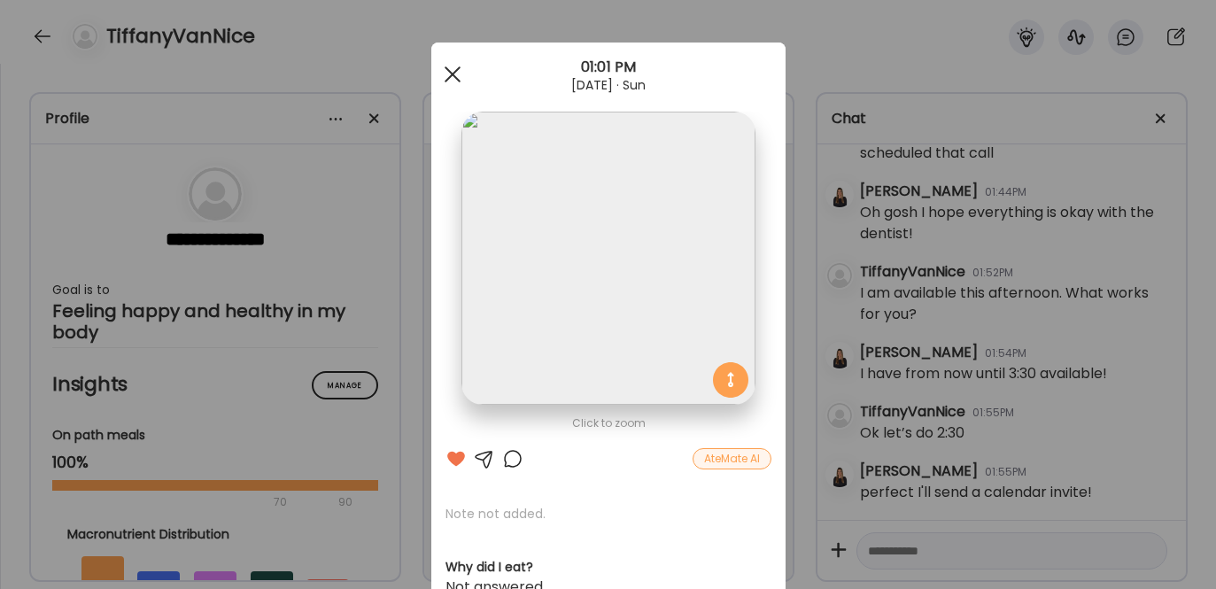
click at [445, 74] on span at bounding box center [452, 74] width 16 height 16
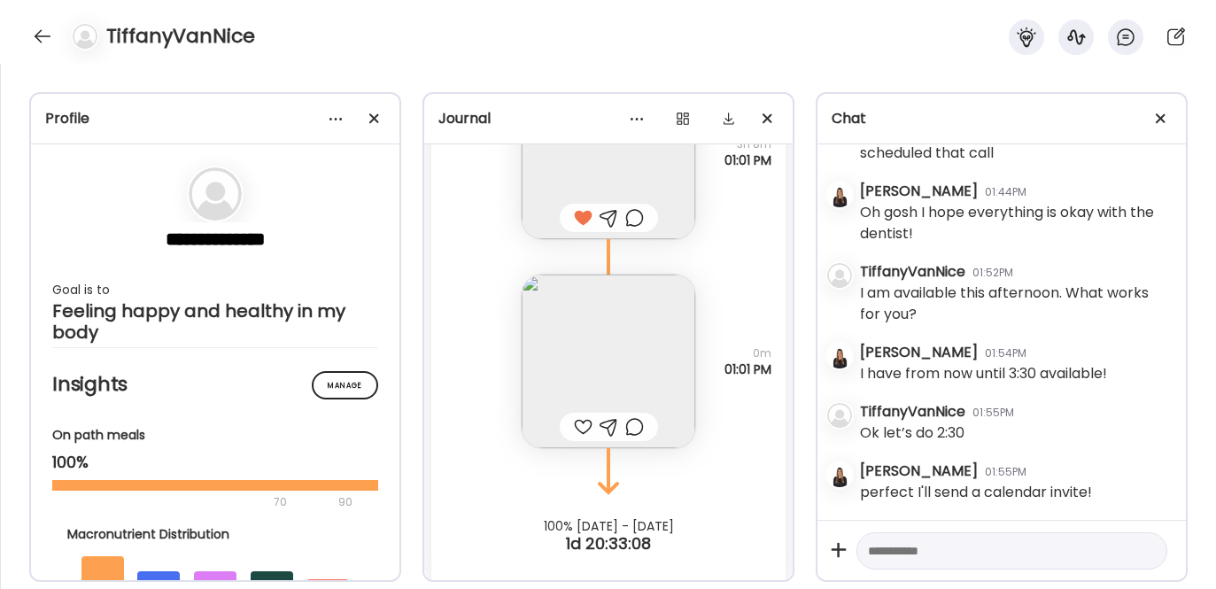
scroll to position [29567, 0]
click at [576, 426] on div at bounding box center [583, 424] width 19 height 21
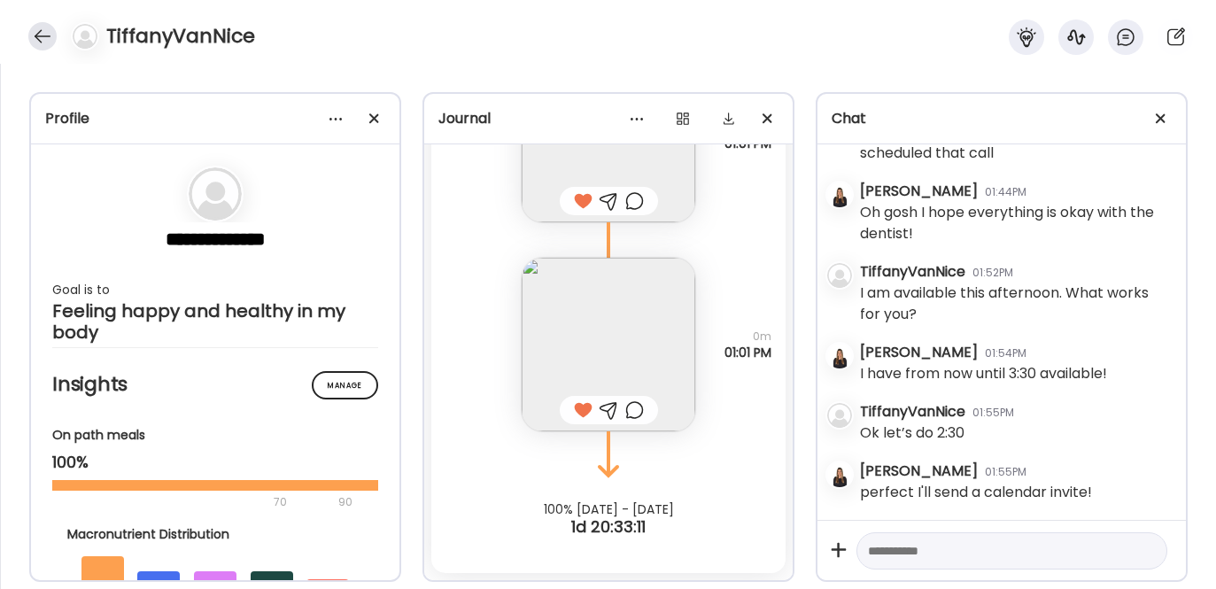
click at [39, 37] on div at bounding box center [42, 36] width 28 height 28
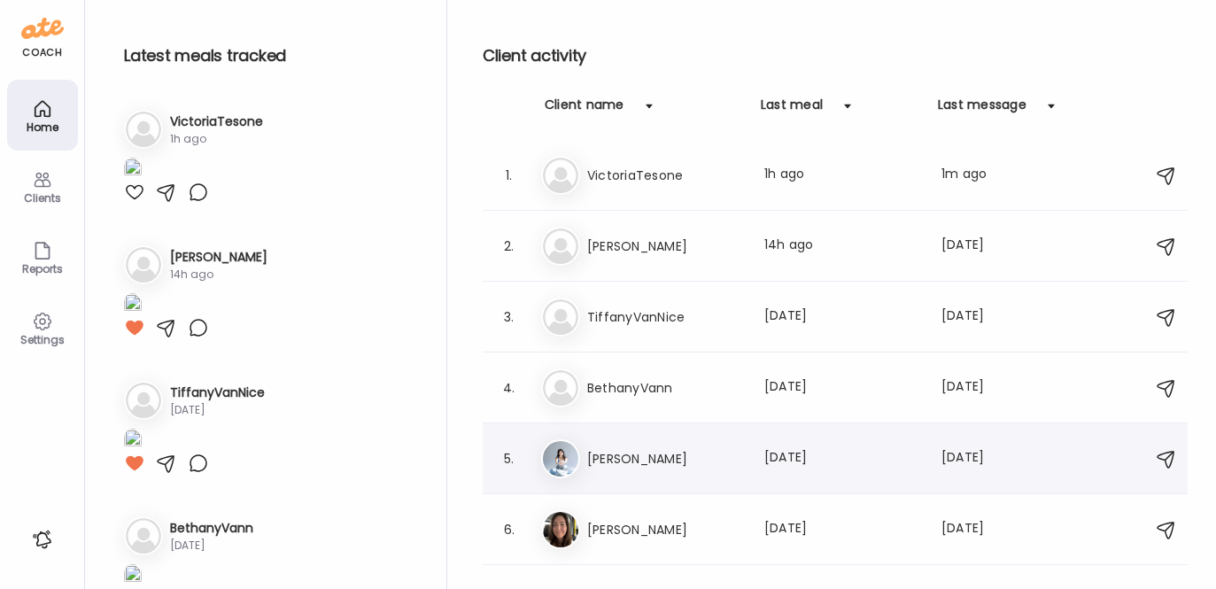
click at [607, 456] on h3 "[PERSON_NAME]" at bounding box center [665, 458] width 156 height 21
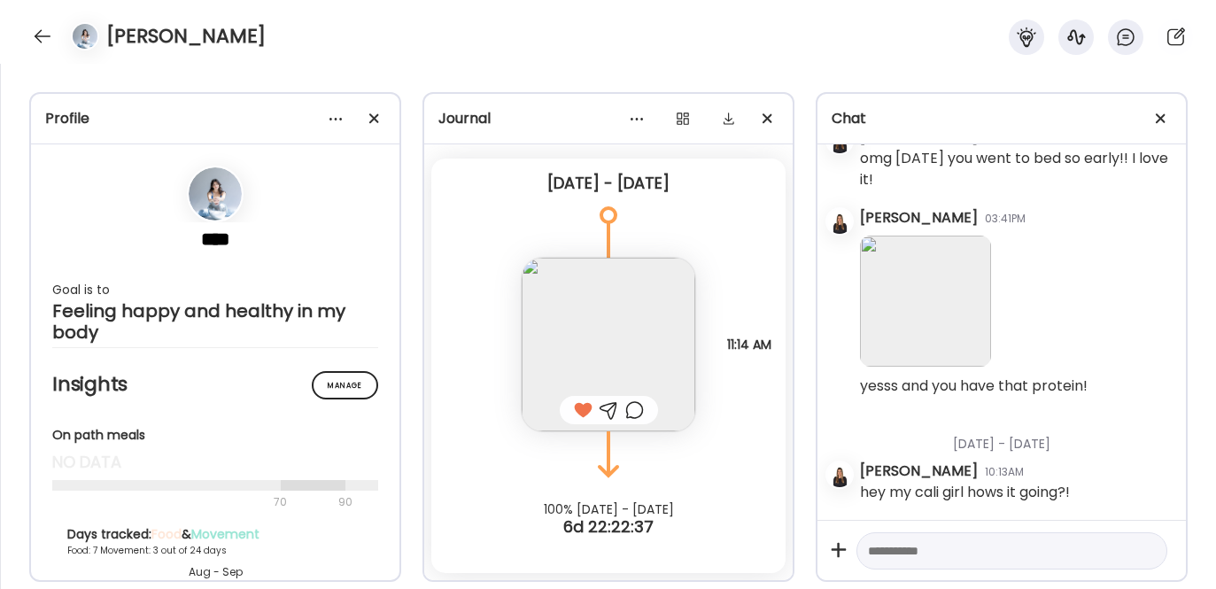
scroll to position [44178, 0]
click at [33, 30] on div at bounding box center [42, 36] width 28 height 28
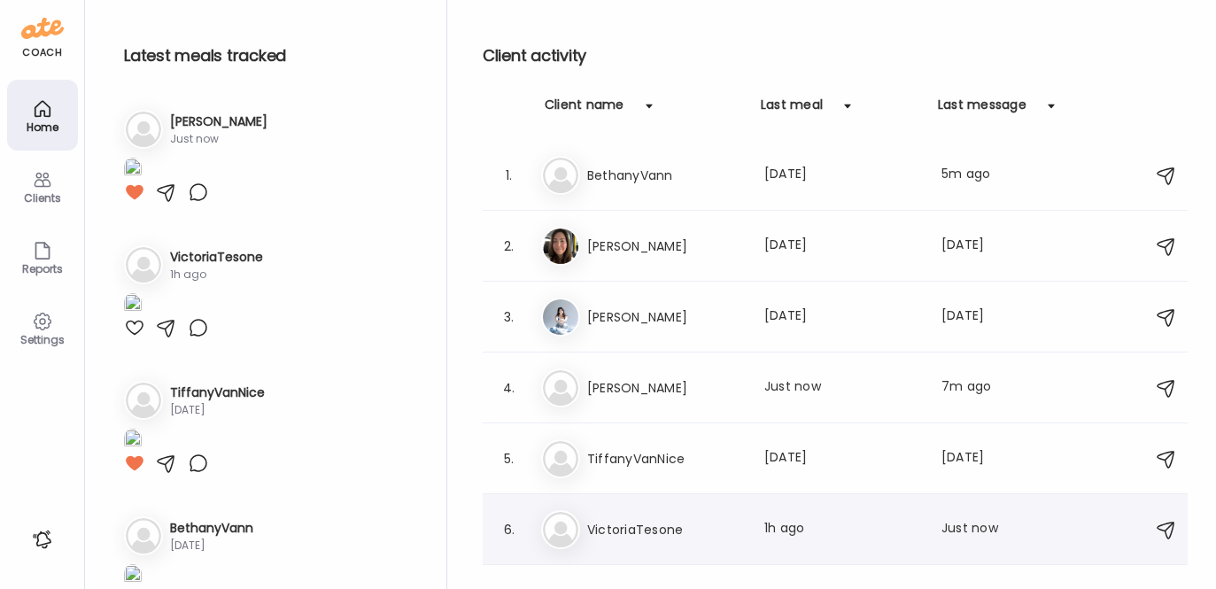
click at [648, 516] on div "Vi VictoriaTesone Last meal: 1h ago Last message: Just now You helped me find t…" at bounding box center [837, 529] width 593 height 39
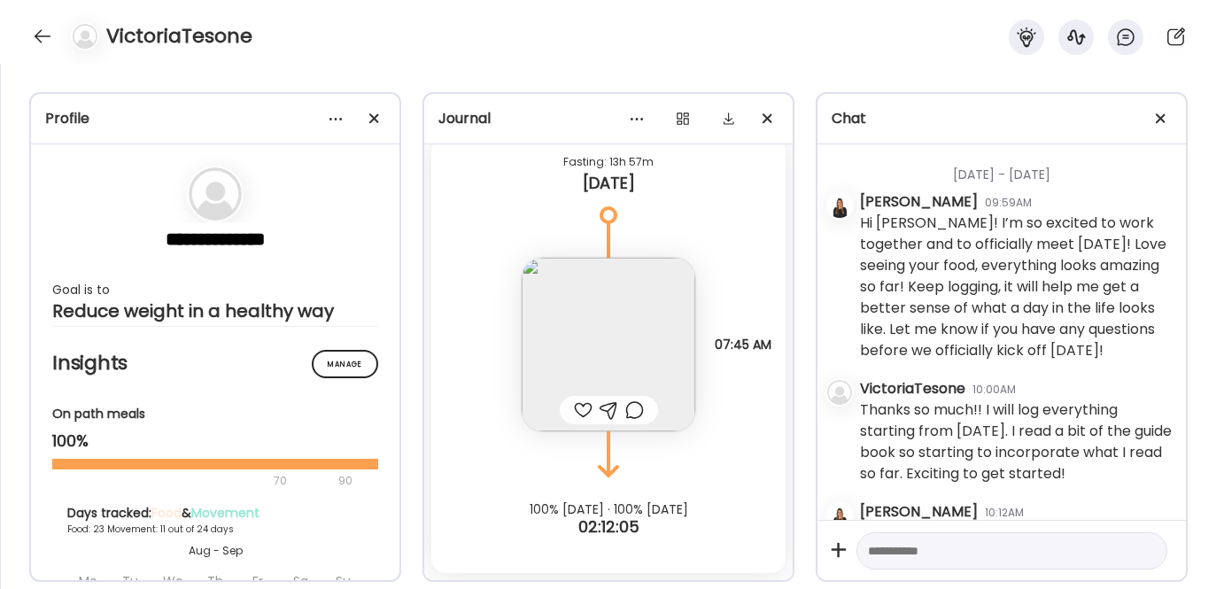
scroll to position [37883, 0]
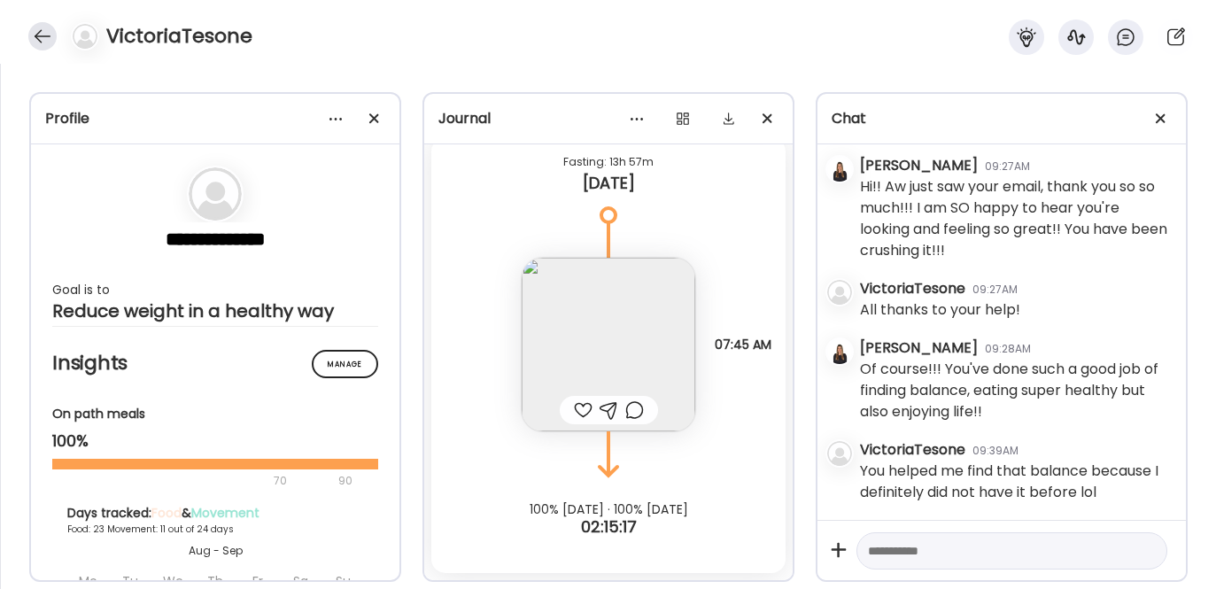
click at [42, 29] on div at bounding box center [42, 36] width 28 height 28
